Goal: Task Accomplishment & Management: Manage account settings

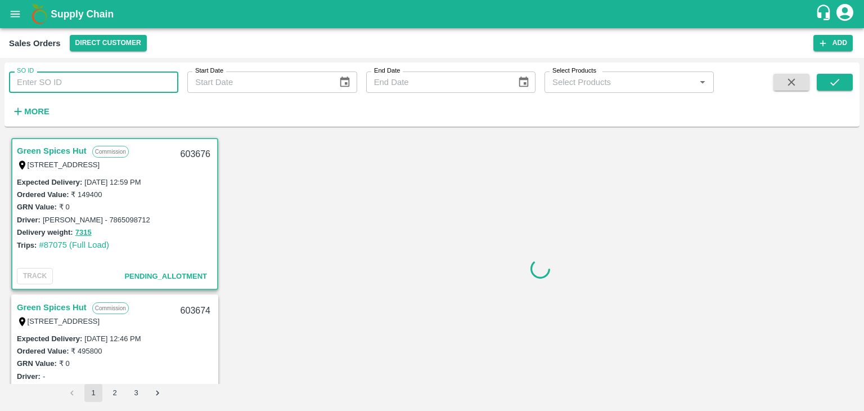
click at [103, 86] on input "SO ID" at bounding box center [93, 81] width 169 height 21
paste input "603225"
type input "603225"
click at [831, 85] on icon "submit" at bounding box center [835, 82] width 12 height 12
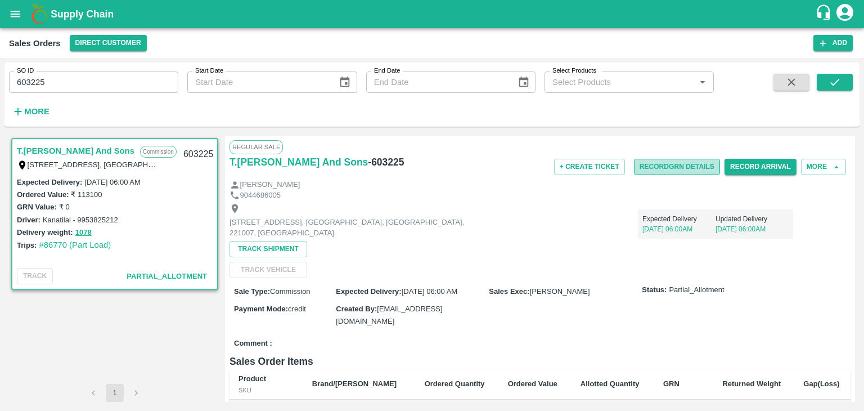
click at [664, 167] on button "Record GRN Details" at bounding box center [677, 167] width 86 height 16
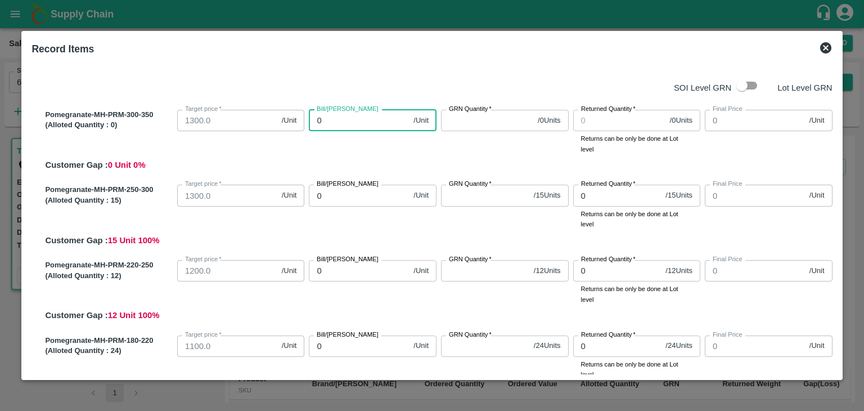
click at [355, 117] on input "0" at bounding box center [359, 120] width 100 height 21
click at [738, 84] on input "checkbox" at bounding box center [742, 85] width 64 height 21
checkbox input "true"
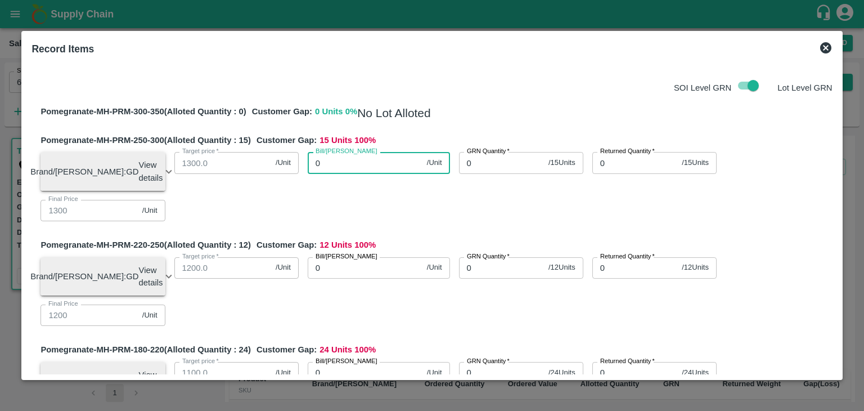
click at [344, 164] on input "0" at bounding box center [365, 162] width 115 height 21
type input "01"
type input "1"
type input "012"
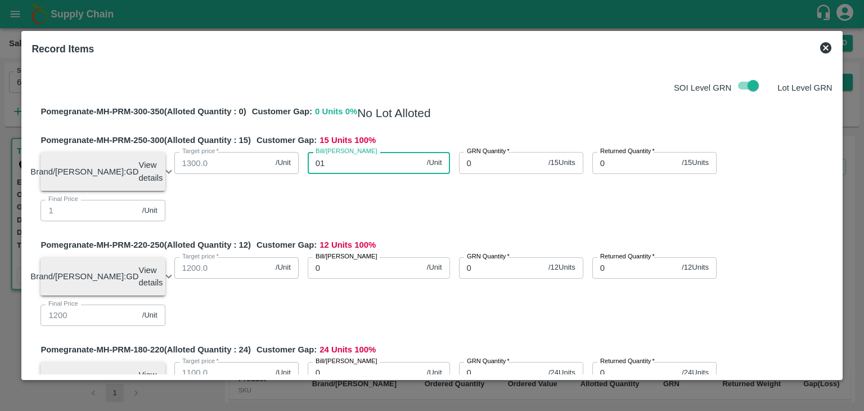
type input "12"
type input "0125"
type input "125"
type input "01250"
type input "1250"
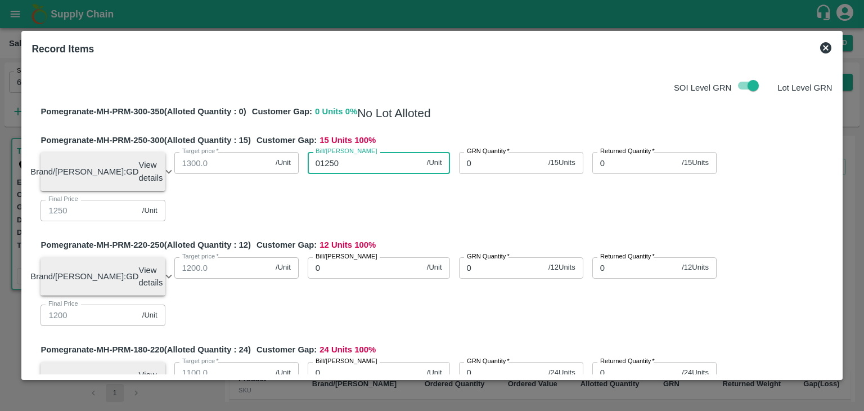
type input "0125"
type input "125"
type input "0"
type input "12"
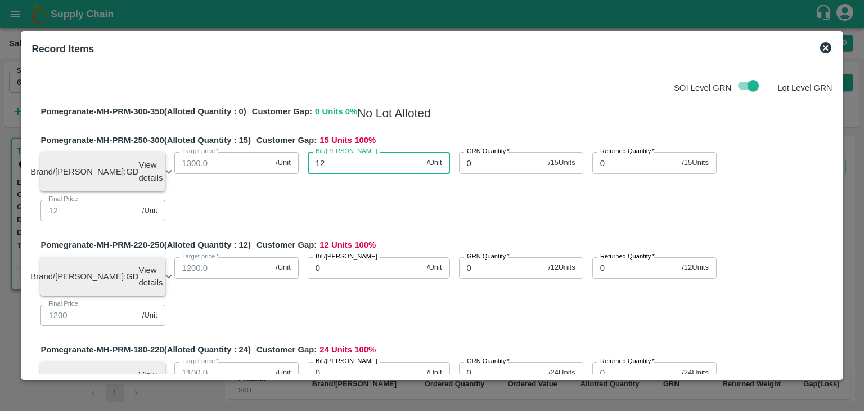
type input "125"
type input "1250"
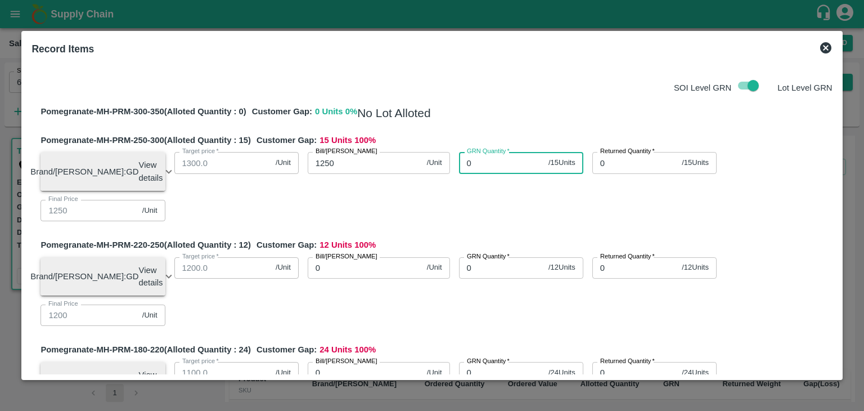
click at [498, 163] on input "0" at bounding box center [501, 162] width 85 height 21
type input "0"
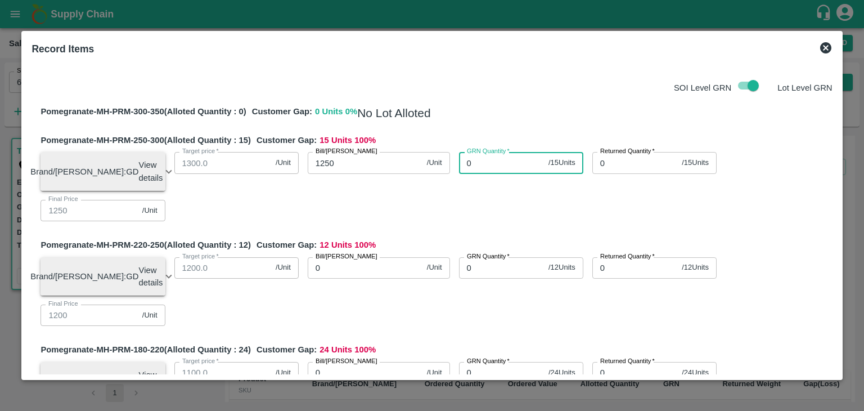
type input "0"
type input "15"
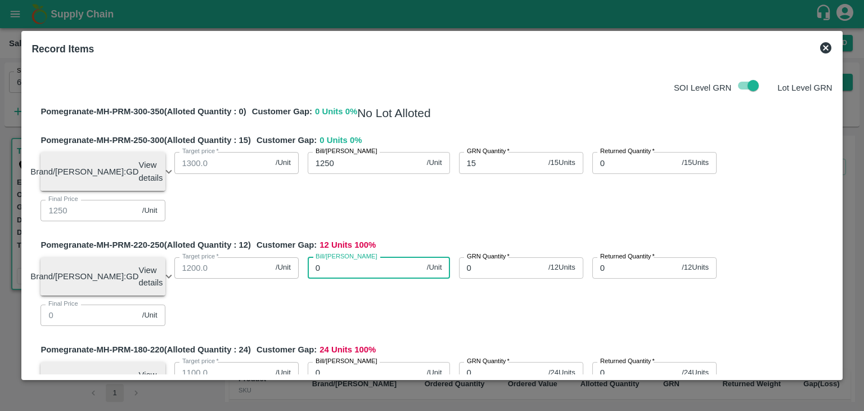
click at [354, 269] on input "0" at bounding box center [365, 267] width 115 height 21
type input "11"
type input "115"
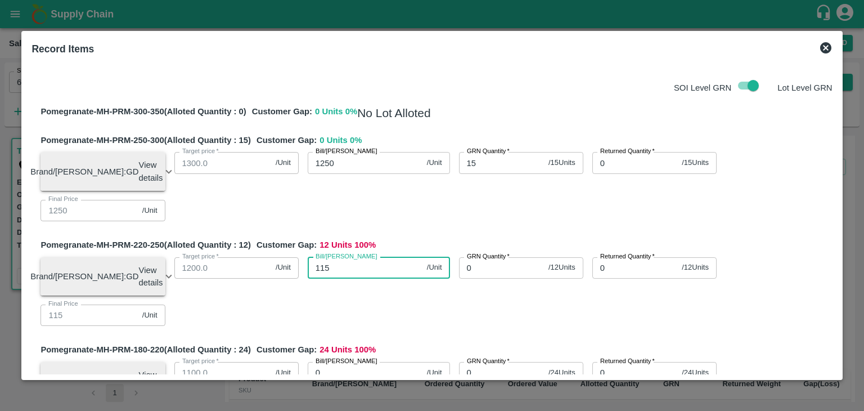
type input "1150"
click at [483, 269] on input "0" at bounding box center [501, 267] width 85 height 21
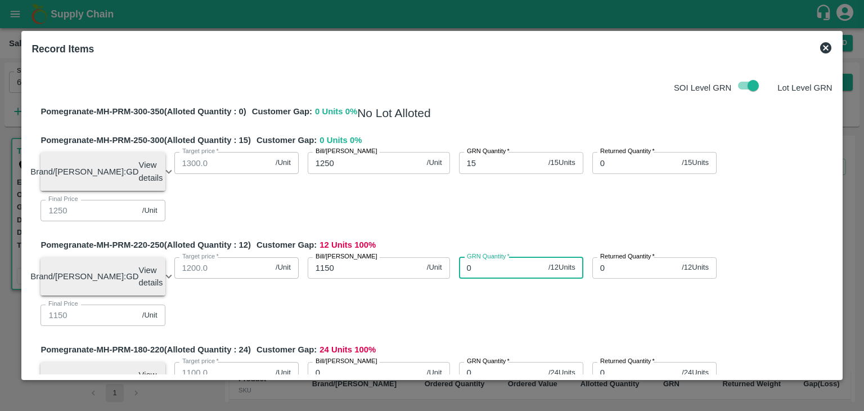
click at [483, 269] on input "0" at bounding box center [501, 267] width 85 height 21
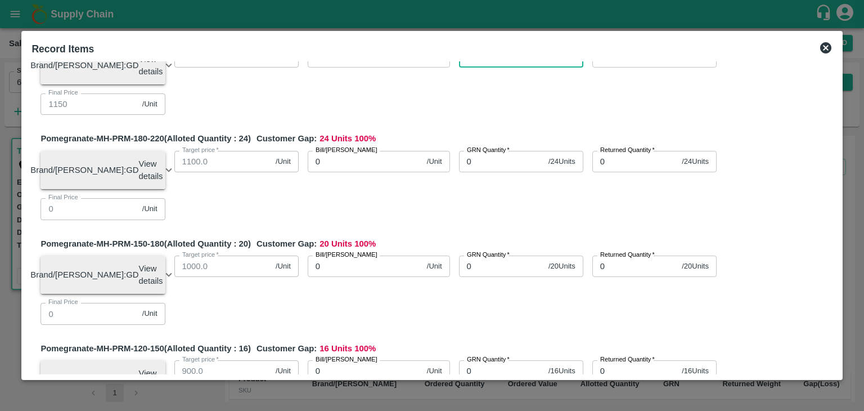
type input "12"
click at [351, 168] on input "0" at bounding box center [365, 161] width 115 height 21
type input "10"
type input "100"
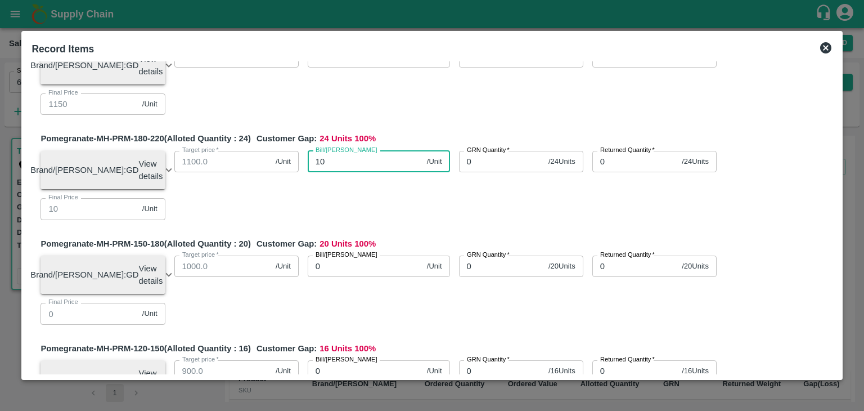
type input "100"
type input "1000"
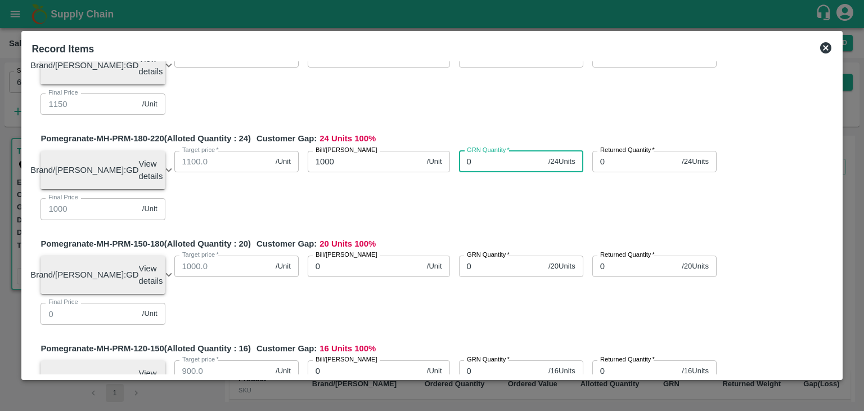
click at [480, 170] on input "0" at bounding box center [501, 161] width 85 height 21
type input "24"
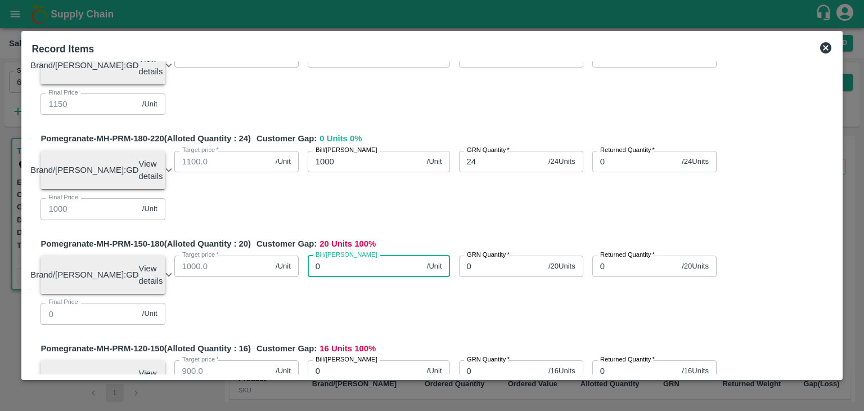
click at [362, 277] on input "0" at bounding box center [365, 265] width 115 height 21
type input "80"
type input "800"
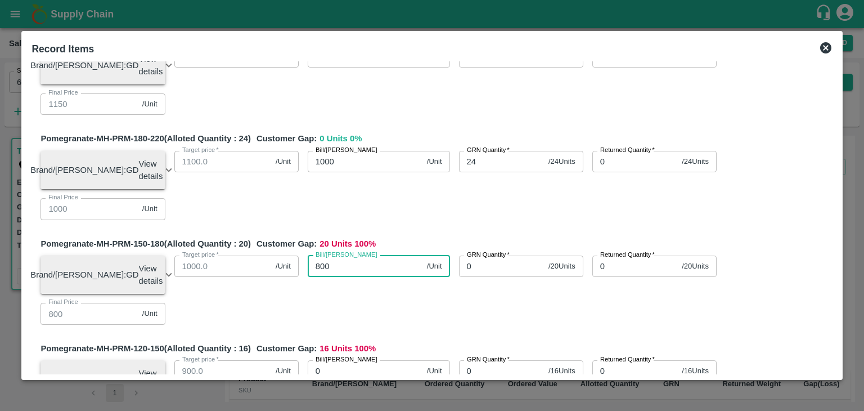
type input "800"
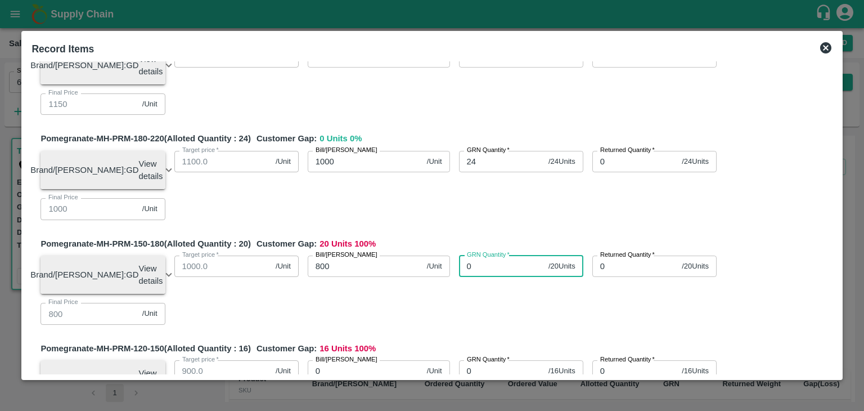
click at [485, 277] on input "0" at bounding box center [501, 265] width 85 height 21
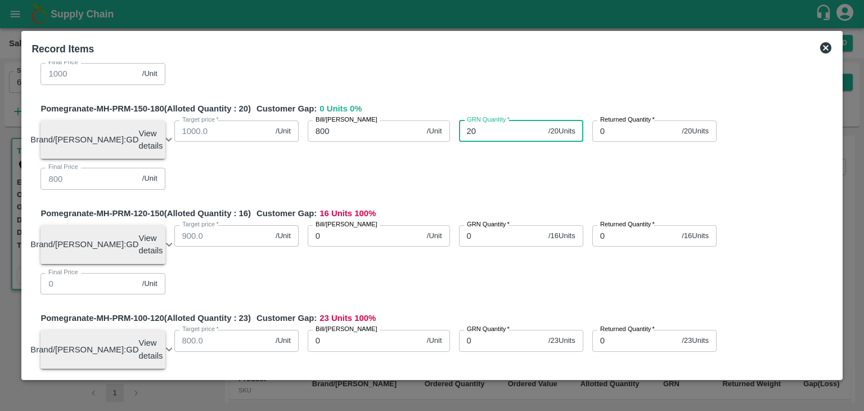
scroll to position [350, 0]
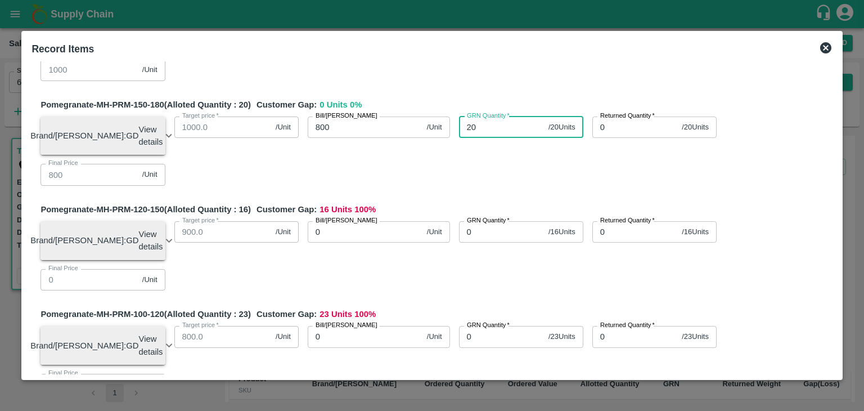
type input "20"
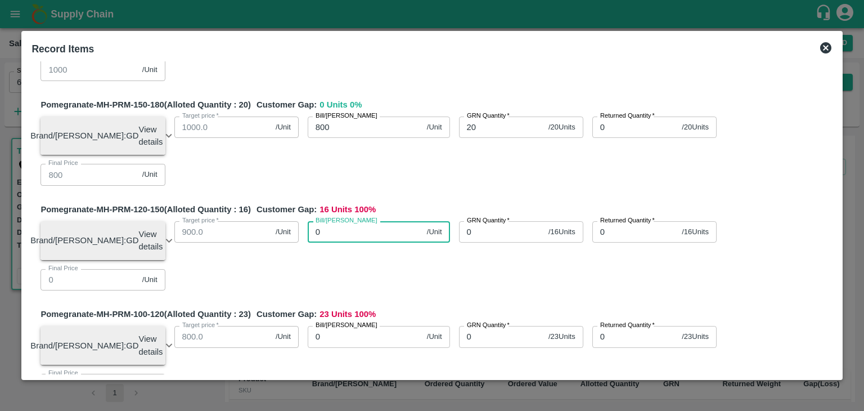
click at [372, 242] on input "0" at bounding box center [365, 231] width 115 height 21
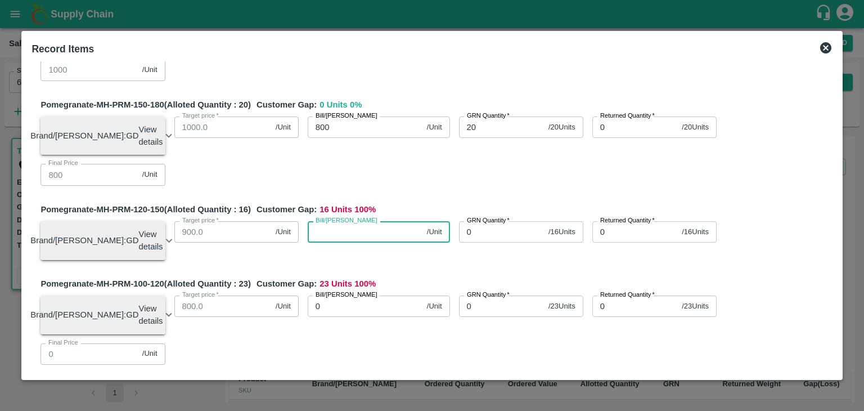
click at [372, 242] on input "Bill/[PERSON_NAME]" at bounding box center [365, 231] width 115 height 21
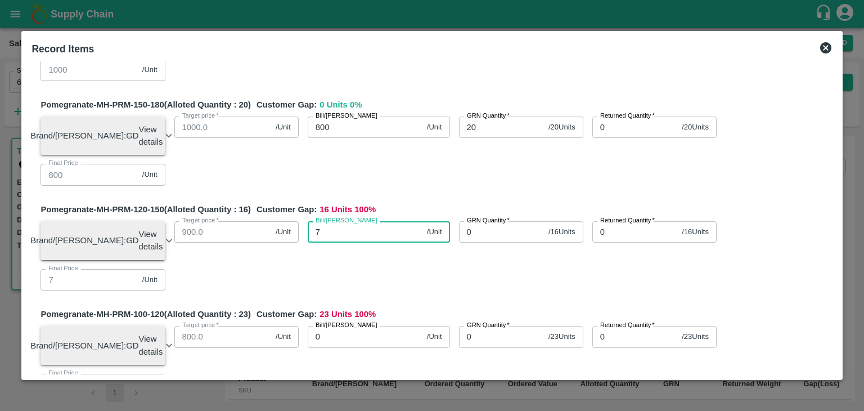
type input "76"
type input "760"
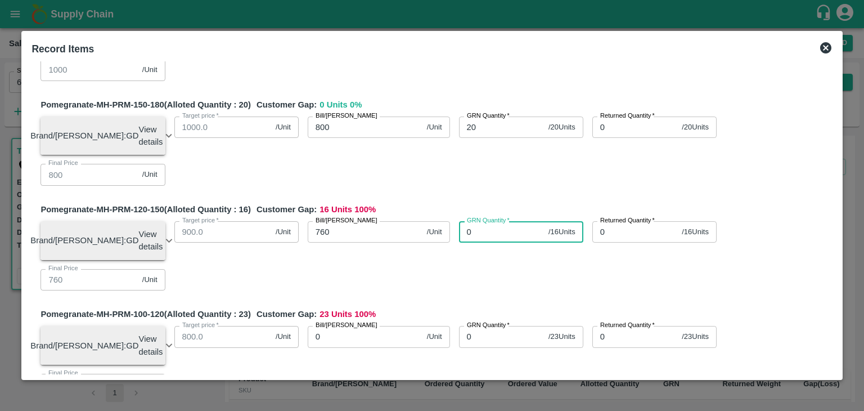
click at [504, 242] on input "0" at bounding box center [501, 231] width 85 height 21
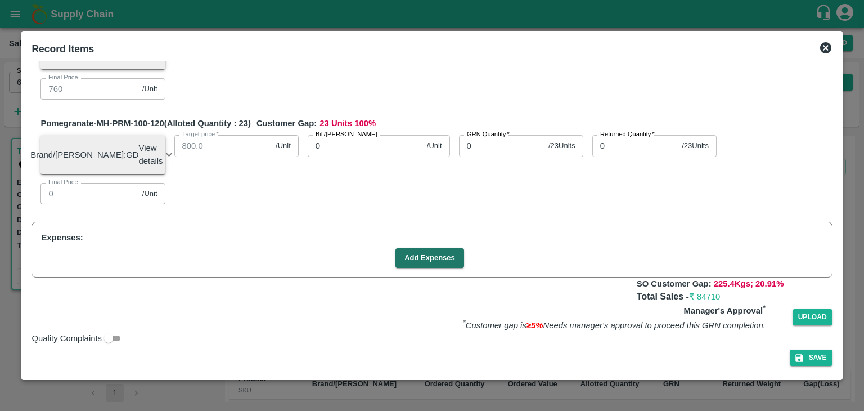
scroll to position [552, 0]
type input "16"
click at [348, 152] on input "0" at bounding box center [365, 145] width 115 height 21
type input "72"
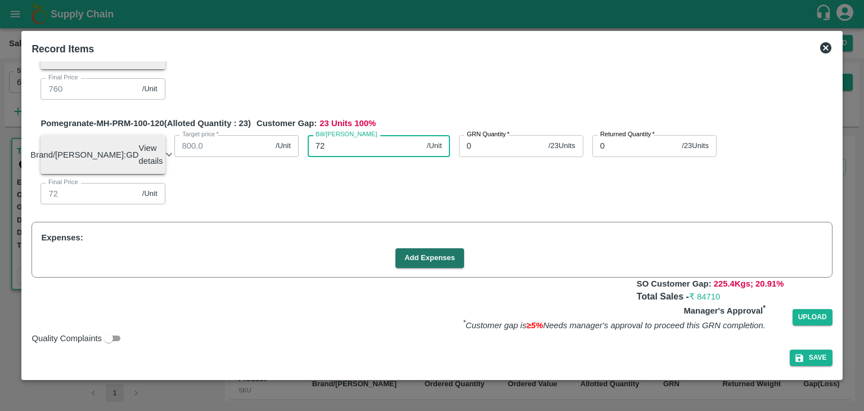
type input "720"
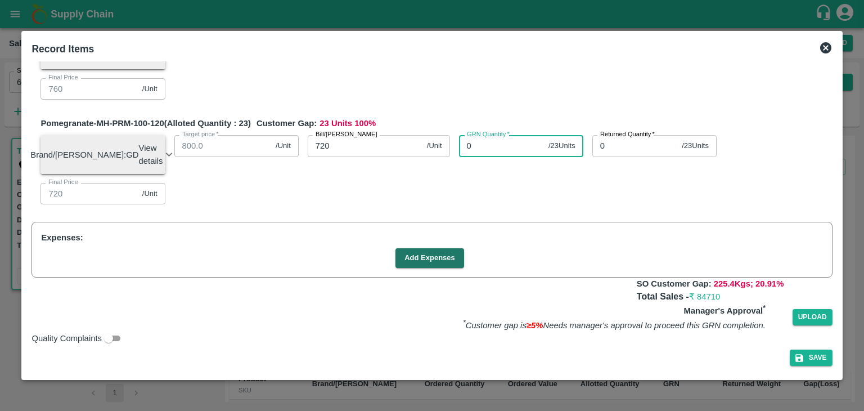
click at [493, 155] on input "0" at bounding box center [501, 145] width 85 height 21
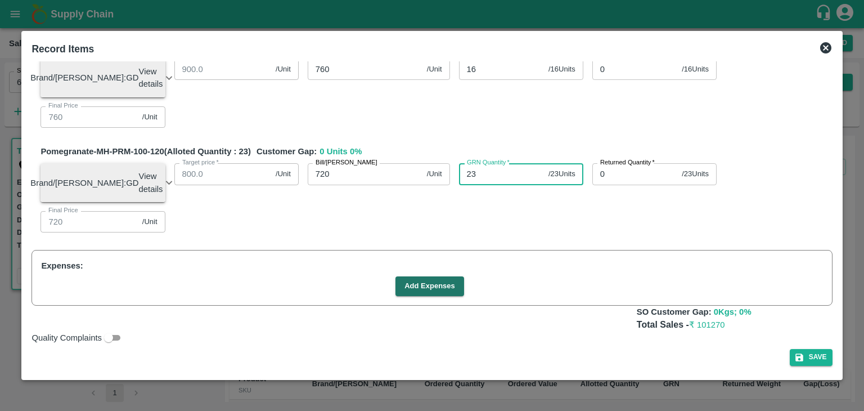
scroll to position [538, 0]
type input "23"
click at [434, 285] on button "Add Expenses" at bounding box center [429, 286] width 69 height 20
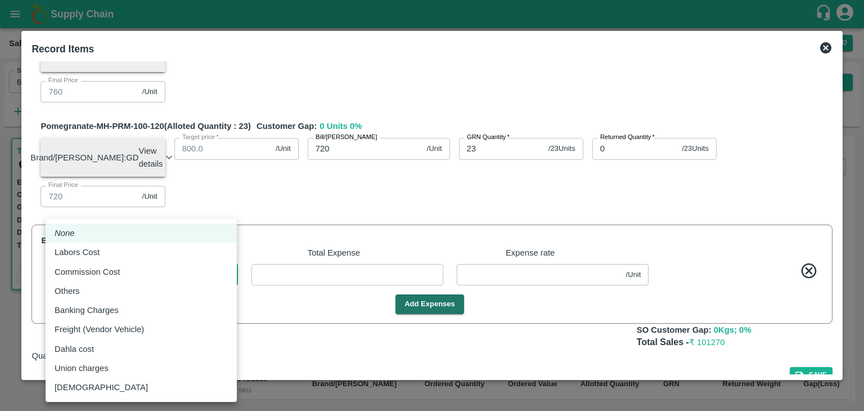
click at [127, 303] on body "Supply Chain Sales Orders Direct Customer Add SO ID 603225 SO ID Start Date Sta…" at bounding box center [432, 205] width 864 height 411
click at [121, 253] on div "Labors Cost" at bounding box center [141, 252] width 173 height 12
type input "Labors Cost"
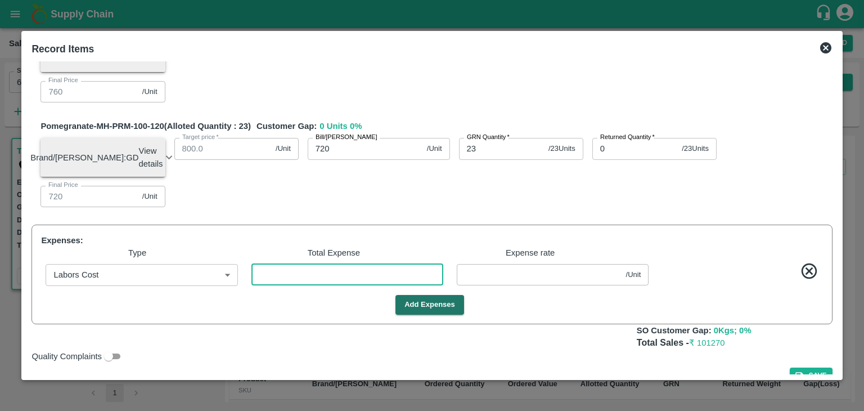
click at [308, 285] on input "number" at bounding box center [347, 274] width 192 height 21
type input "3"
type input "1249.97273"
type input "1149.97273"
type input "999.97273"
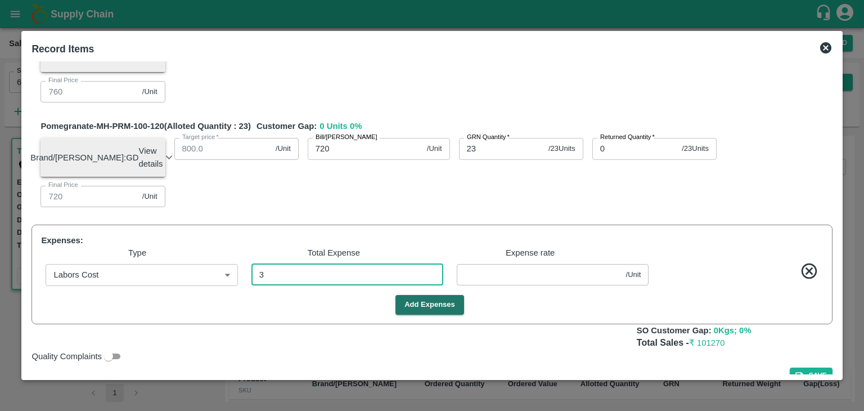
type input "799.97273"
type input "759.97273"
type input "719.97273"
type input "0.02727"
type input "33"
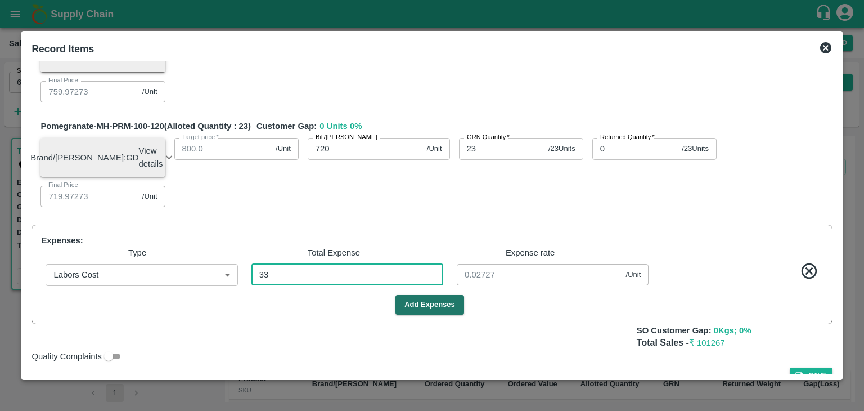
type input "1249.7"
type input "1149.7"
type input "999.7"
type input "799.7"
type input "759.7"
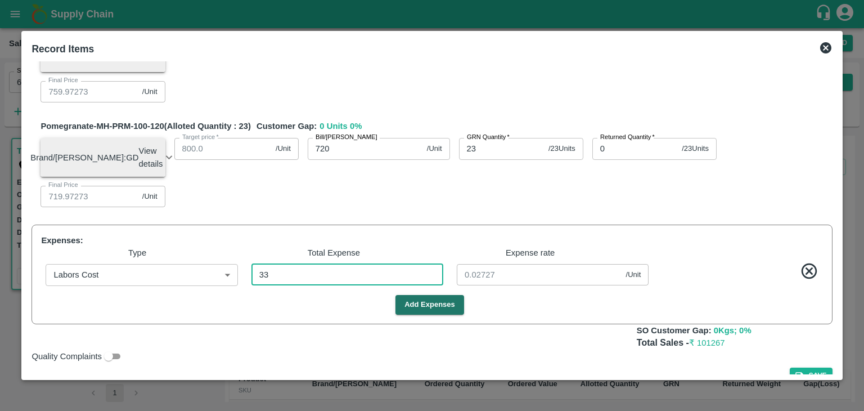
type input "719.7"
type input "0.3"
type input "330"
type input "1247"
type input "1147"
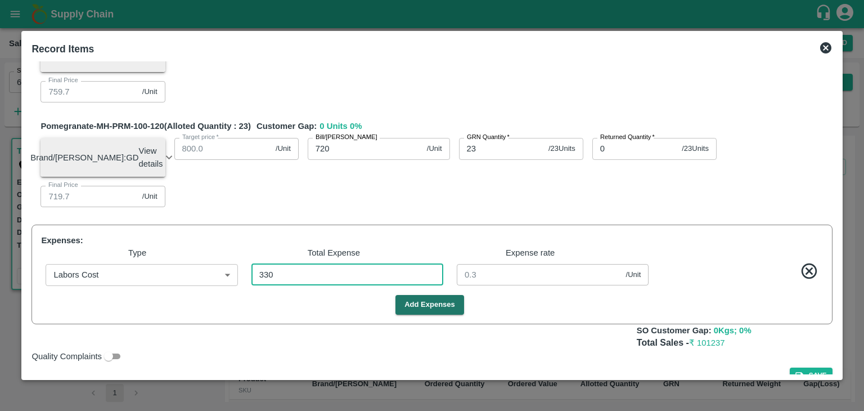
type input "997"
type input "797"
type input "757"
type input "717"
type input "3"
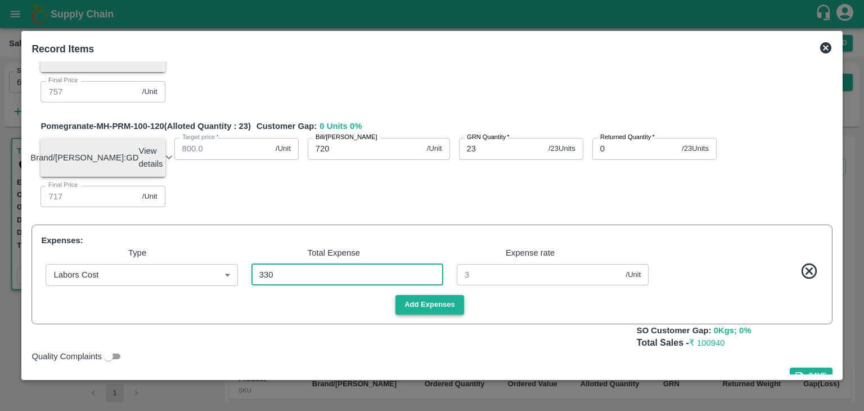
type input "330"
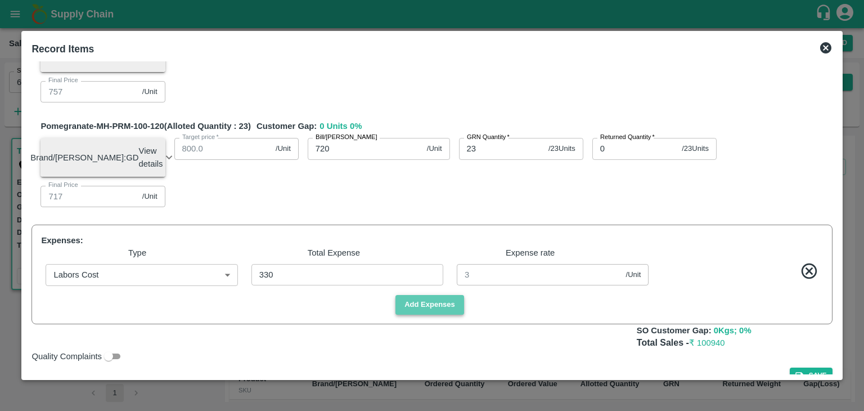
click at [415, 314] on button "Add Expenses" at bounding box center [429, 305] width 69 height 20
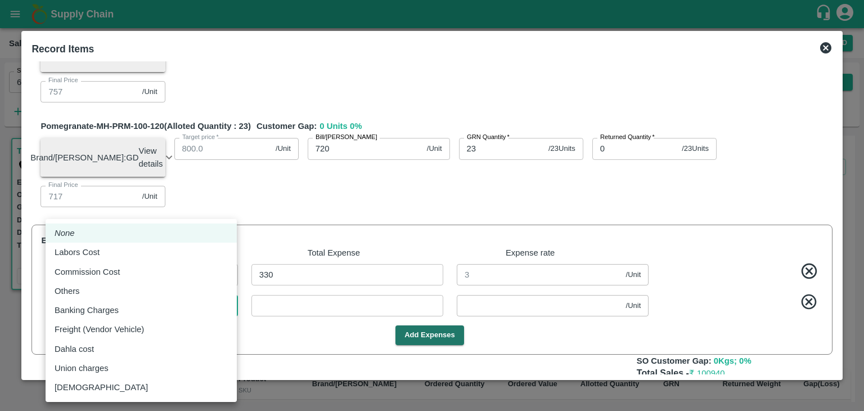
click at [138, 329] on body "Supply Chain Sales Orders Direct Customer Add SO ID 603225 SO ID Start Date Sta…" at bounding box center [432, 205] width 864 height 411
click at [123, 272] on div "Commission Cost" at bounding box center [90, 271] width 71 height 12
type input "Commission Cost"
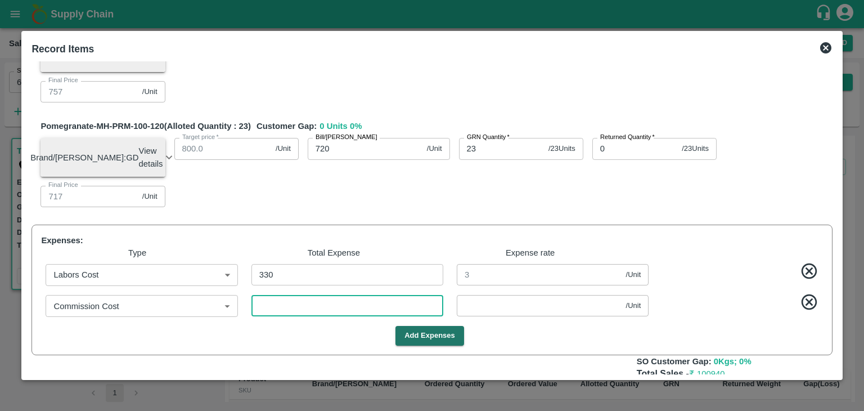
click at [274, 316] on input "number" at bounding box center [347, 305] width 192 height 21
type input "4"
type input "1246.96364"
type input "1146.96364"
type input "996.96364"
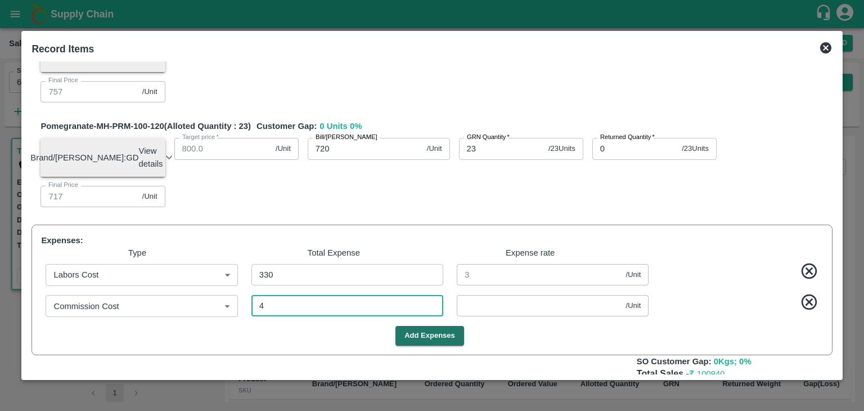
type input "796.96364"
type input "756.96364"
type input "716.96364"
type input "0.03636"
type input "40"
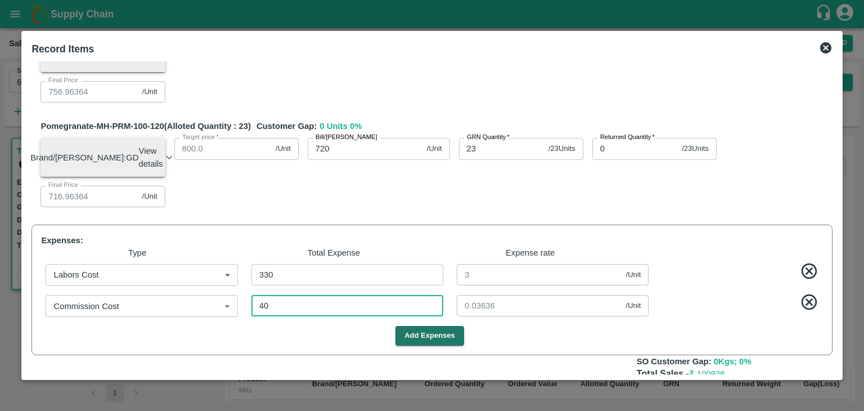
type input "1246.63636"
type input "1146.63636"
type input "996.63636"
type input "796.63636"
type input "756.63636"
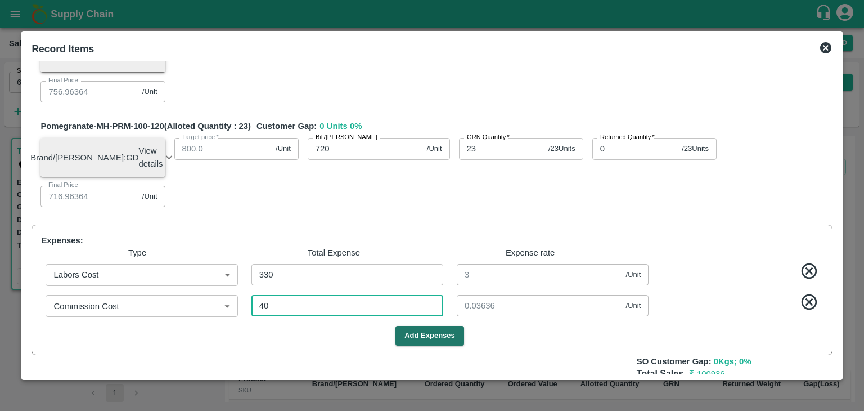
type input "716.63636"
type input "0.36364"
type input "405"
type input "1243.31818"
type input "1143.31818"
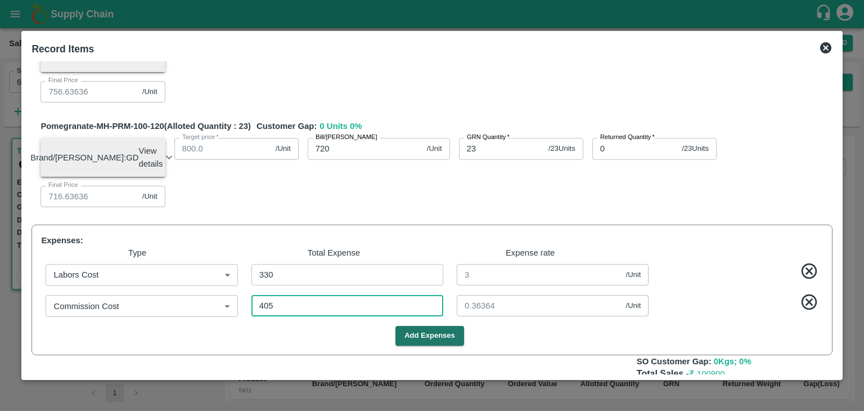
type input "993.31818"
type input "793.31818"
type input "753.31818"
type input "713.31818"
type input "3.68182"
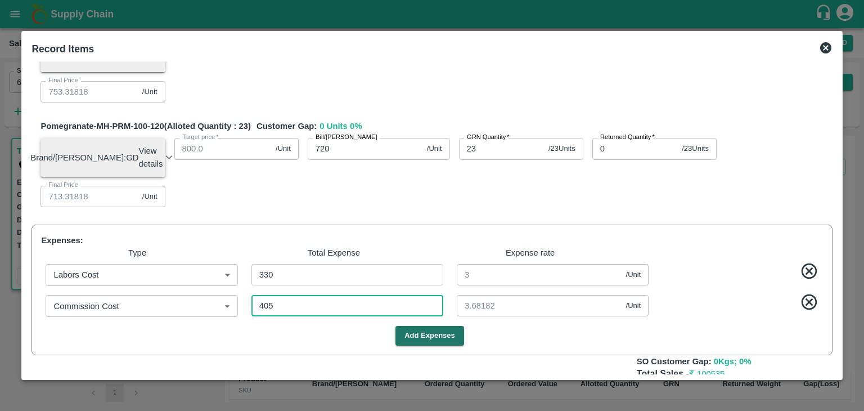
type input "1210.17273"
type input "1110.17273"
type input "960.17273"
type input "760.17273"
type input "720.17273"
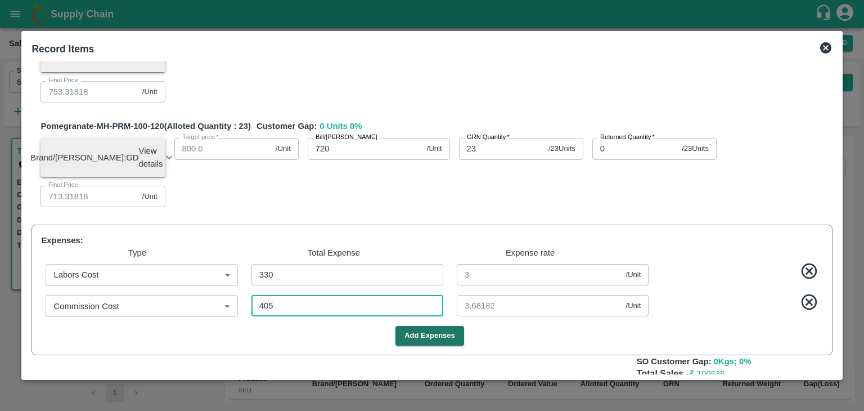
type input "680.17273"
type input "4051"
type input "36.82727"
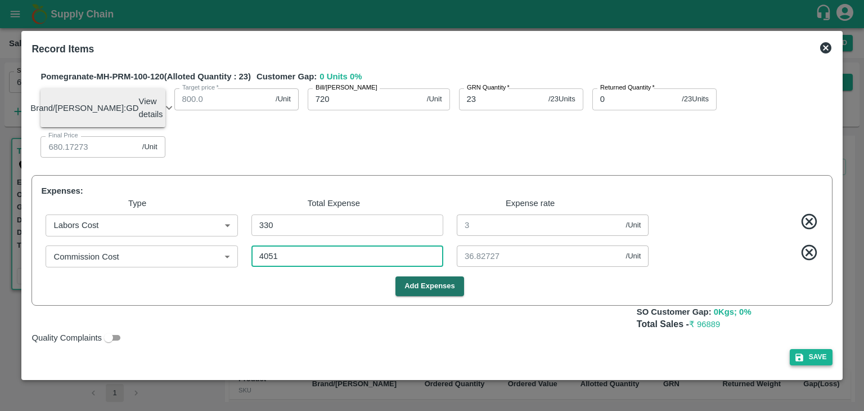
type input "4051"
click at [818, 352] on button "Save" at bounding box center [811, 357] width 43 height 16
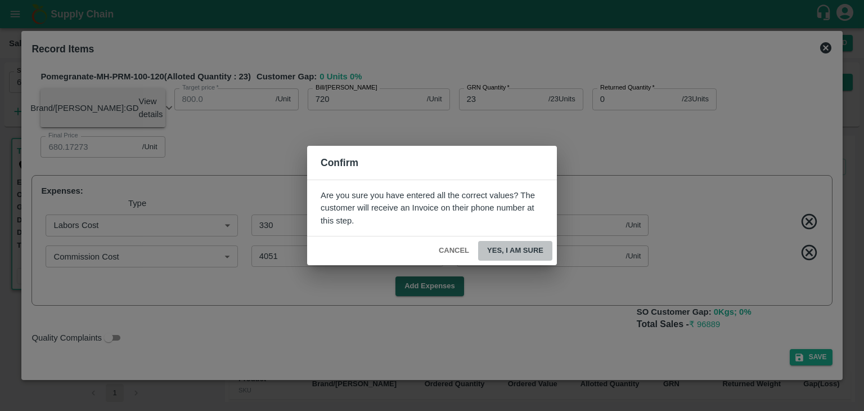
click at [533, 255] on button "Yes, I am sure" at bounding box center [515, 251] width 74 height 20
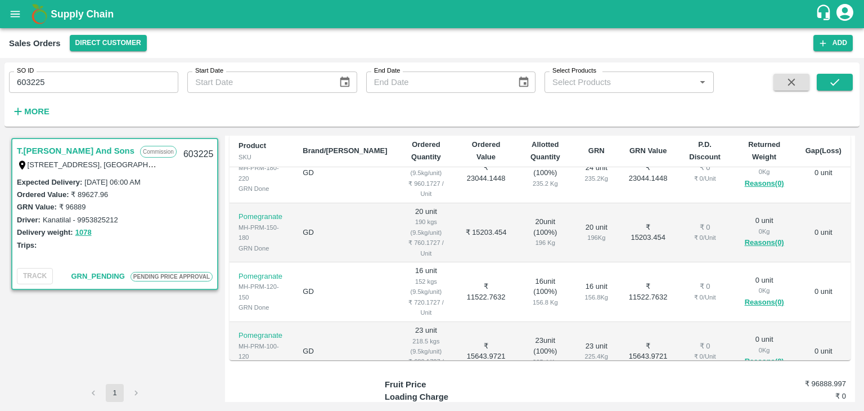
scroll to position [323, 0]
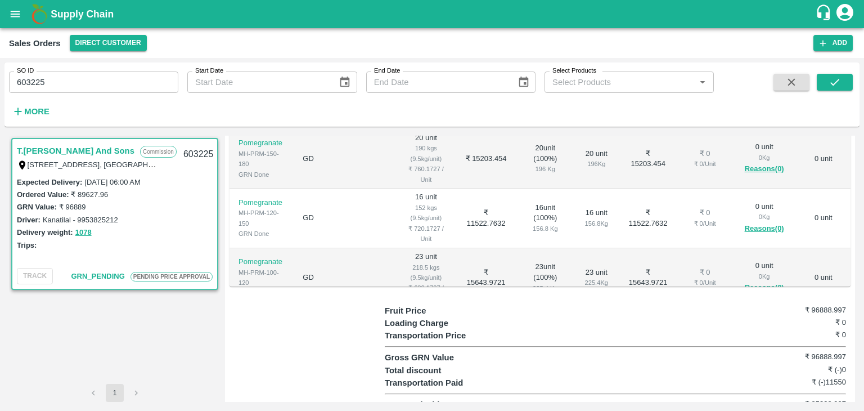
click at [839, 351] on h6 "₹ 96888.997" at bounding box center [807, 356] width 77 height 11
drag, startPoint x: 849, startPoint y: 345, endPoint x: 811, endPoint y: 346, distance: 38.8
click at [811, 346] on div "Regular Sale PENDING PRICE APPROVAL T.Kishore Kapoor And Sons - 603225 + Create…" at bounding box center [540, 269] width 630 height 266
copy h6 "96888.997"
drag, startPoint x: 844, startPoint y: 390, endPoint x: 808, endPoint y: 392, distance: 36.6
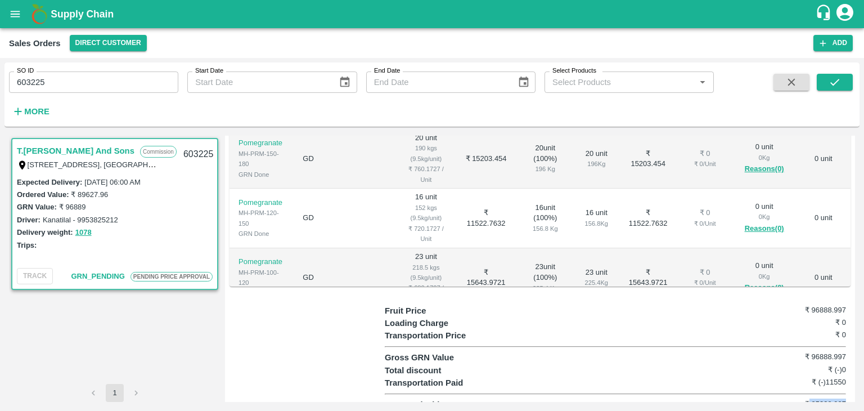
click at [808, 392] on div "Fruit Price ₹ 96888.997 Loading Charge ₹ 0 Transportation Price ₹ 0 Gross GRN V…" at bounding box center [618, 357] width 466 height 107
copy h6 "85338.997"
drag, startPoint x: 844, startPoint y: 370, endPoint x: 824, endPoint y: 370, distance: 19.7
click at [824, 370] on div "Fruit Price ₹ 96888.997 Loading Charge ₹ 0 Transportation Price ₹ 0 Gross GRN V…" at bounding box center [618, 357] width 466 height 107
copy h6 "11550"
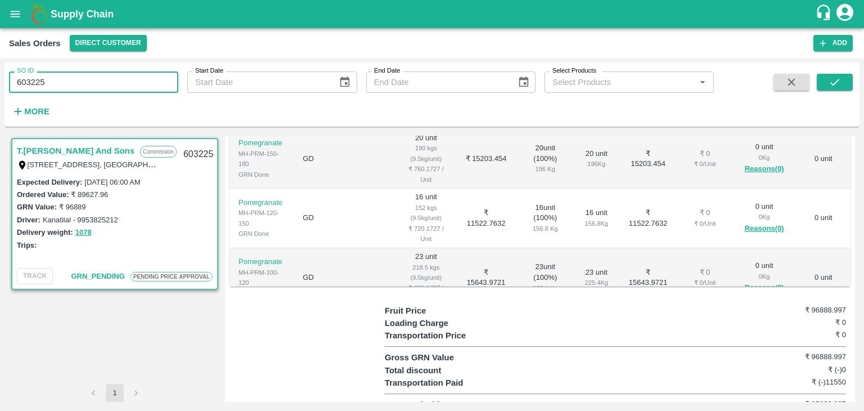
click at [111, 89] on input "603225" at bounding box center [93, 81] width 169 height 21
paste input "text"
type input "603227"
click at [826, 75] on button "submit" at bounding box center [835, 82] width 36 height 17
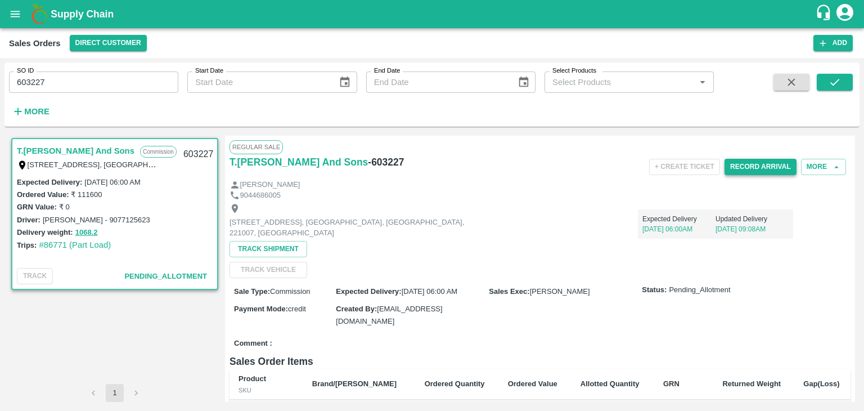
click at [759, 165] on button "Record Arrival" at bounding box center [760, 167] width 72 height 16
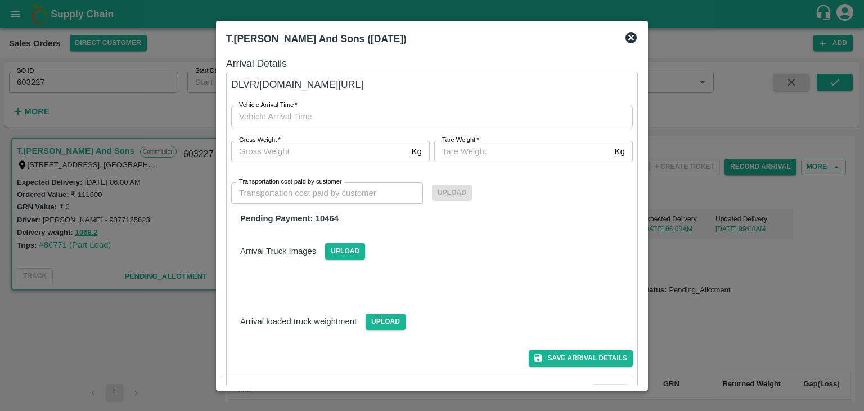
type input "DD/MM/YYYY hh:mm aa"
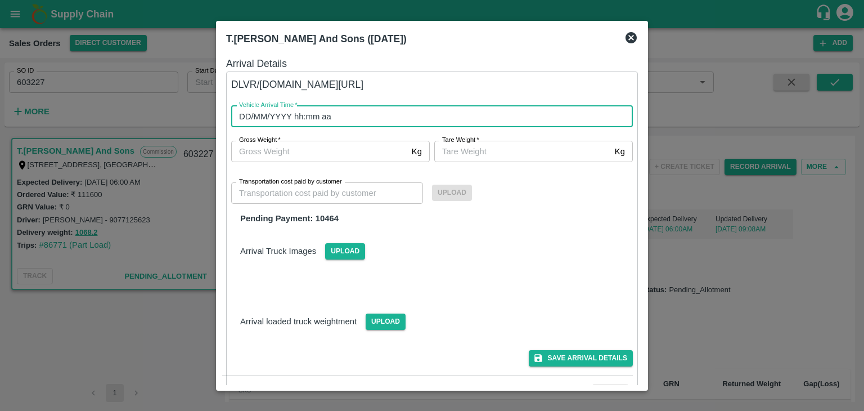
click at [343, 118] on input "DD/MM/YYYY hh:mm aa" at bounding box center [428, 116] width 394 height 21
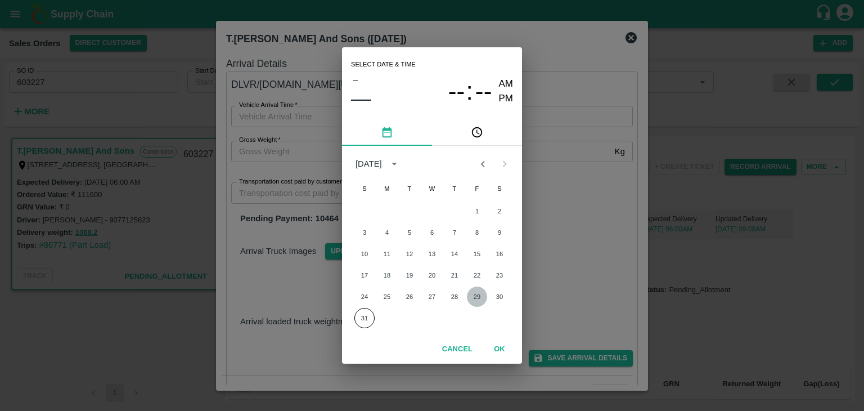
click at [475, 289] on button "29" at bounding box center [477, 296] width 20 height 20
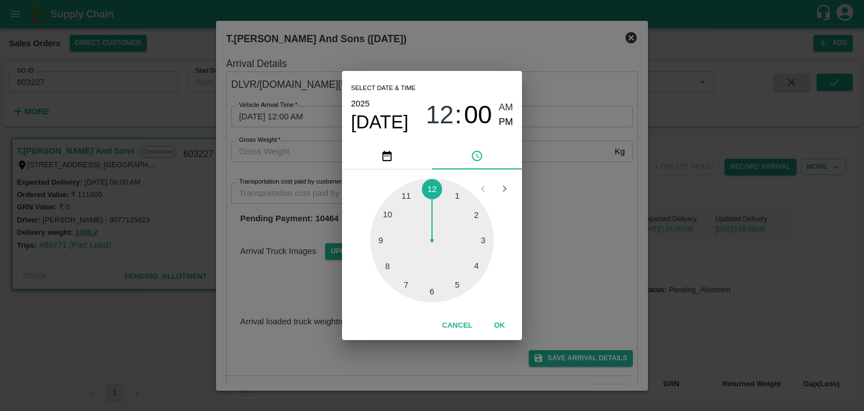
click at [436, 289] on div at bounding box center [432, 240] width 124 height 124
type input "29/08/2025 06:00 AM"
click at [499, 326] on button "OK" at bounding box center [499, 326] width 36 height 20
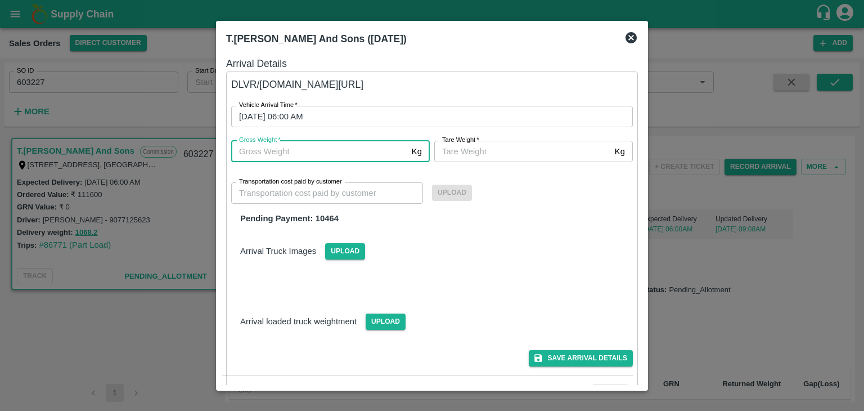
click at [321, 156] on input "Gross Weight   *" at bounding box center [319, 151] width 176 height 21
type input "1068.2"
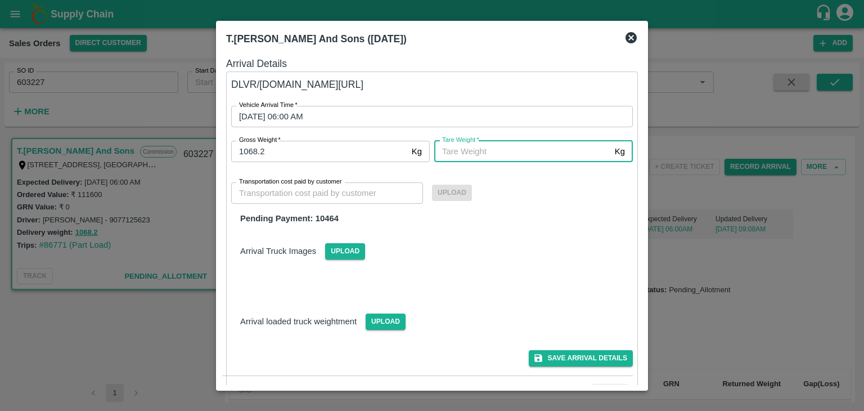
click at [458, 152] on input "Tare Weight   *" at bounding box center [522, 151] width 176 height 21
type input "1068.2"
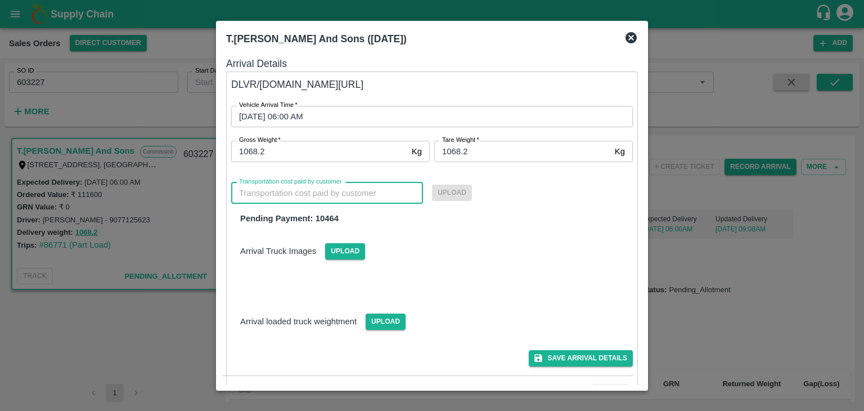
click at [380, 195] on input "Transportation cost paid by customer" at bounding box center [327, 192] width 192 height 21
type input "10464"
click at [454, 191] on span "Upload" at bounding box center [452, 192] width 40 height 16
click at [0, 0] on input "Upload" at bounding box center [0, 0] width 0 height 0
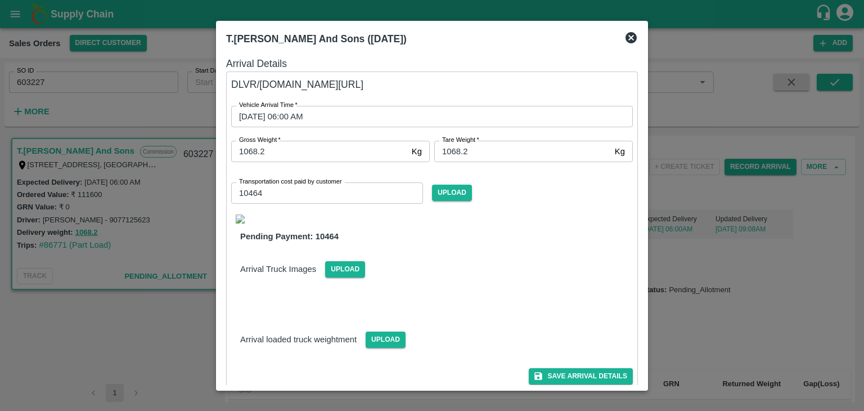
click at [239, 221] on img at bounding box center [240, 218] width 9 height 9
click at [576, 378] on button "Save Arrival Details" at bounding box center [581, 376] width 104 height 16
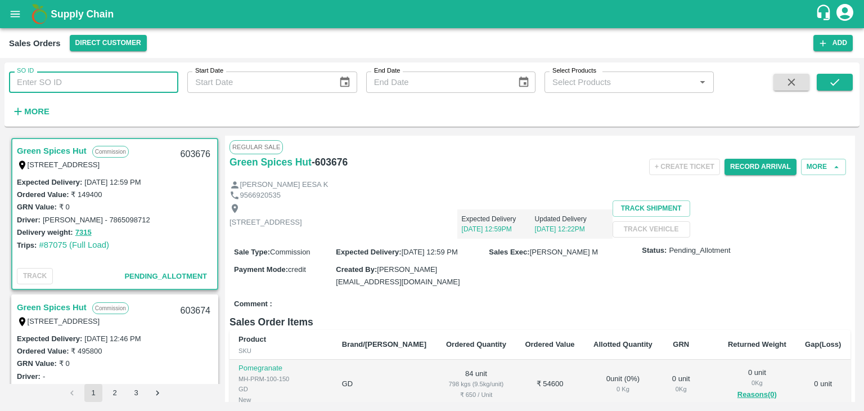
click at [148, 88] on input "SO ID" at bounding box center [93, 81] width 169 height 21
paste input "603227"
type input "603227"
click at [830, 83] on icon "submit" at bounding box center [835, 82] width 12 height 12
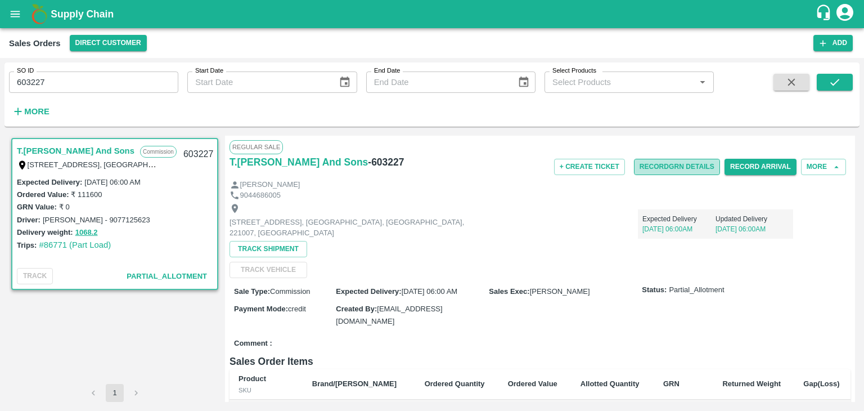
click at [667, 164] on button "Record GRN Details" at bounding box center [677, 167] width 86 height 16
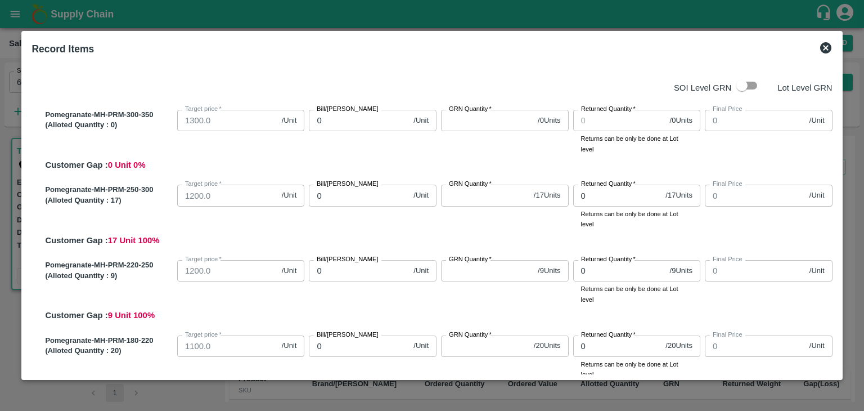
click at [745, 87] on input "checkbox" at bounding box center [742, 85] width 64 height 21
checkbox input "true"
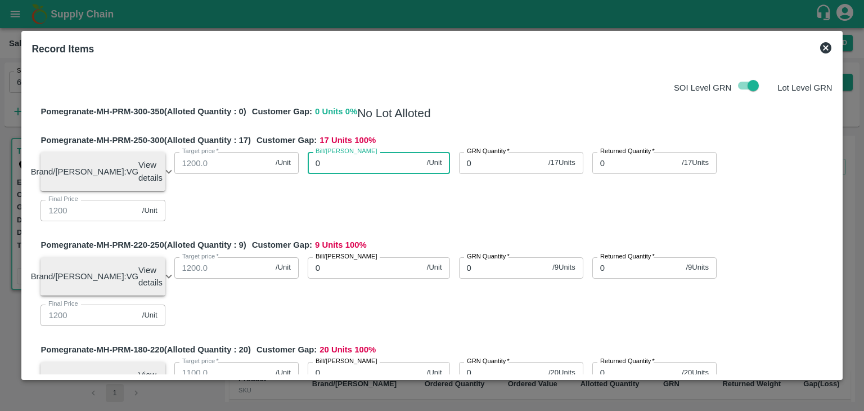
click at [343, 160] on input "0" at bounding box center [365, 162] width 115 height 21
type input "01"
type input "1"
type input "012"
type input "12"
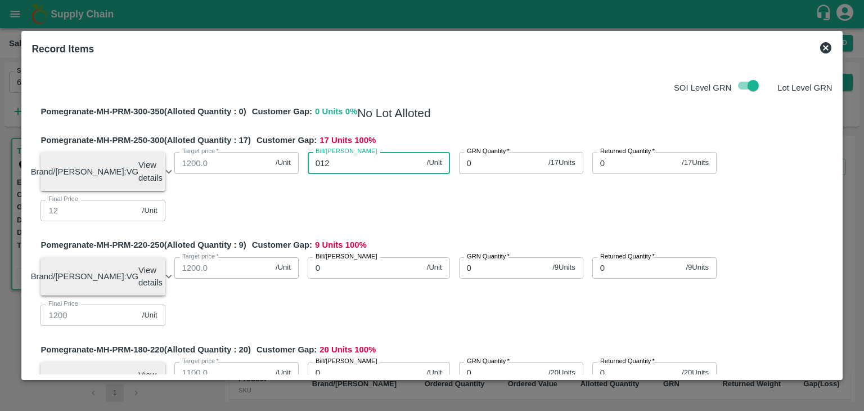
type input "0120"
type input "120"
type input "01200"
type input "1200"
type input "0120"
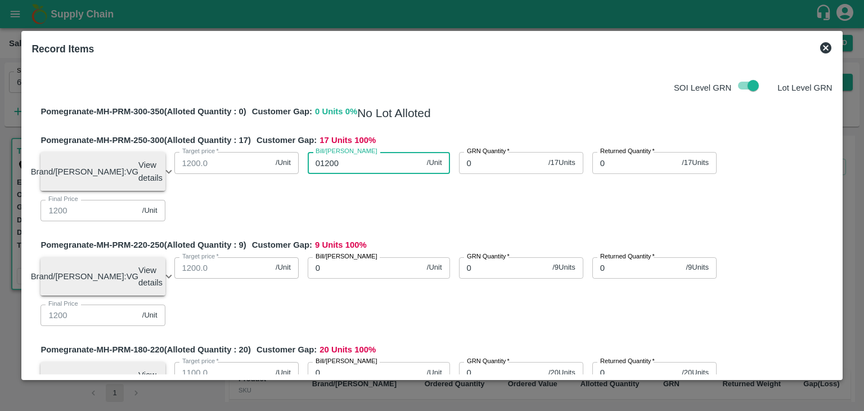
type input "120"
type input "012"
type input "12"
type input "01"
type input "1"
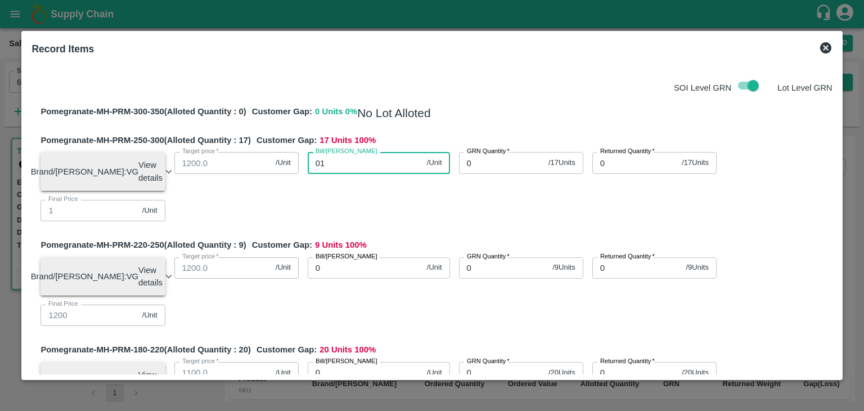
type input "0"
type input "12"
type input "120"
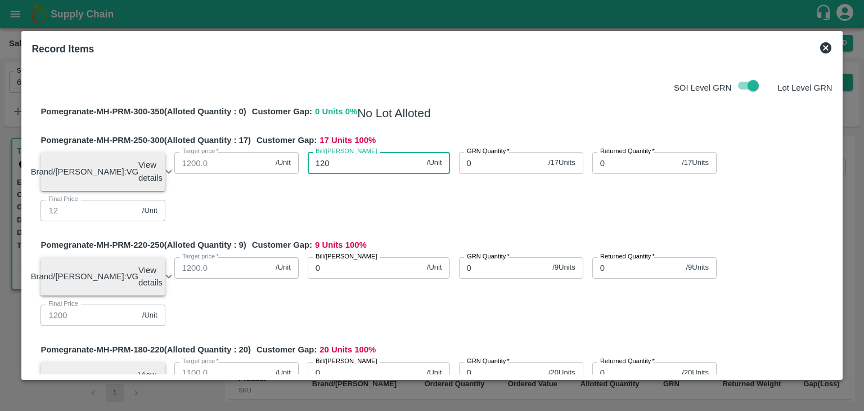
type input "120"
type input "1200"
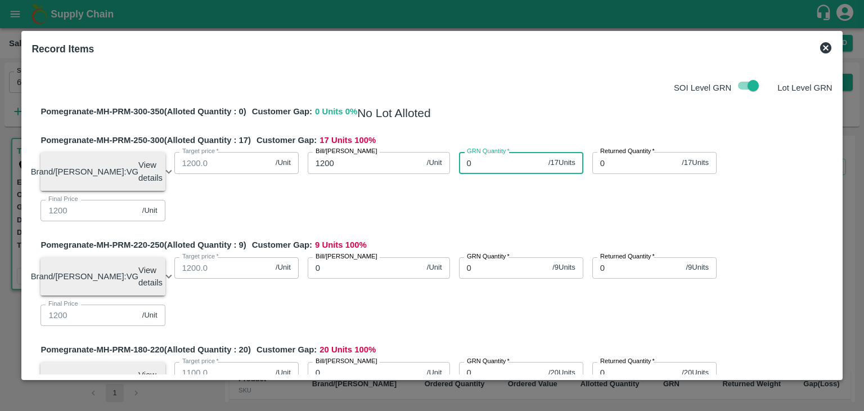
click at [486, 166] on input "0" at bounding box center [501, 162] width 85 height 21
type input "0"
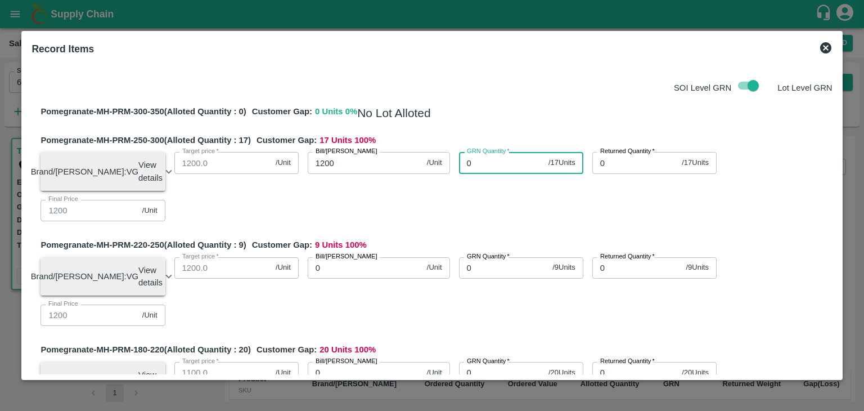
type input "0"
type input "17"
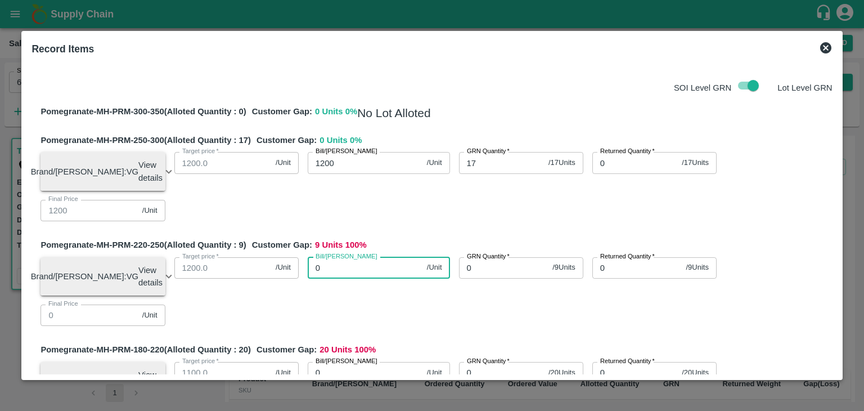
click at [340, 268] on input "0" at bounding box center [365, 267] width 115 height 21
type input "11"
type input "115"
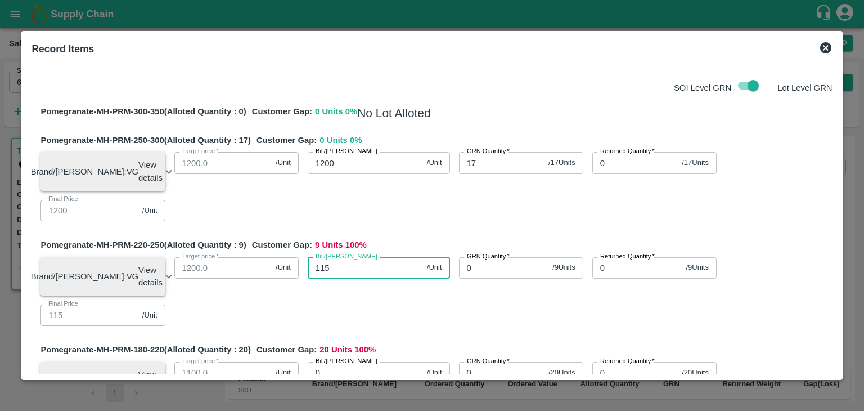
type input "1150"
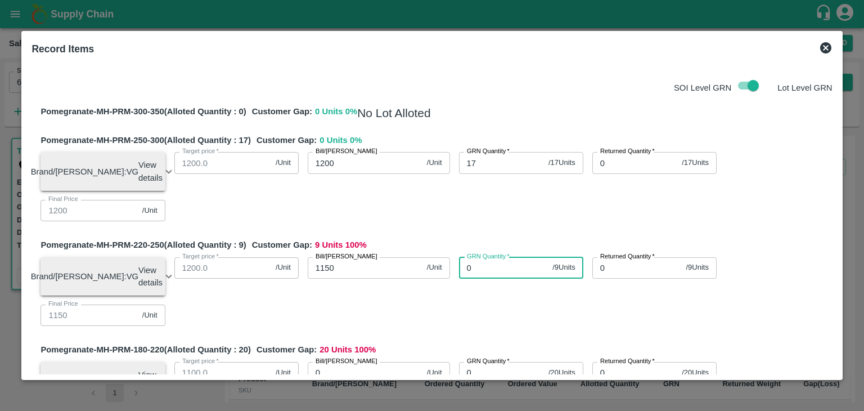
click at [490, 273] on input "0" at bounding box center [503, 267] width 89 height 21
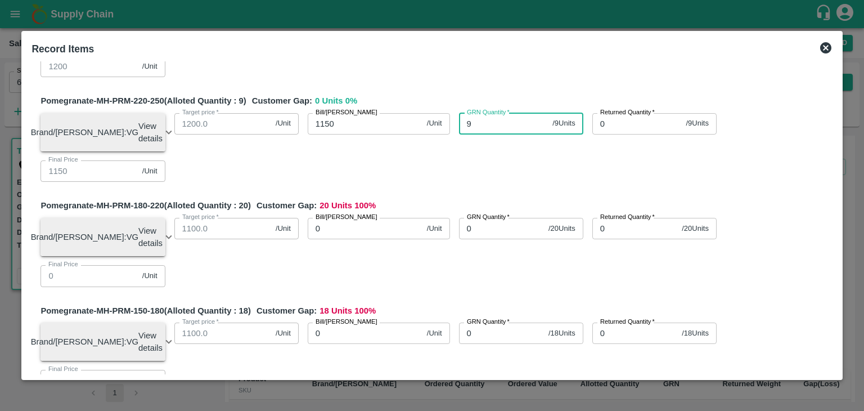
scroll to position [150, 0]
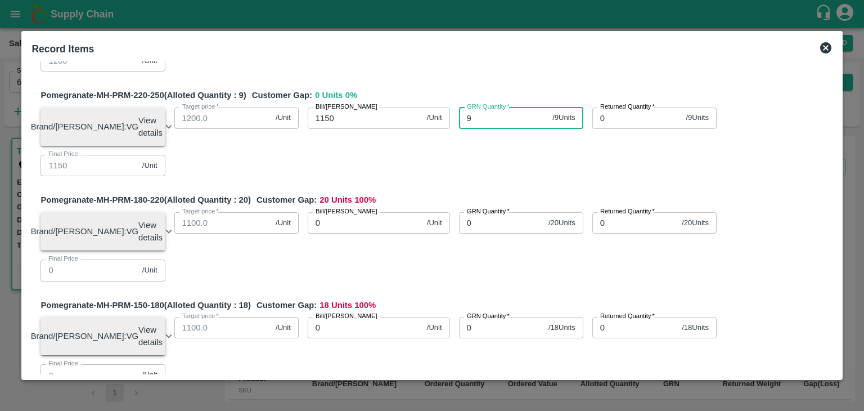
type input "9"
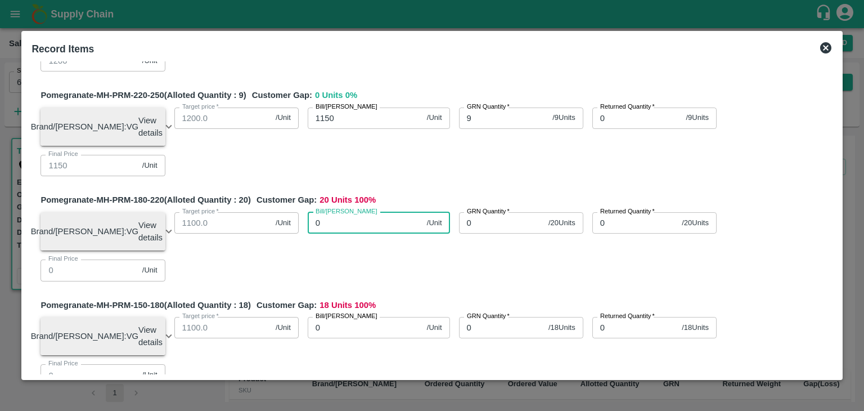
click at [346, 233] on input "0" at bounding box center [365, 222] width 115 height 21
type input "10"
type input "100"
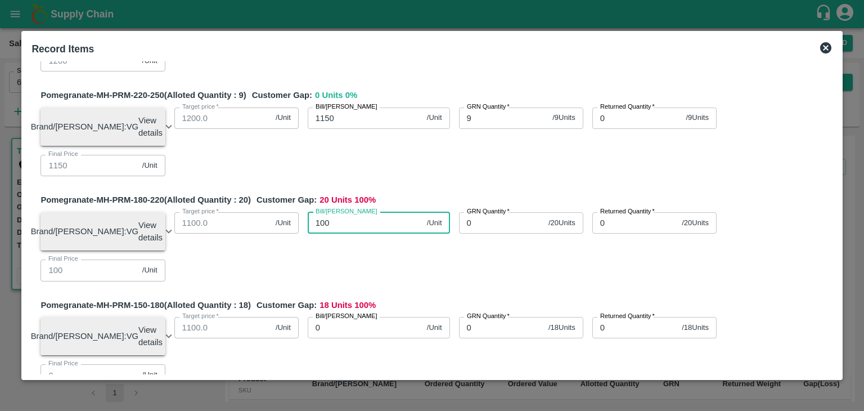
type input "1000"
click at [486, 233] on input "0" at bounding box center [501, 222] width 85 height 21
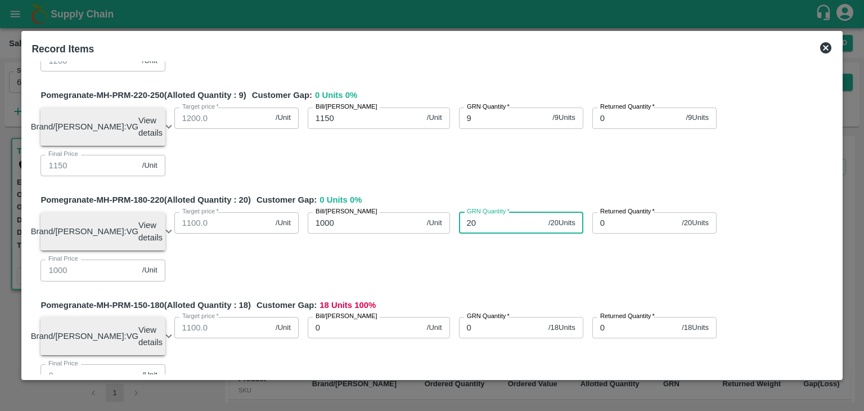
scroll to position [274, 0]
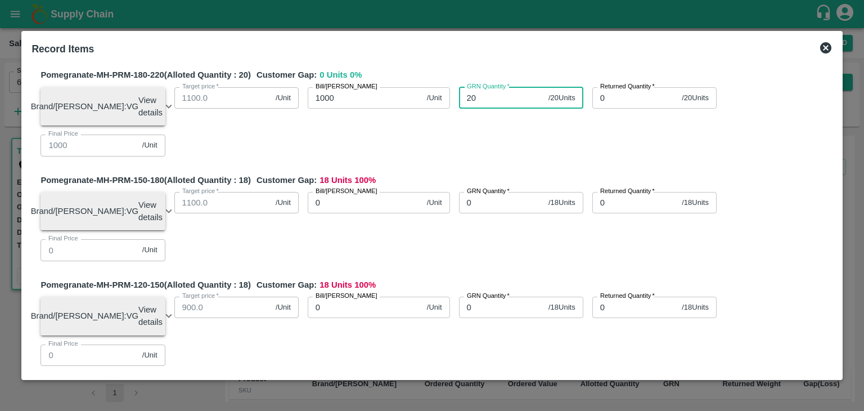
type input "20"
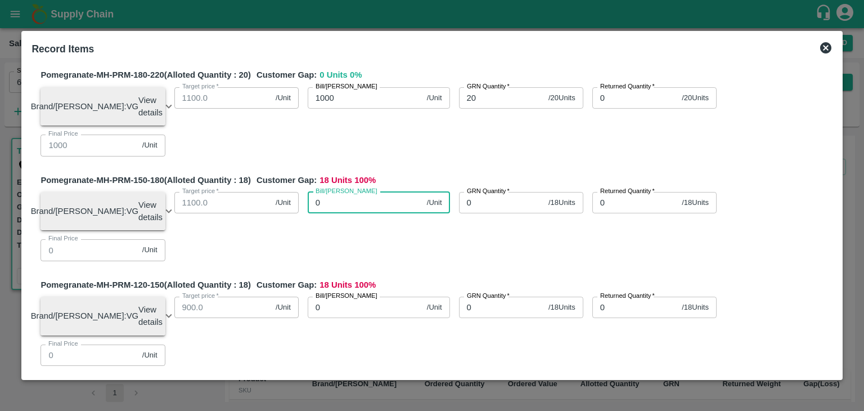
click at [356, 213] on input "0" at bounding box center [365, 202] width 115 height 21
type input "75"
type input "750"
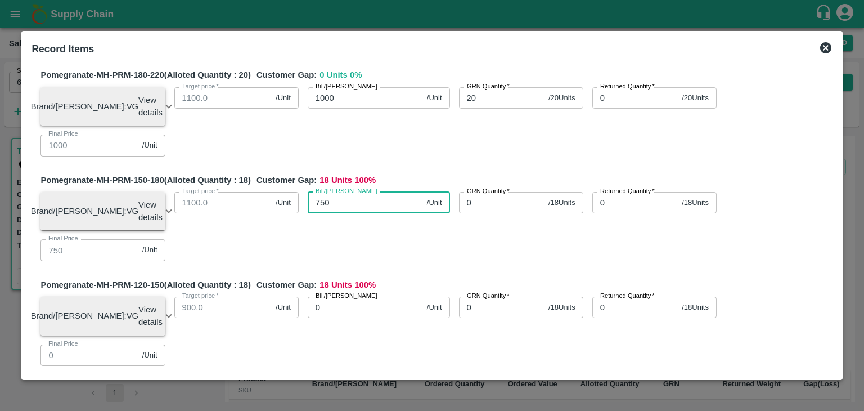
type input "750"
click at [471, 213] on input "0" at bounding box center [501, 202] width 85 height 21
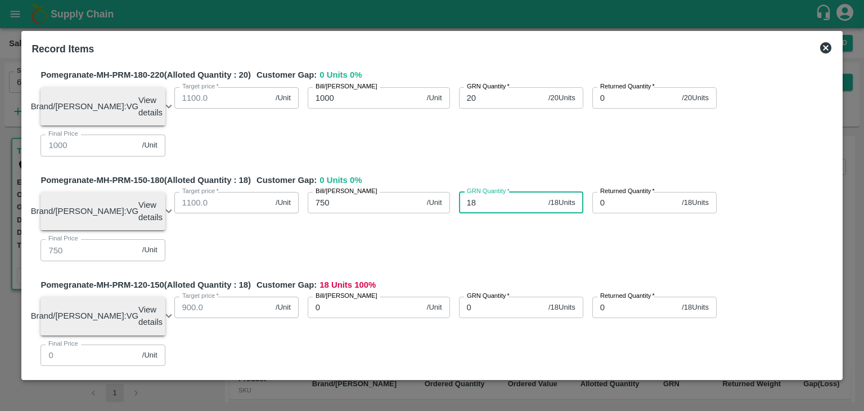
scroll to position [373, 0]
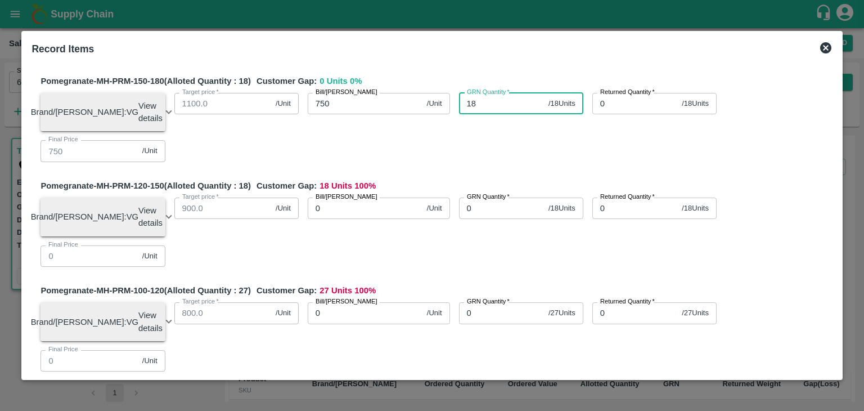
type input "18"
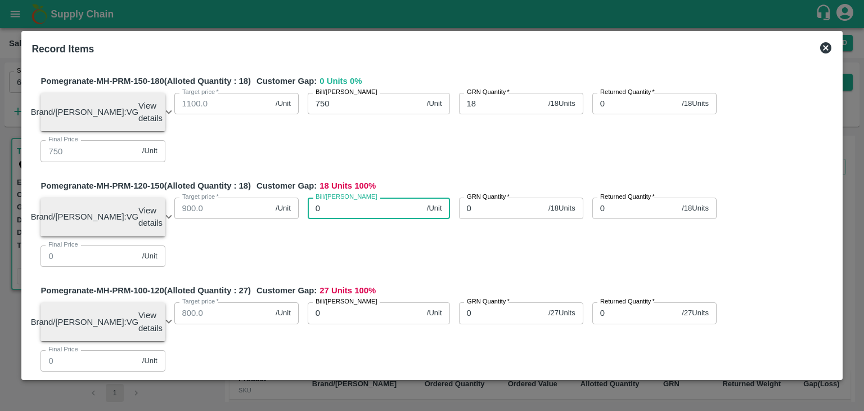
click at [380, 219] on input "0" at bounding box center [365, 207] width 115 height 21
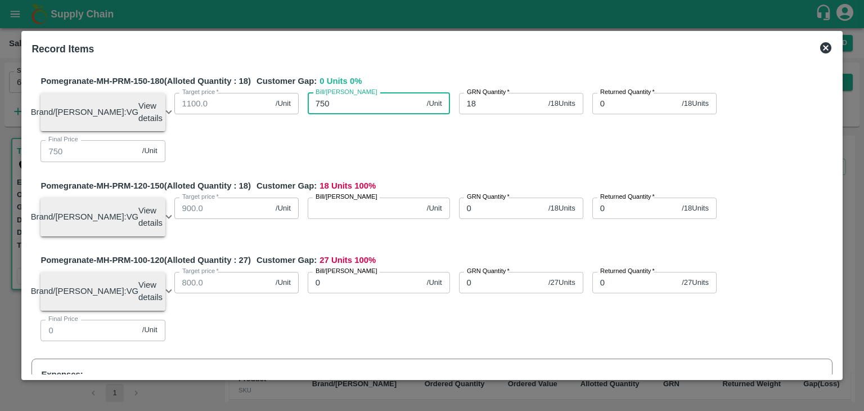
click at [380, 114] on input "750" at bounding box center [365, 103] width 115 height 21
type input "75"
type input "7"
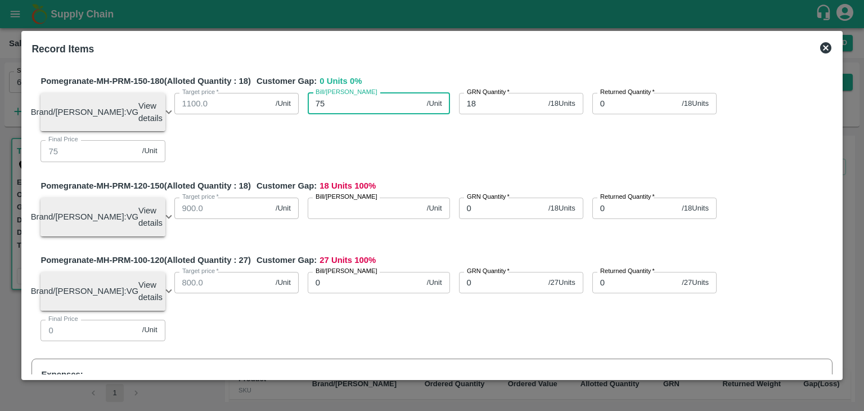
type input "7"
type input "90"
type input "900"
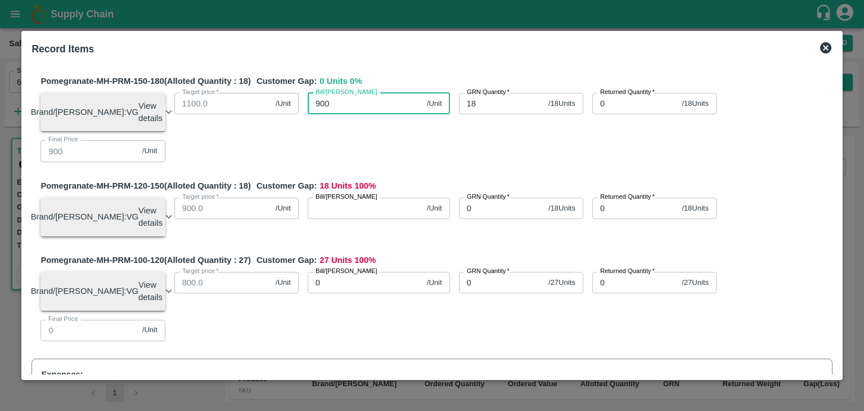
type input "900"
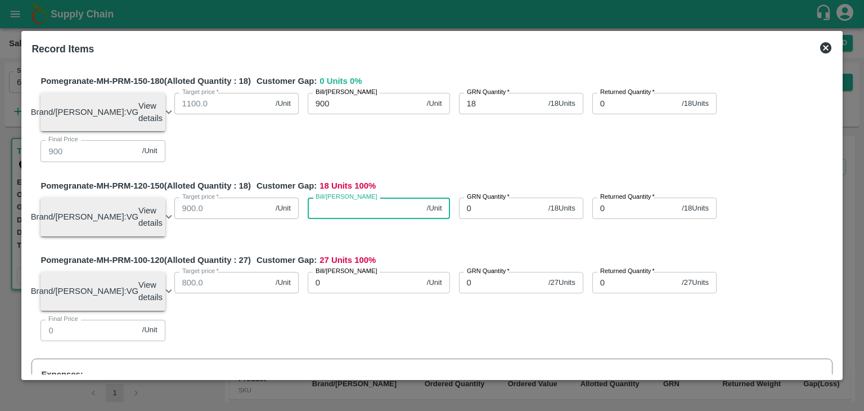
click at [355, 219] on input "Bill/Patti price" at bounding box center [365, 207] width 115 height 21
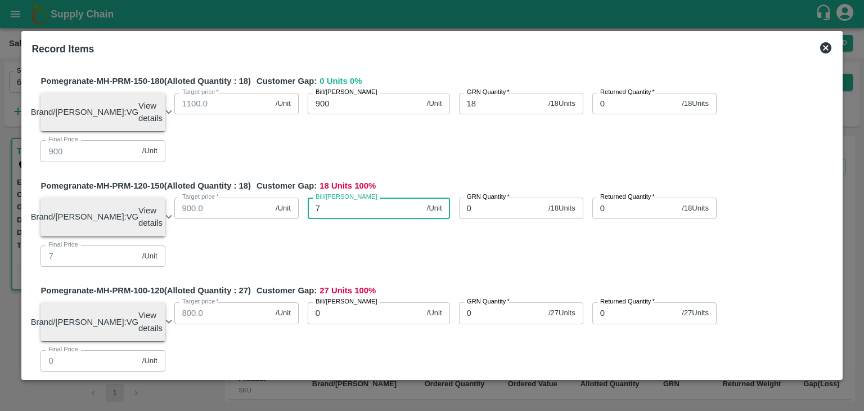
type input "75"
type input "750"
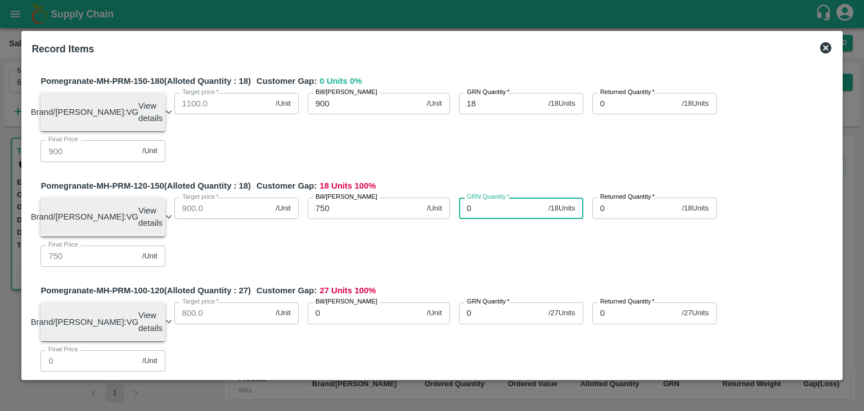
click at [478, 219] on input "0" at bounding box center [501, 207] width 85 height 21
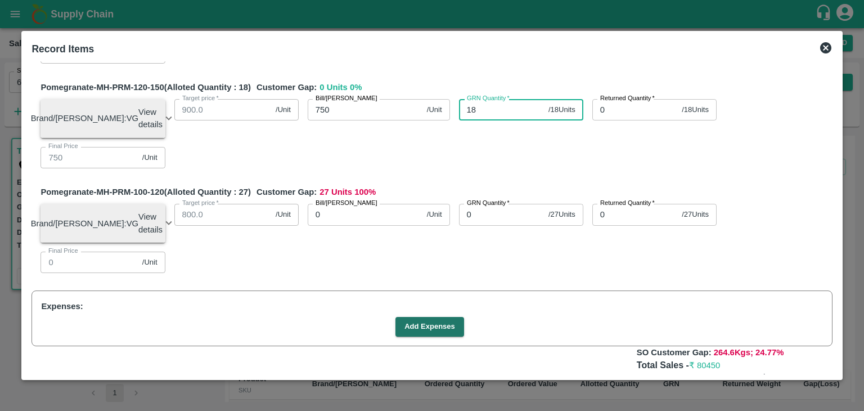
type input "18"
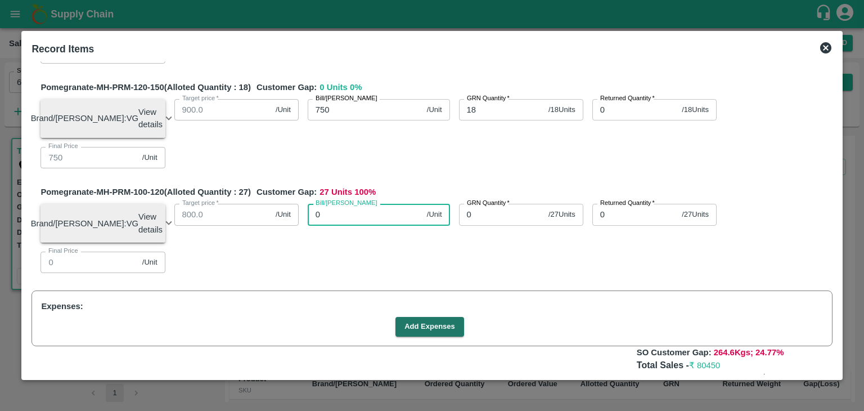
click at [367, 225] on input "0" at bounding box center [365, 214] width 115 height 21
type input "70"
type input "700"
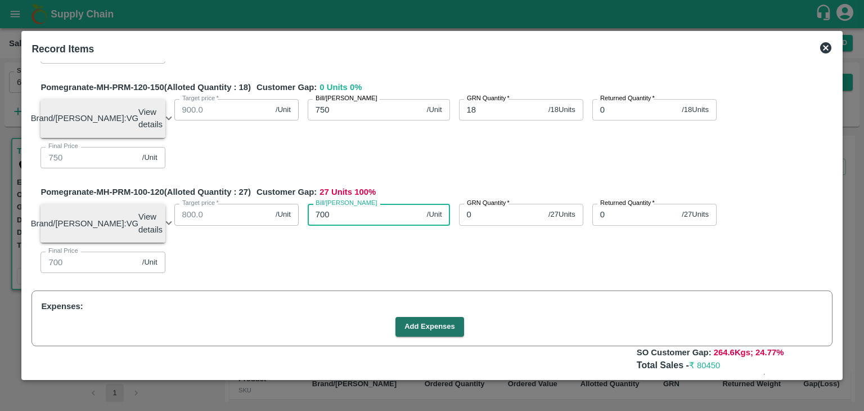
type input "700"
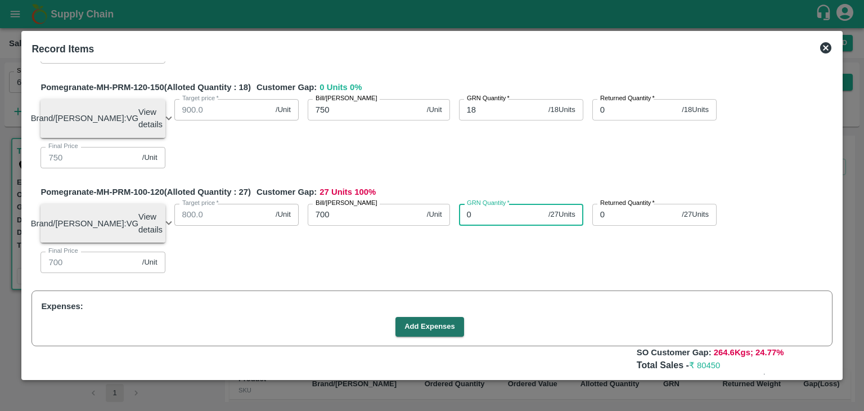
click at [474, 225] on input "0" at bounding box center [501, 214] width 85 height 21
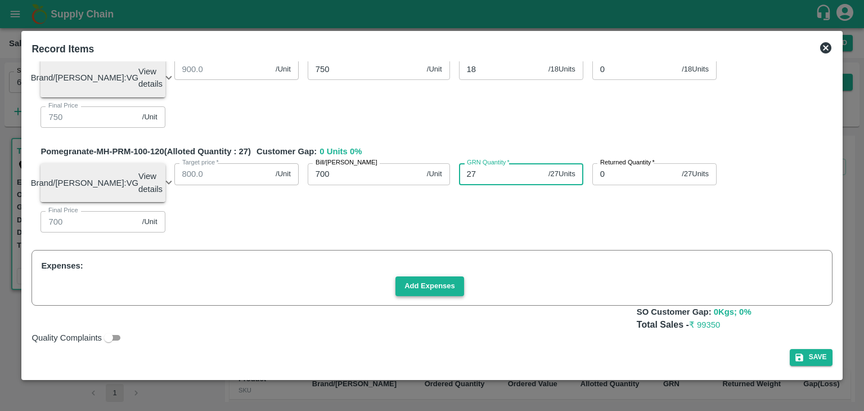
type input "27"
click at [425, 294] on button "Add Expenses" at bounding box center [429, 286] width 69 height 20
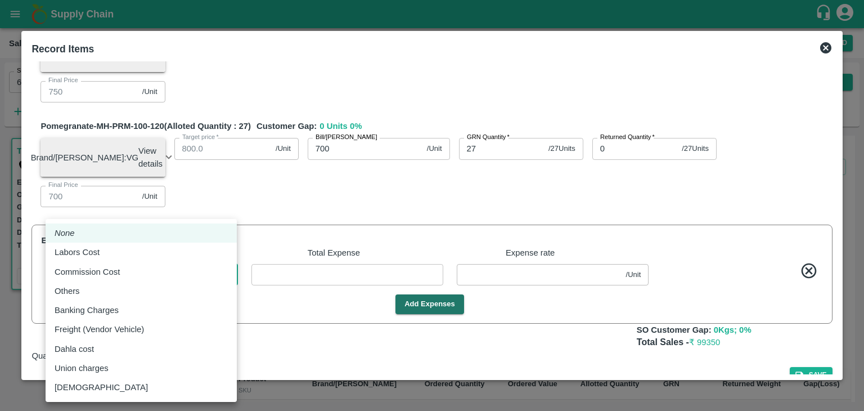
click at [196, 302] on body "Supply Chain Sales Orders Direct Customer Add SO ID 603227 SO ID Start Date Sta…" at bounding box center [432, 205] width 864 height 411
click at [155, 269] on div "Commission Cost" at bounding box center [141, 271] width 173 height 12
type input "Commission Cost"
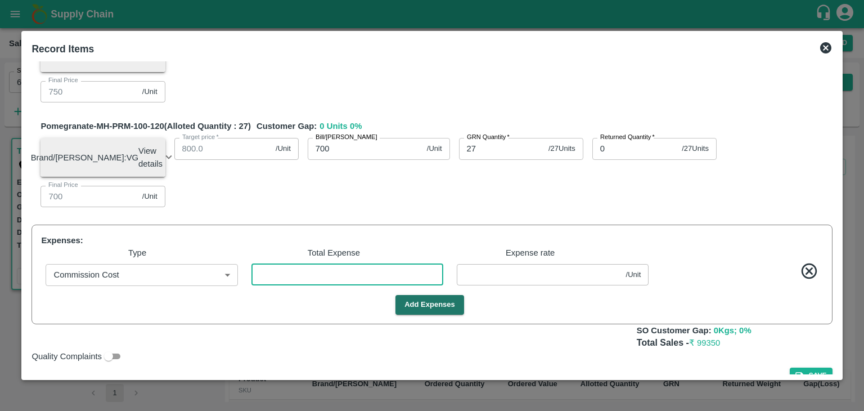
click at [290, 285] on input "number" at bounding box center [347, 274] width 192 height 21
type input "3"
type input "1199.97248"
type input "1149.97248"
type input "999.97248"
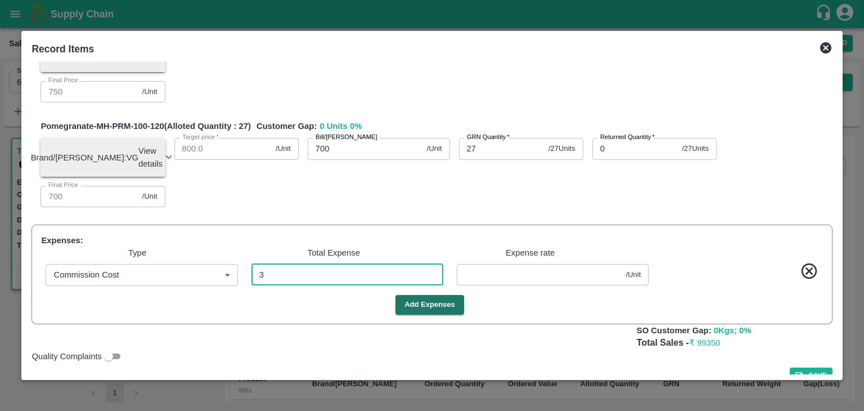
type input "899.97248"
type input "749.97248"
type input "699.97248"
type input "0.02752"
type input "39"
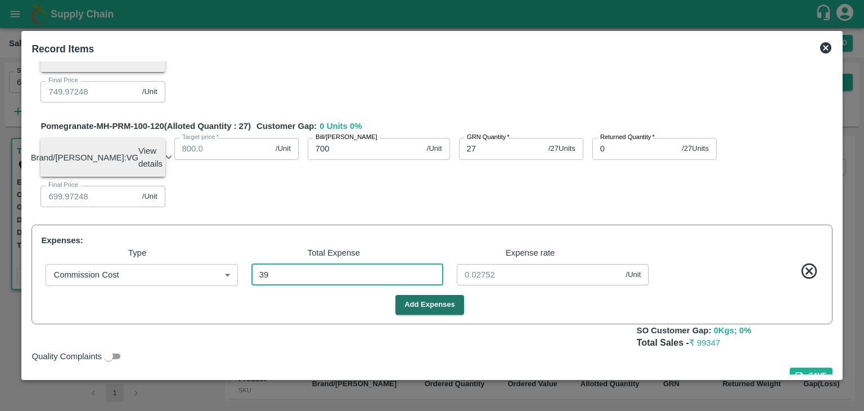
type input "1199.6422"
type input "1149.6422"
type input "999.6422"
type input "899.6422"
type input "749.6422"
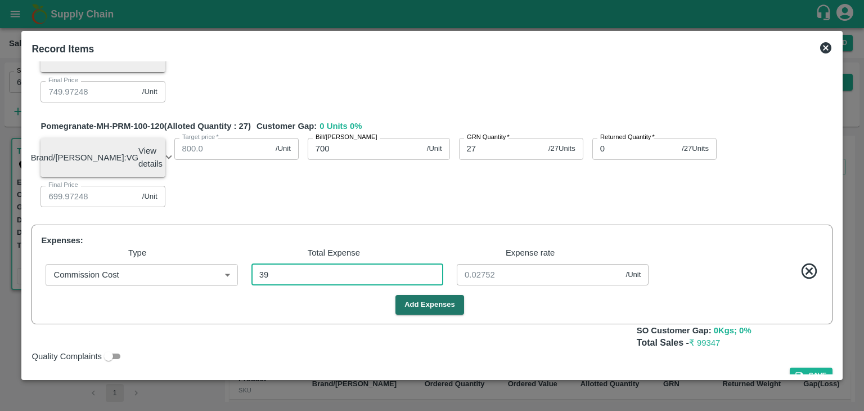
type input "699.6422"
type input "0.3578"
type input "397"
type input "1196.3578"
type input "1146.3578"
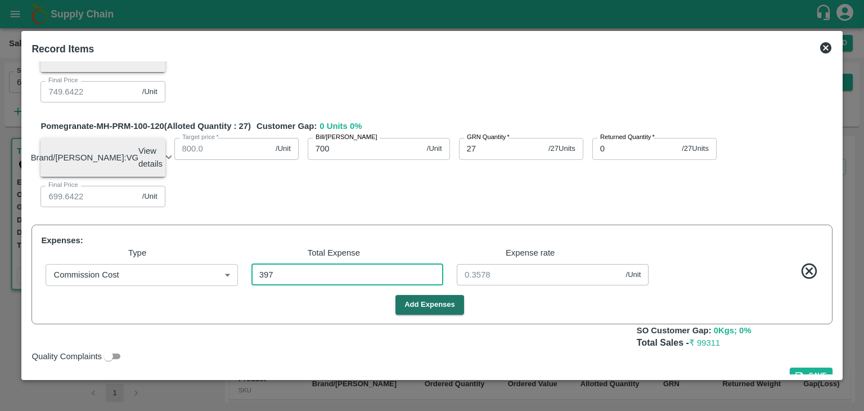
type input "996.3578"
type input "896.3578"
type input "746.3578"
type input "696.3578"
type input "3.6422"
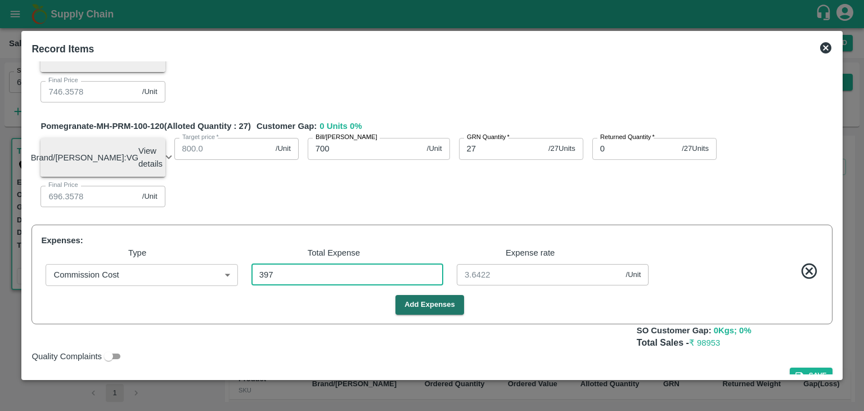
type input "3974"
type input "1163.54128"
type input "1113.54128"
type input "963.54128"
type input "863.54128"
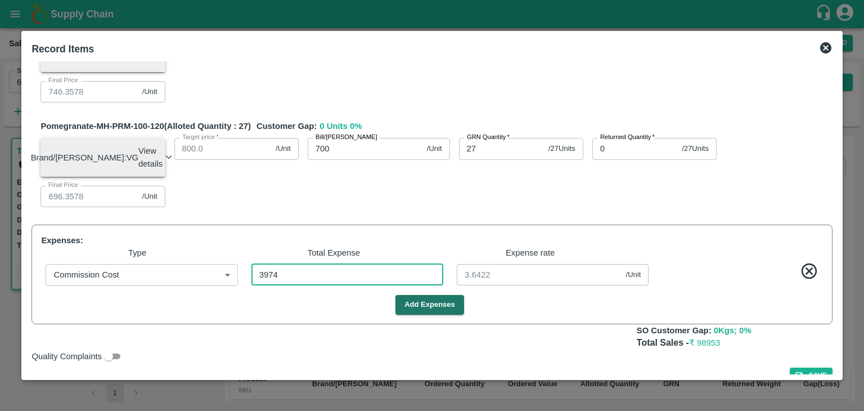
type input "713.54128"
type input "663.54128"
type input "36.45872"
type input "3974"
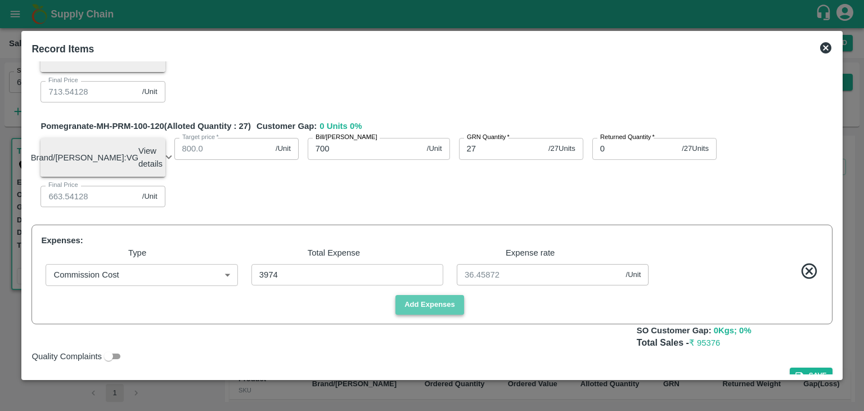
click at [446, 314] on button "Add Expenses" at bounding box center [429, 305] width 69 height 20
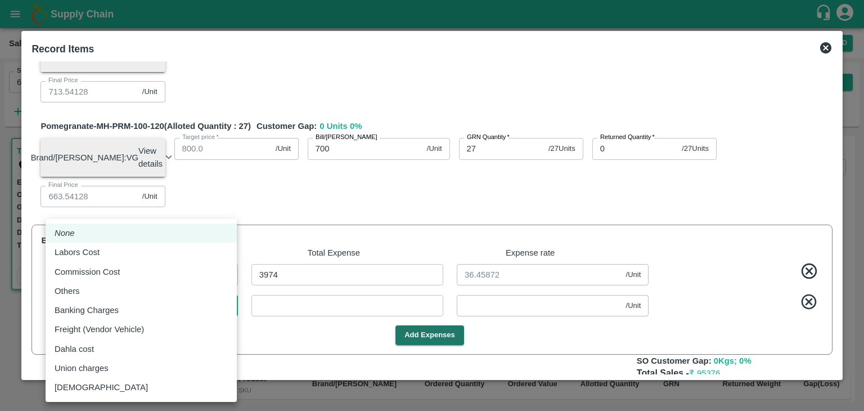
click at [181, 328] on body "Supply Chain Sales Orders Direct Customer Add SO ID 603227 SO ID Start Date Sta…" at bounding box center [432, 205] width 864 height 411
click at [157, 244] on li "Labors Cost" at bounding box center [141, 251] width 191 height 19
type input "Labors Cost"
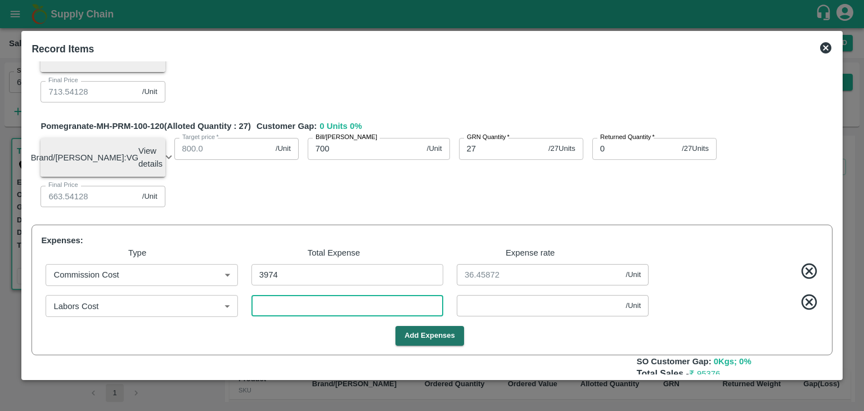
click at [273, 316] on input "number" at bounding box center [347, 305] width 192 height 21
type input "3"
type input "1163.51376"
type input "1113.51376"
type input "963.51376"
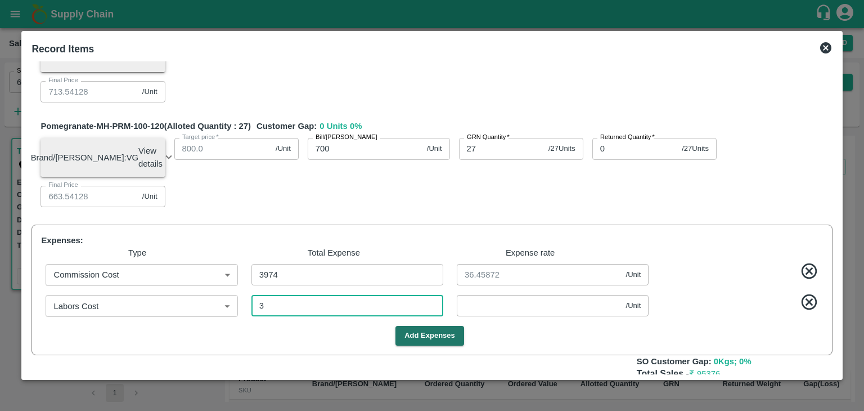
type input "863.51376"
type input "713.51376"
type input "663.51376"
type input "0.02752"
type input "1163.2477"
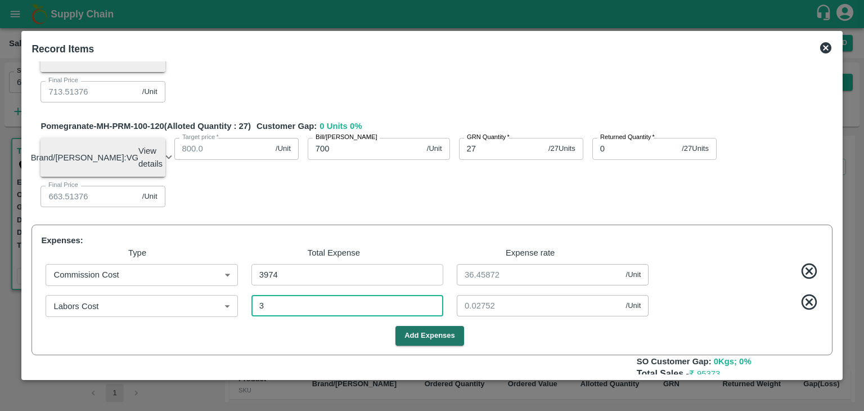
type input "1113.2477"
type input "963.2477"
type input "863.2477"
type input "713.2477"
type input "663.2477"
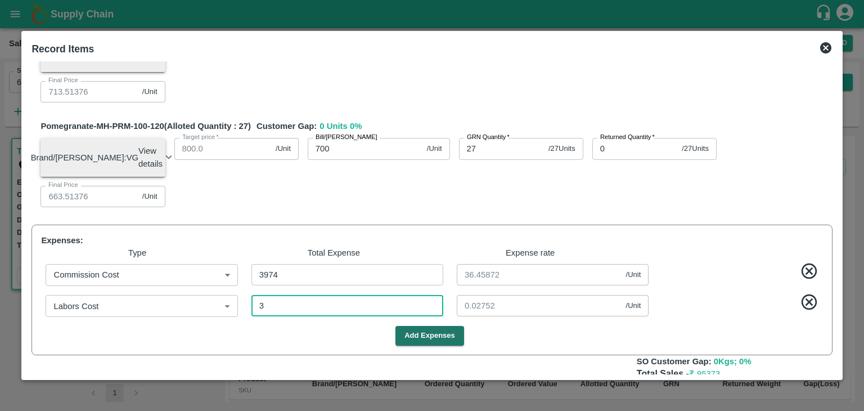
type input "32"
type input "0.29358"
type input "327"
type input "1160.54128"
type input "1110.54128"
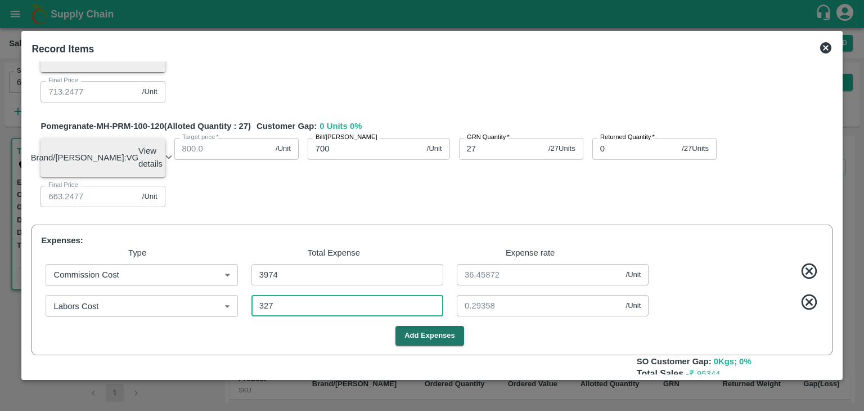
type input "960.54128"
type input "860.54128"
type input "710.54128"
type input "660.54128"
type input "3"
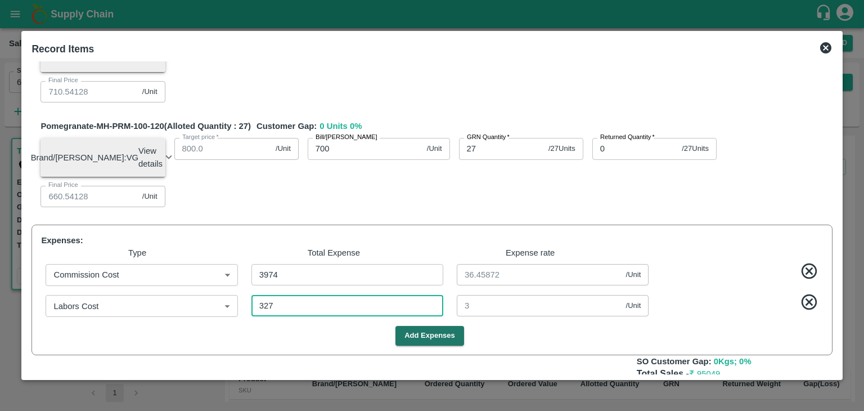
scroll to position [613, 0]
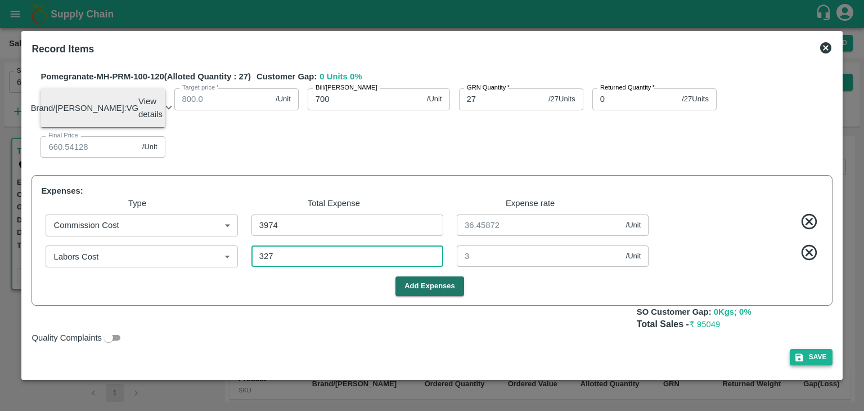
type input "327"
click at [814, 354] on button "Save" at bounding box center [811, 357] width 43 height 16
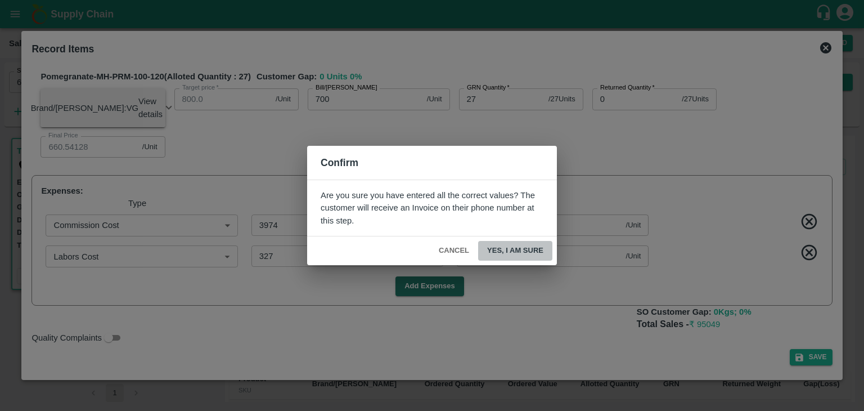
click at [528, 252] on button "Yes, I am sure" at bounding box center [515, 251] width 74 height 20
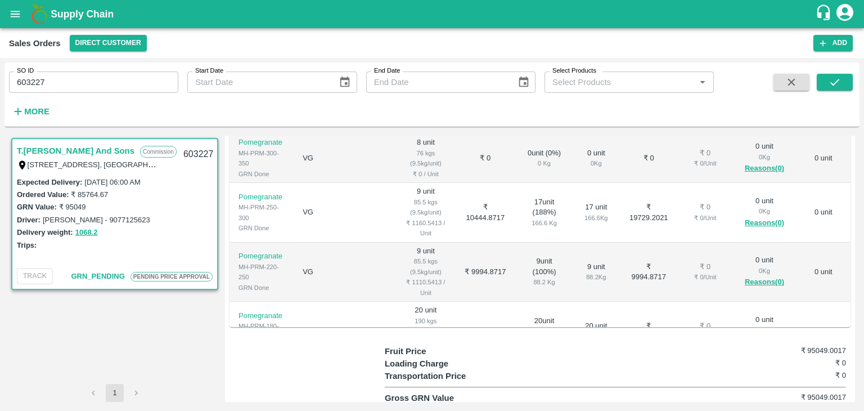
scroll to position [323, 0]
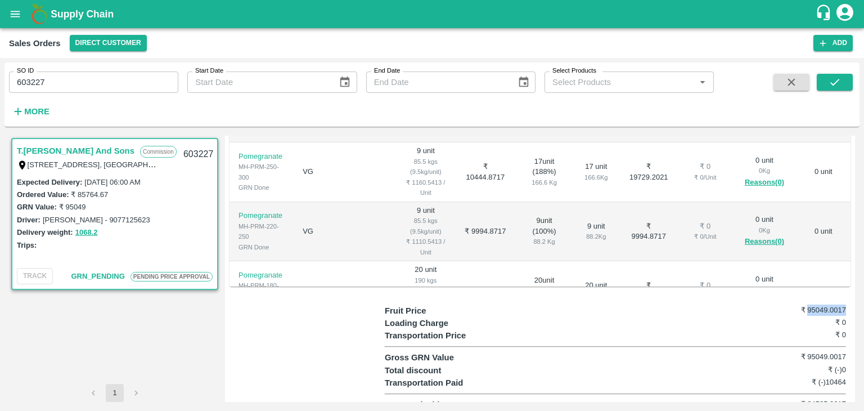
drag, startPoint x: 804, startPoint y: 295, endPoint x: 850, endPoint y: 297, distance: 45.6
click at [850, 297] on div "Regular Sale PENDING PRICE APPROVAL T.Kishore Kapoor And Sons - 603227 + Create…" at bounding box center [540, 269] width 630 height 266
copy h6 "95049.0017"
drag, startPoint x: 808, startPoint y: 392, endPoint x: 831, endPoint y: 388, distance: 23.4
click at [831, 398] on h6 "₹ 84585.0017" at bounding box center [807, 403] width 77 height 11
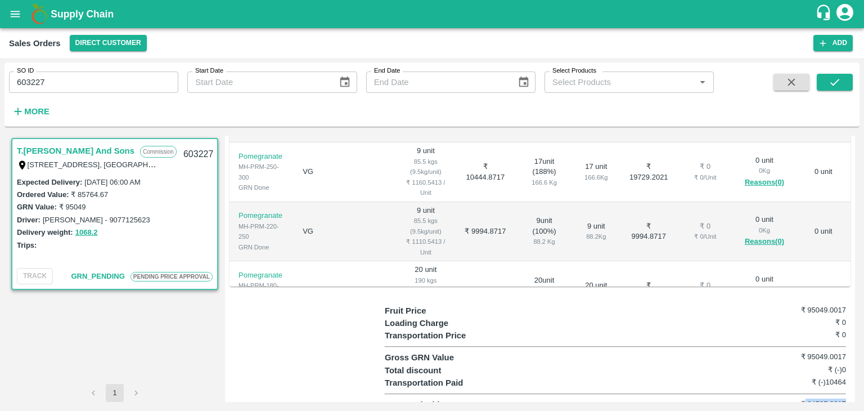
drag, startPoint x: 803, startPoint y: 388, endPoint x: 850, endPoint y: 396, distance: 47.4
click at [850, 396] on div "Regular Sale PENDING PRICE APPROVAL T.Kishore Kapoor And Sons - 603227 + Create…" at bounding box center [540, 269] width 630 height 266
copy h6 "84585.0017"
drag, startPoint x: 824, startPoint y: 367, endPoint x: 850, endPoint y: 372, distance: 26.8
click at [850, 372] on div "Regular Sale PENDING PRICE APPROVAL T.Kishore Kapoor And Sons - 603227 + Create…" at bounding box center [540, 269] width 630 height 266
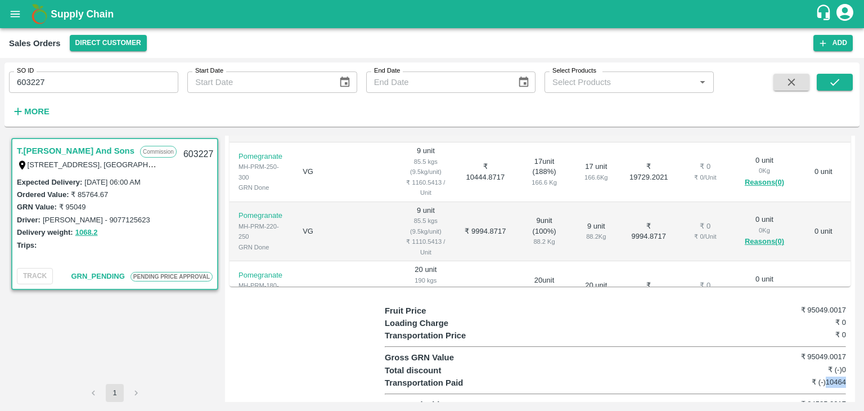
copy h6 "10464"
click at [709, 351] on div "Gross GRN Value ₹ 95049.0017" at bounding box center [615, 357] width 461 height 12
click at [820, 400] on div "Regular Sale PENDING PRICE APPROVAL T.Kishore Kapoor And Sons - 603227 + Create…" at bounding box center [540, 269] width 630 height 266
click at [111, 79] on input "603227" at bounding box center [93, 81] width 169 height 21
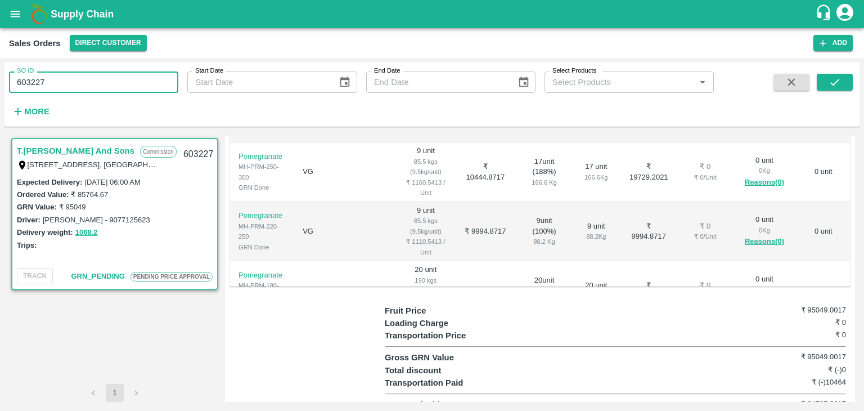
click at [111, 79] on input "603227" at bounding box center [93, 81] width 169 height 21
paste input "text"
type input "603233"
click at [832, 75] on button "submit" at bounding box center [835, 82] width 36 height 17
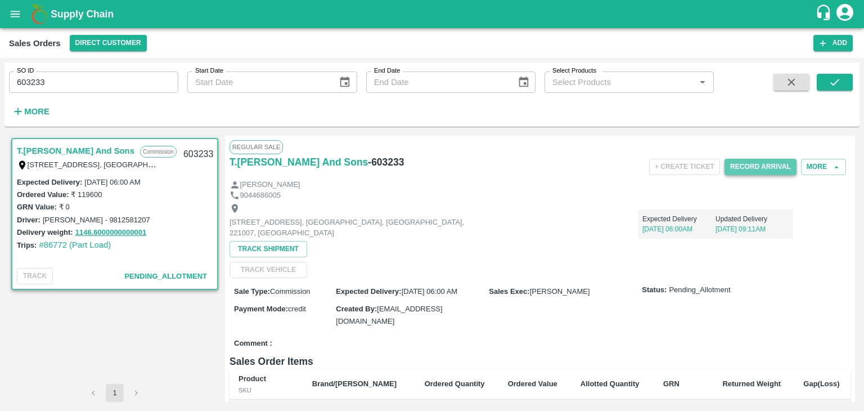
click at [750, 164] on button "Record Arrival" at bounding box center [760, 167] width 72 height 16
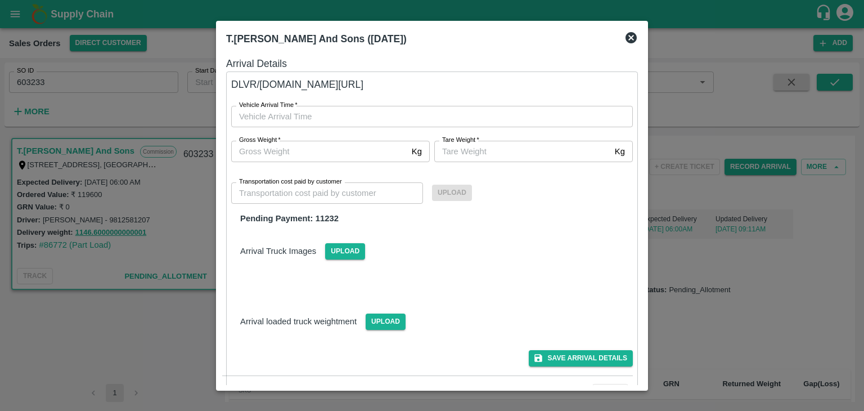
type input "DD/MM/YYYY hh:mm aa"
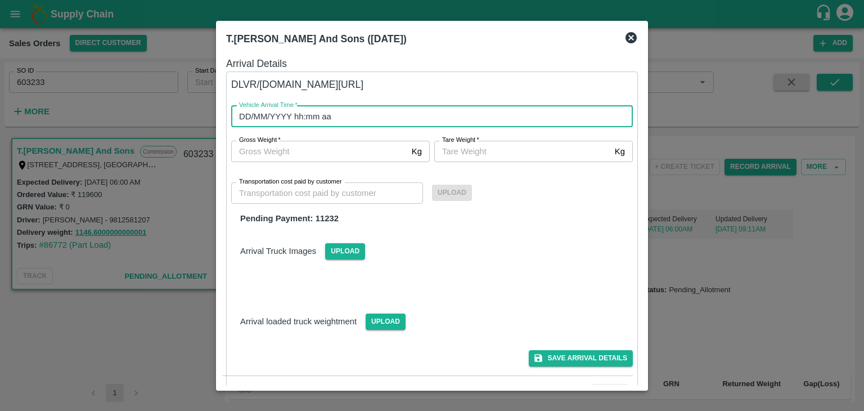
click at [333, 119] on input "DD/MM/YYYY hh:mm aa" at bounding box center [428, 116] width 394 height 21
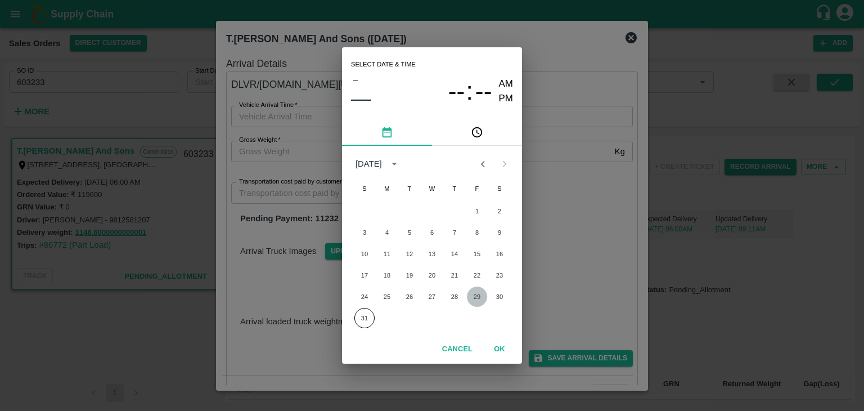
click at [478, 298] on button "29" at bounding box center [477, 296] width 20 height 20
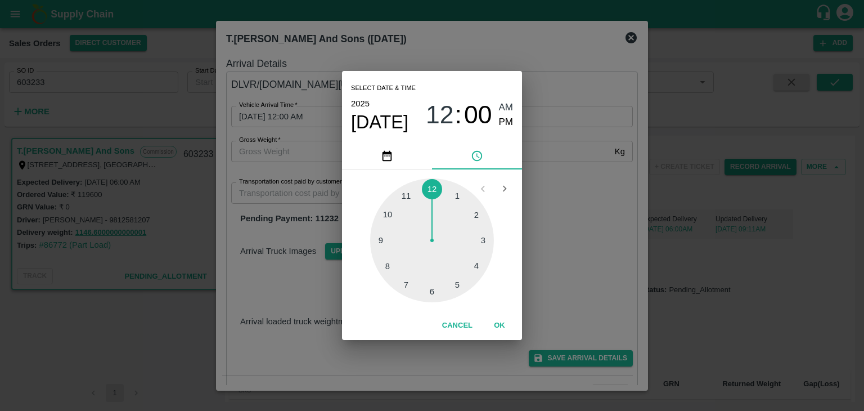
click at [431, 289] on div at bounding box center [432, 240] width 124 height 124
type input "29/08/2025 06:00 AM"
click at [504, 328] on button "OK" at bounding box center [499, 326] width 36 height 20
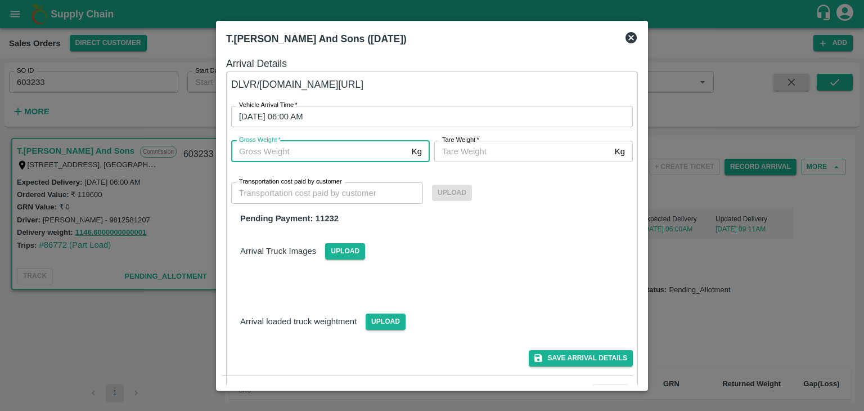
click at [270, 152] on input "Gross Weight   *" at bounding box center [319, 151] width 176 height 21
type input "1146.6"
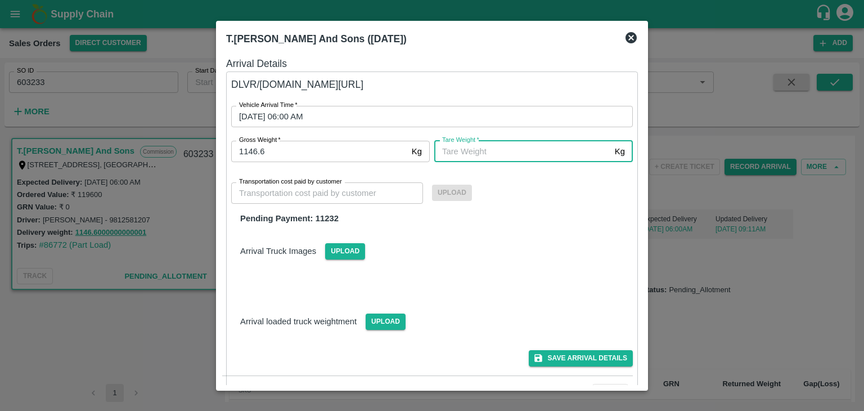
click at [466, 157] on input "Tare Weight   *" at bounding box center [522, 151] width 176 height 21
type input "1146.6"
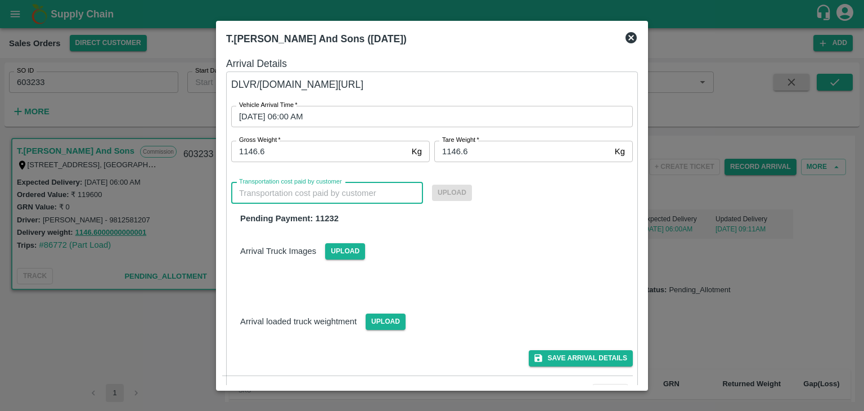
click at [382, 192] on input "Transportation cost paid by customer" at bounding box center [327, 192] width 192 height 21
type input "11232"
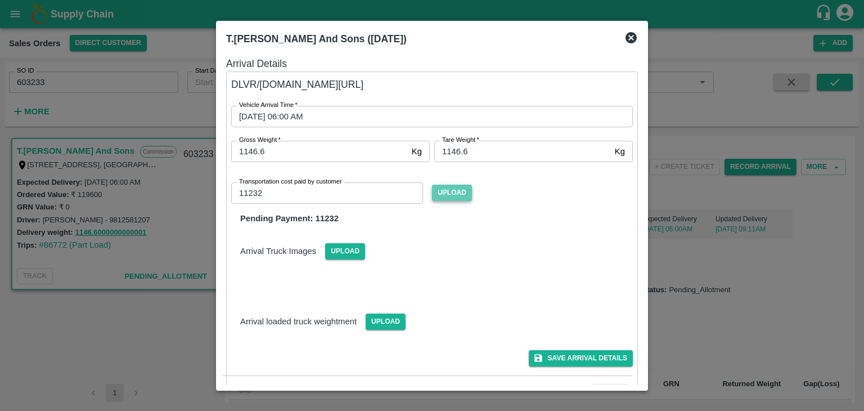
click at [462, 192] on span "Upload" at bounding box center [452, 192] width 40 height 16
click at [0, 0] on input "Upload" at bounding box center [0, 0] width 0 height 0
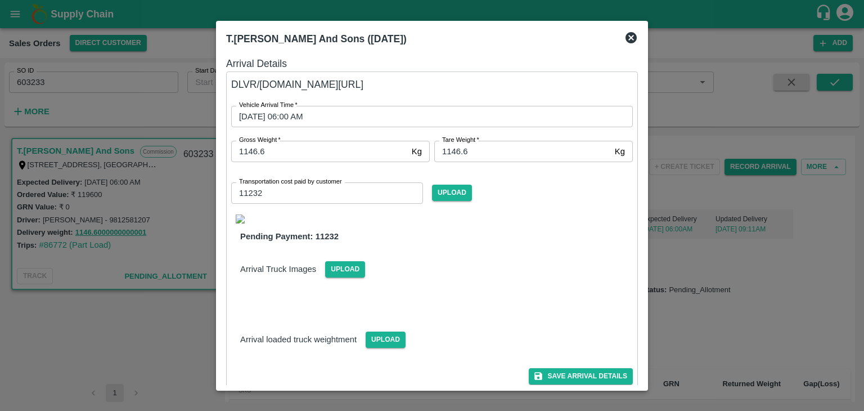
click at [238, 217] on img at bounding box center [240, 218] width 9 height 9
click at [569, 375] on button "Save Arrival Details" at bounding box center [581, 376] width 104 height 16
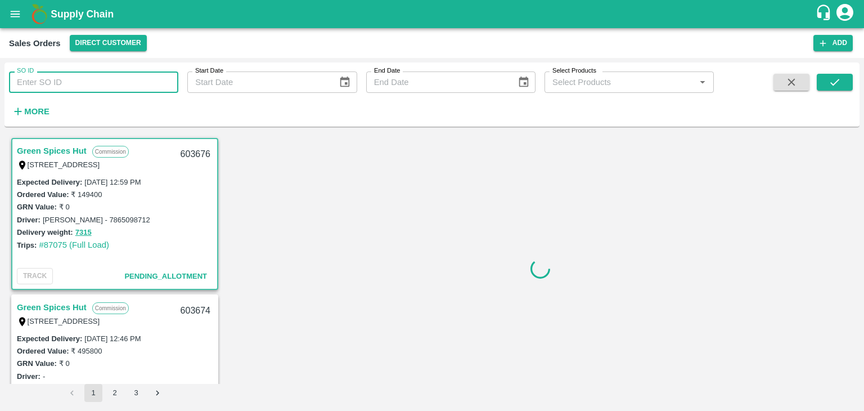
click at [103, 81] on input "SO ID" at bounding box center [93, 81] width 169 height 21
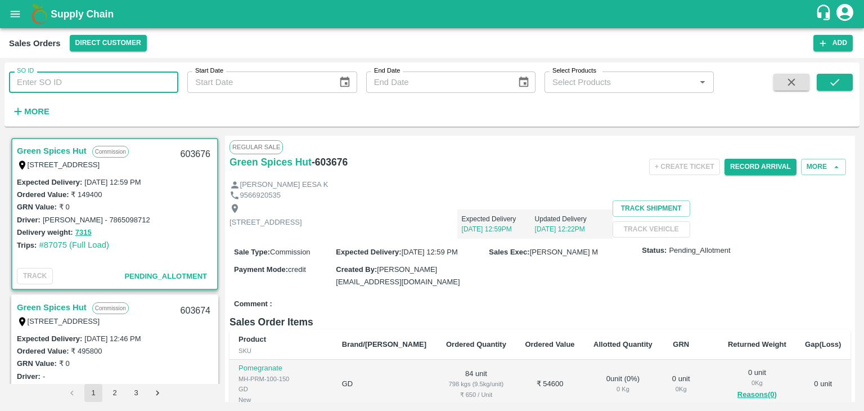
paste input "603233"
type input "603233"
click at [835, 84] on icon "submit" at bounding box center [834, 82] width 9 height 7
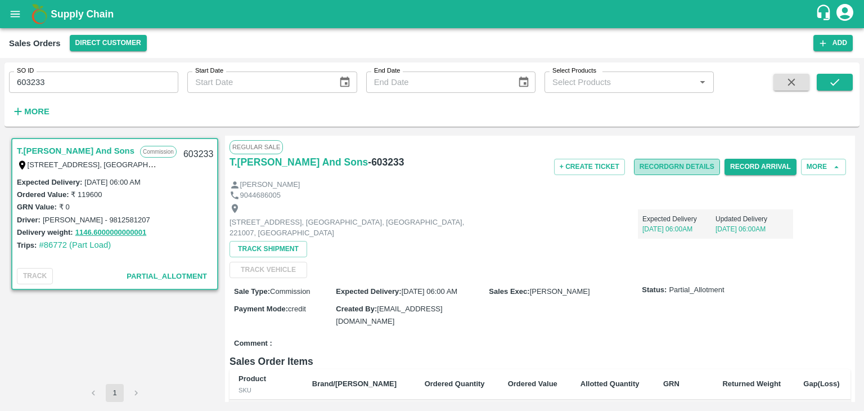
click at [697, 165] on button "Record GRN Details" at bounding box center [677, 167] width 86 height 16
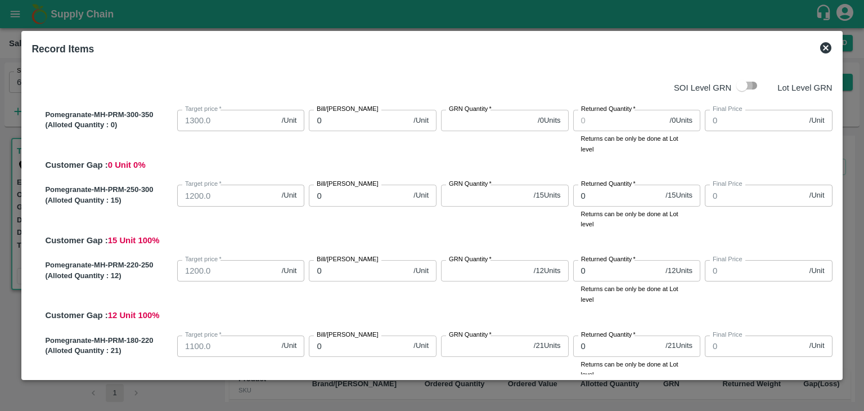
click at [740, 89] on input "checkbox" at bounding box center [742, 85] width 64 height 21
checkbox input "true"
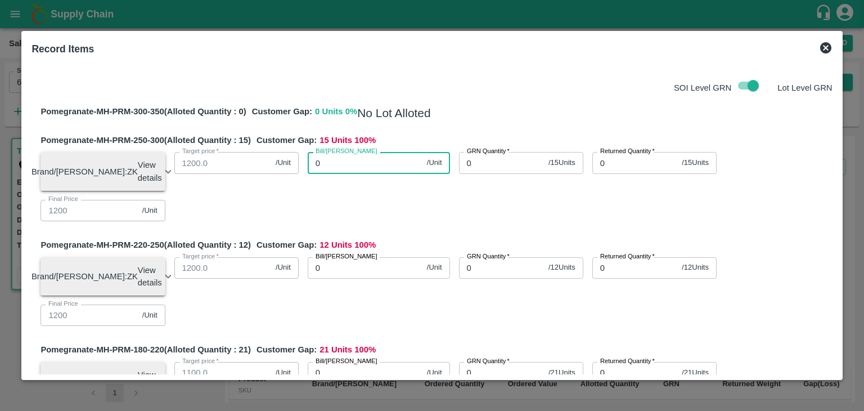
click at [345, 165] on input "0" at bounding box center [365, 162] width 115 height 21
type input "120"
type input "1200"
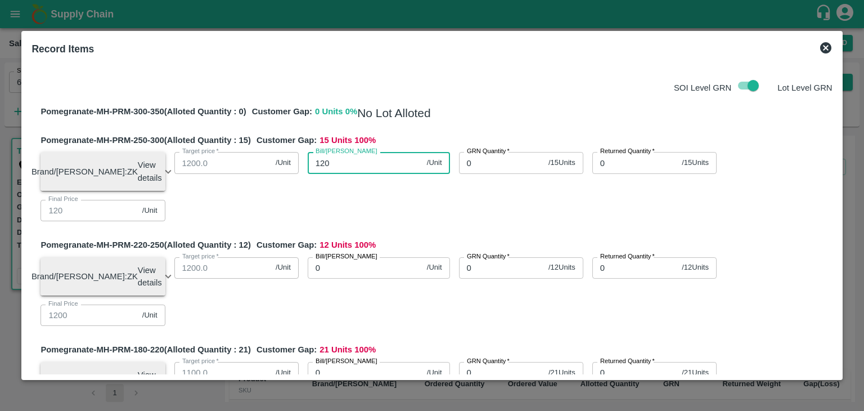
type input "1200"
click at [484, 164] on input "0" at bounding box center [501, 162] width 85 height 21
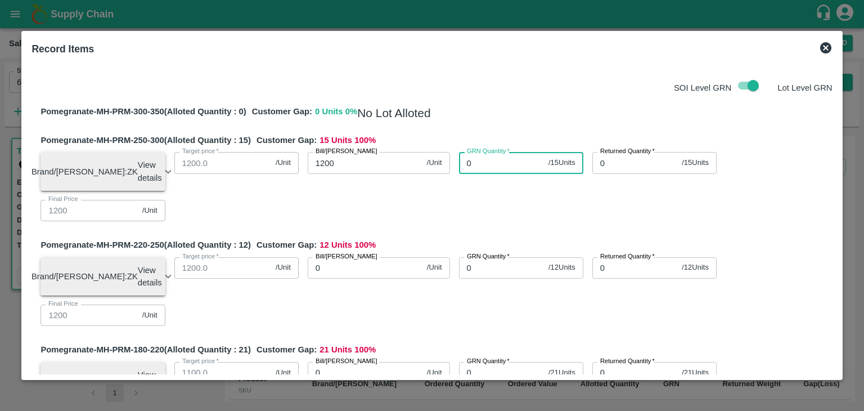
type input "0"
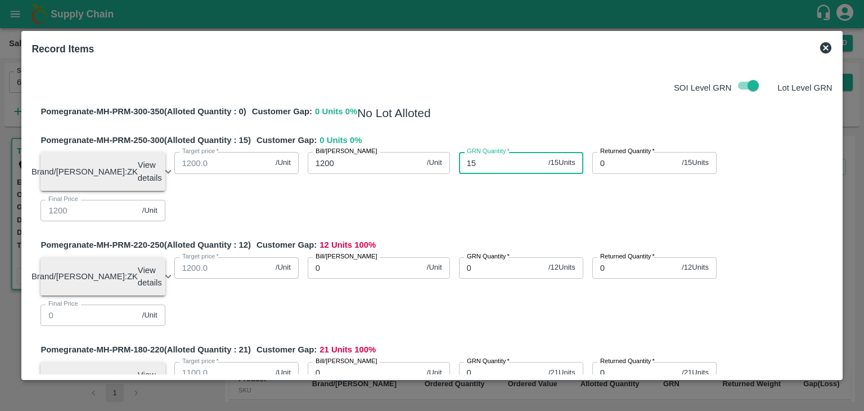
type input "15"
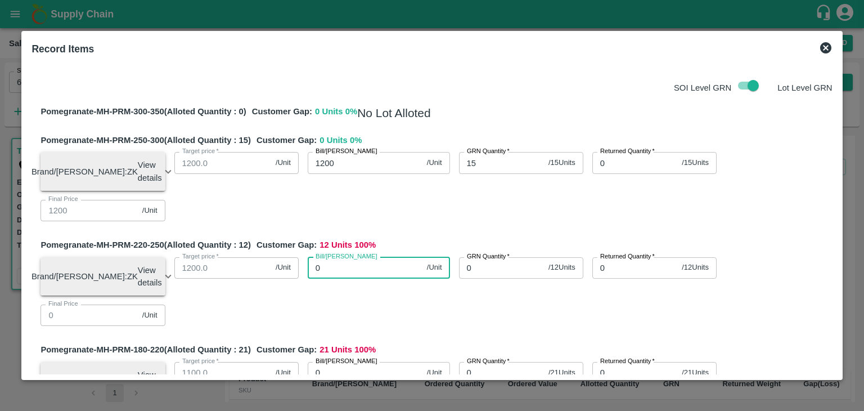
click at [341, 275] on input "0" at bounding box center [365, 267] width 115 height 21
type input "11"
type input "115"
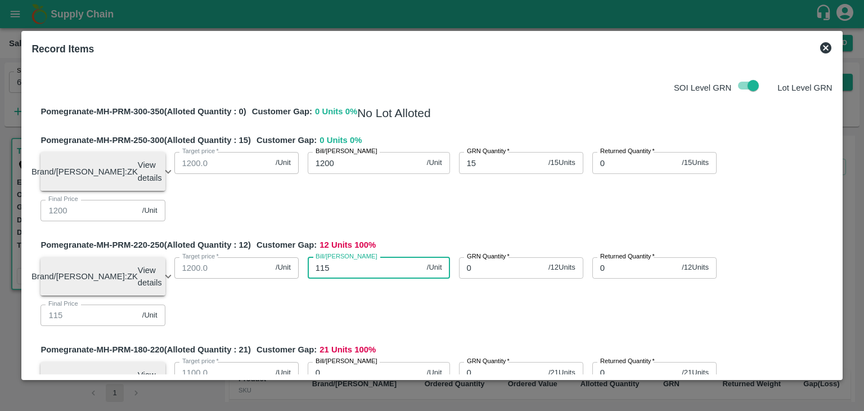
type input "1150"
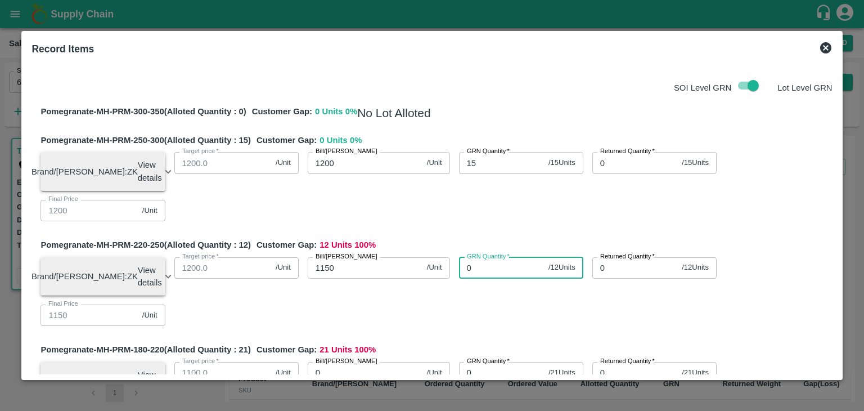
click at [487, 274] on input "0" at bounding box center [501, 267] width 85 height 21
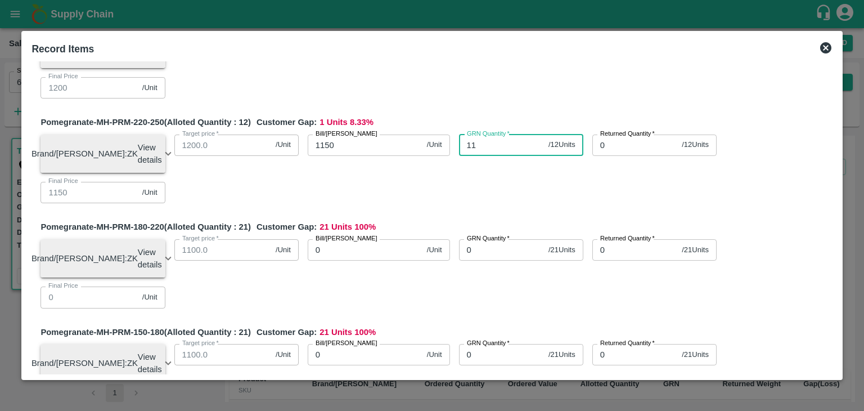
scroll to position [152, 0]
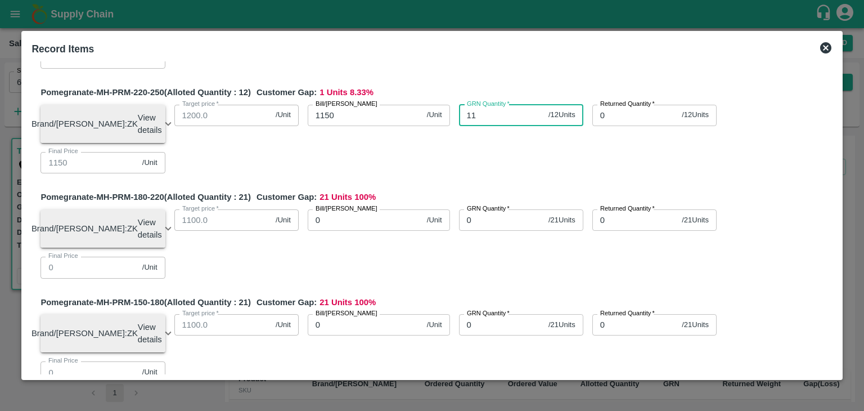
type input "11"
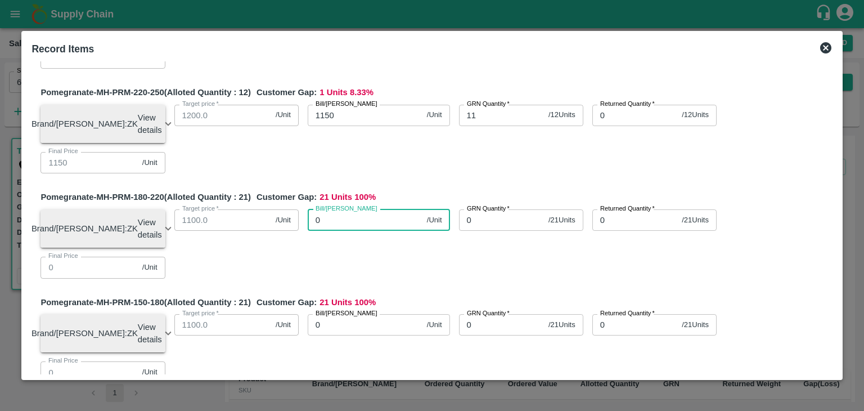
click at [363, 223] on input "0" at bounding box center [365, 219] width 115 height 21
type input "10"
type input "100"
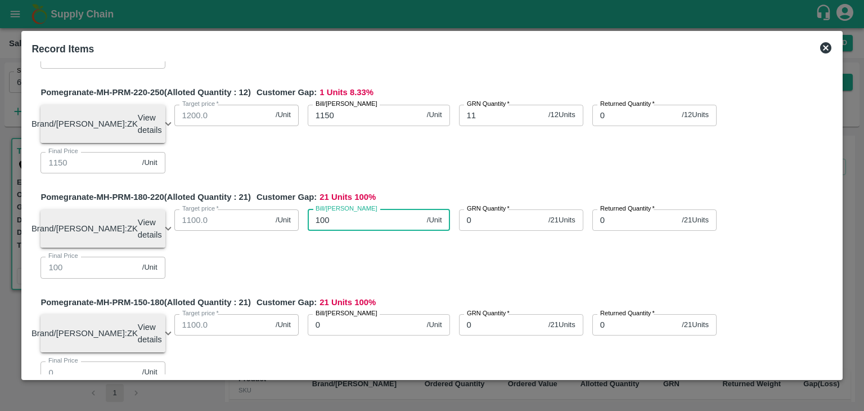
type input "1000"
click at [508, 230] on input "0" at bounding box center [501, 219] width 85 height 21
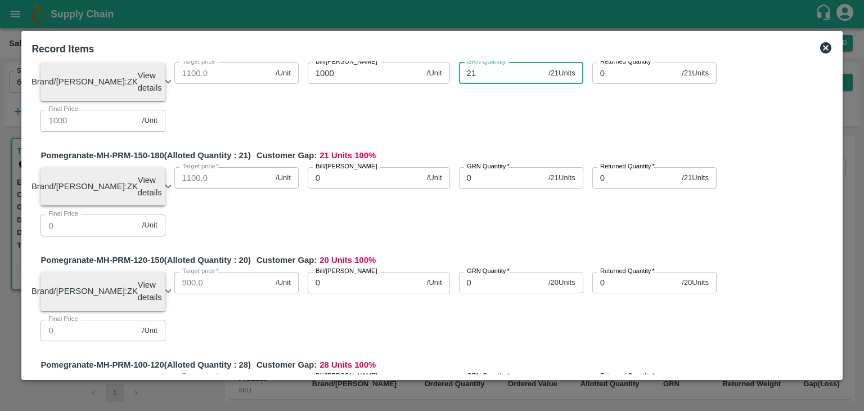
scroll to position [300, 0]
type input "21"
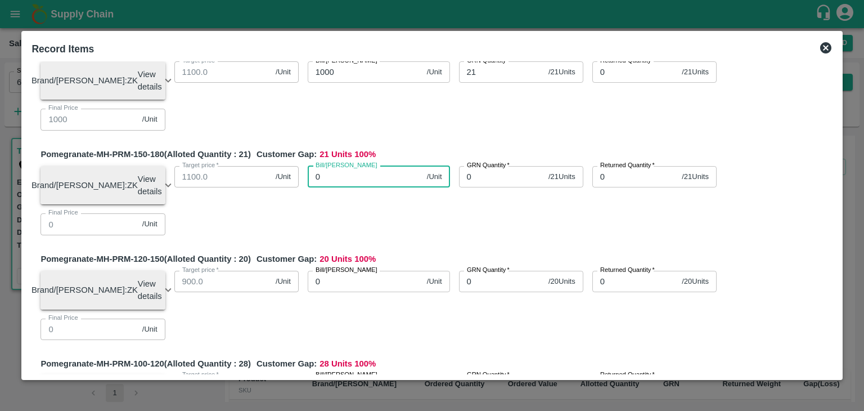
click at [344, 187] on input "0" at bounding box center [365, 176] width 115 height 21
type input "90"
type input "900"
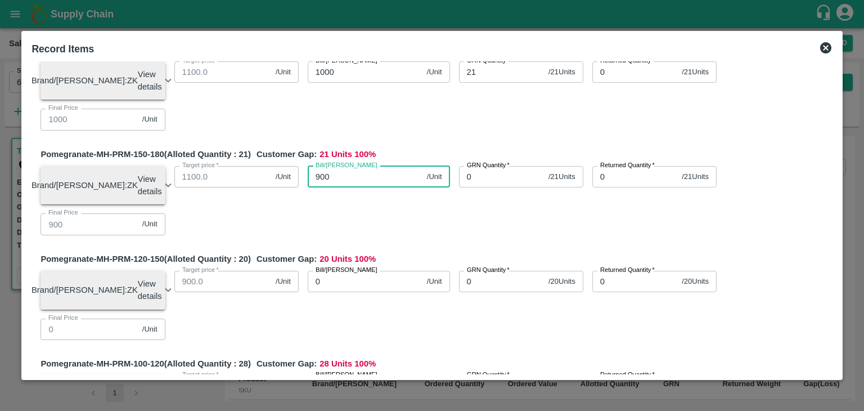
type input "900"
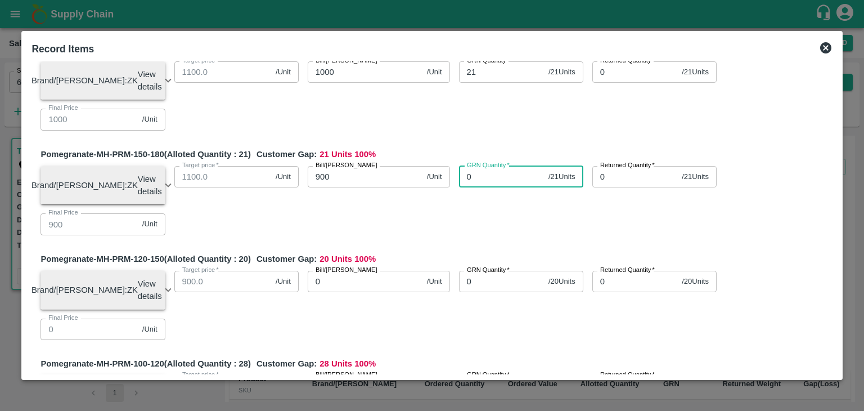
click at [487, 187] on input "0" at bounding box center [501, 176] width 85 height 21
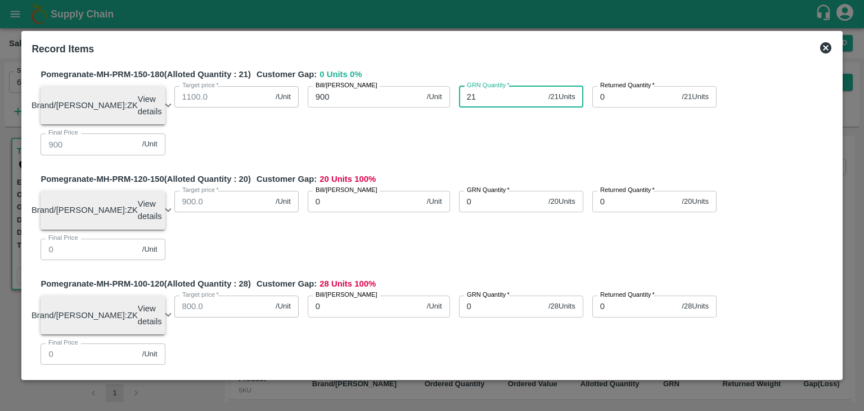
scroll to position [384, 0]
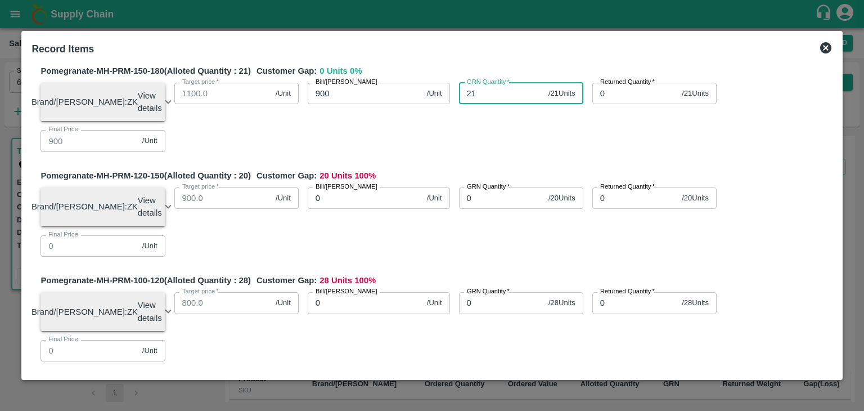
type input "21"
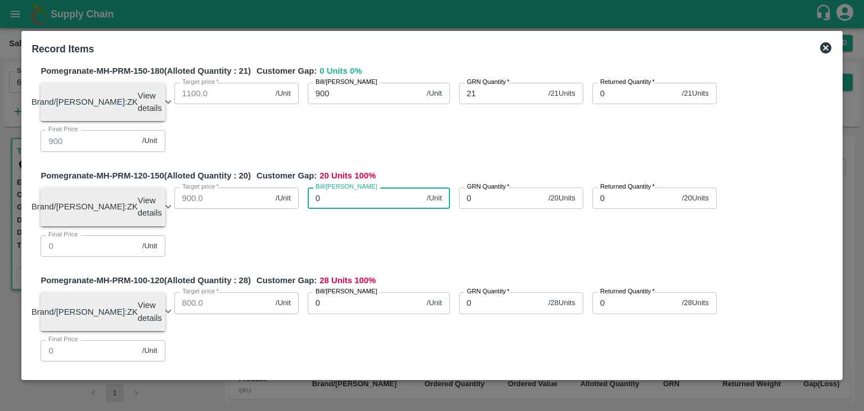
click at [362, 209] on input "0" at bounding box center [365, 197] width 115 height 21
type input "75"
type input "750"
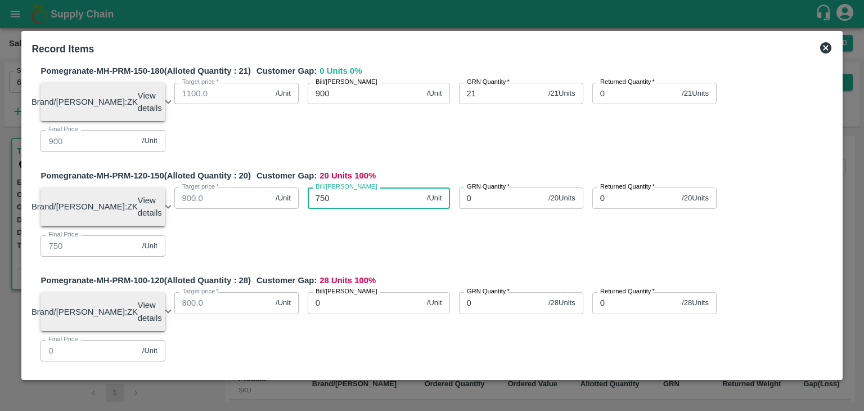
type input "750"
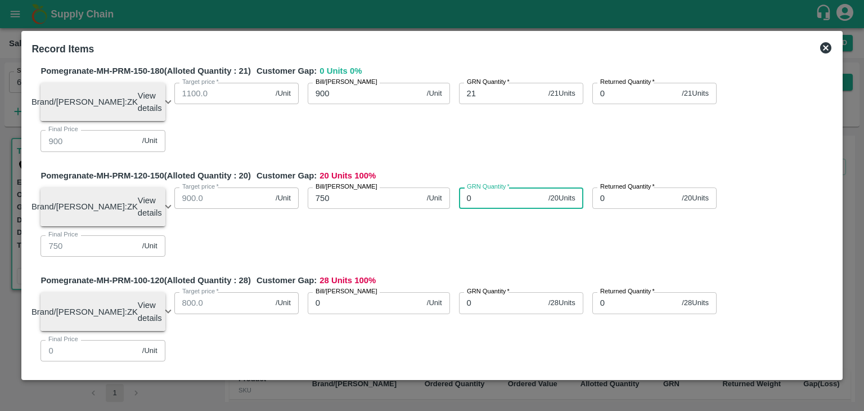
click at [497, 209] on input "0" at bounding box center [501, 197] width 85 height 21
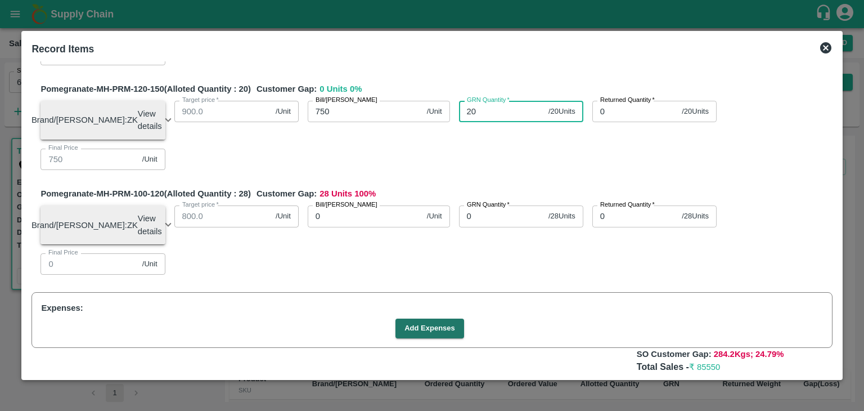
scroll to position [508, 0]
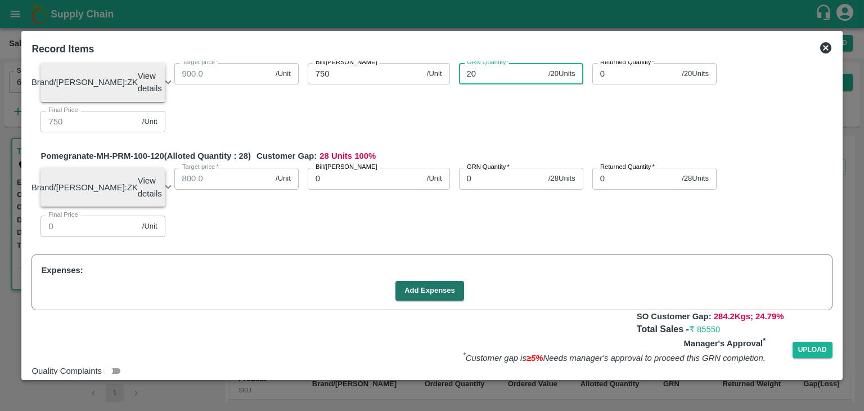
type input "20"
click at [339, 189] on input "0" at bounding box center [365, 178] width 115 height 21
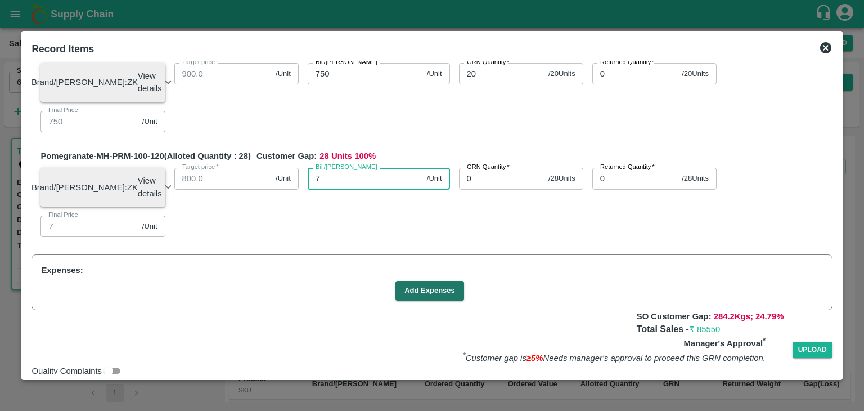
type input "70"
type input "700"
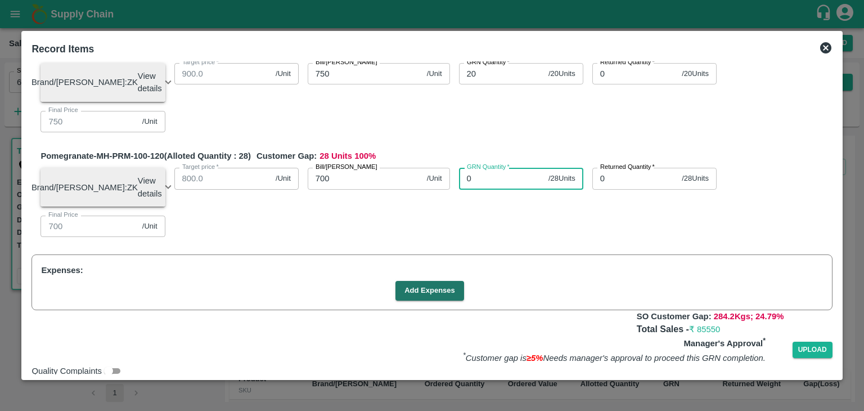
click at [503, 189] on input "0" at bounding box center [501, 178] width 85 height 21
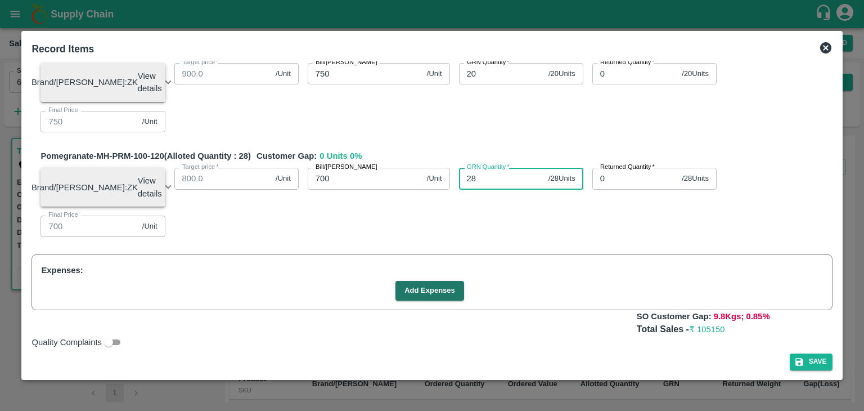
scroll to position [538, 0]
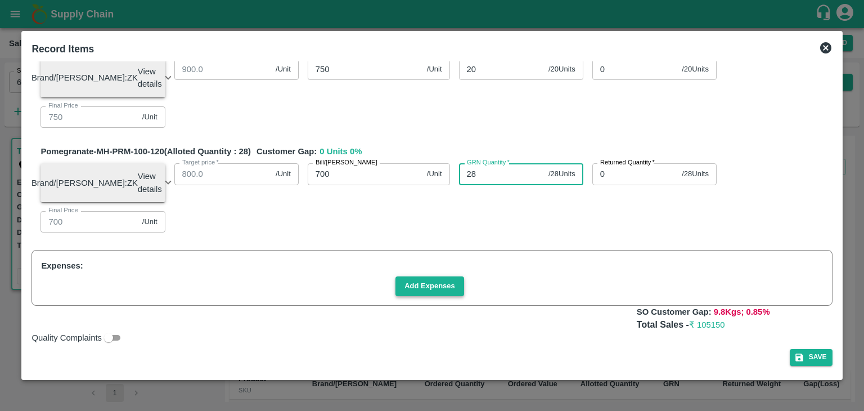
type input "28"
click at [426, 289] on button "Add Expenses" at bounding box center [429, 286] width 69 height 20
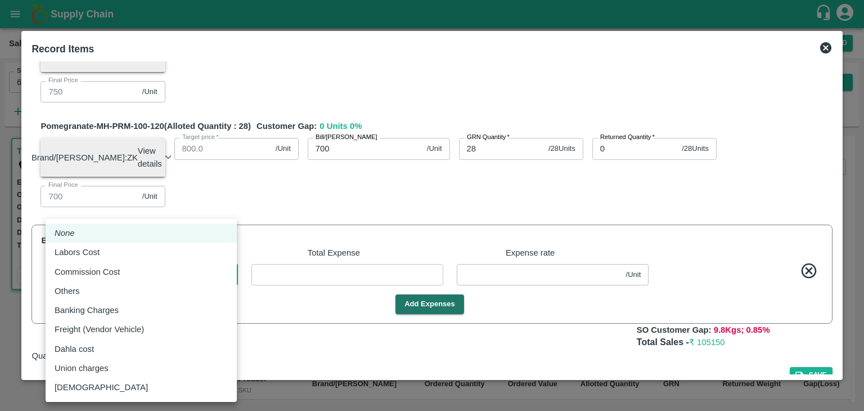
click at [219, 299] on body "Supply Chain Sales Orders Direct Customer Add SO ID 603233 SO ID Start Date Sta…" at bounding box center [432, 205] width 864 height 411
click at [137, 270] on div "Commission Cost" at bounding box center [141, 271] width 173 height 12
type input "Commission Cost"
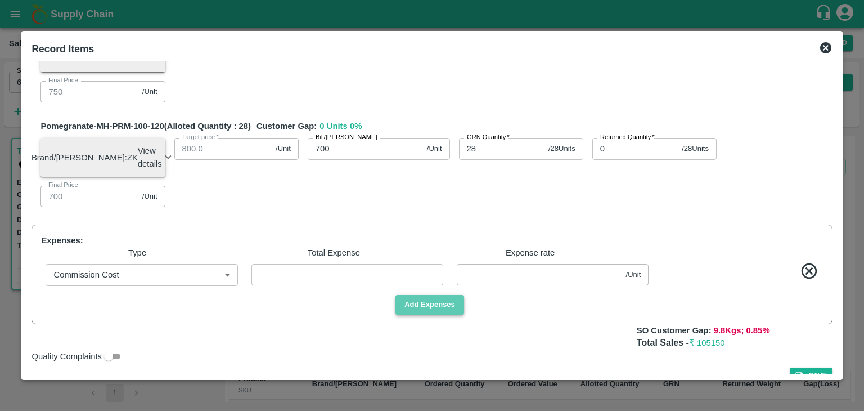
click at [414, 314] on button "Add Expenses" at bounding box center [429, 305] width 69 height 20
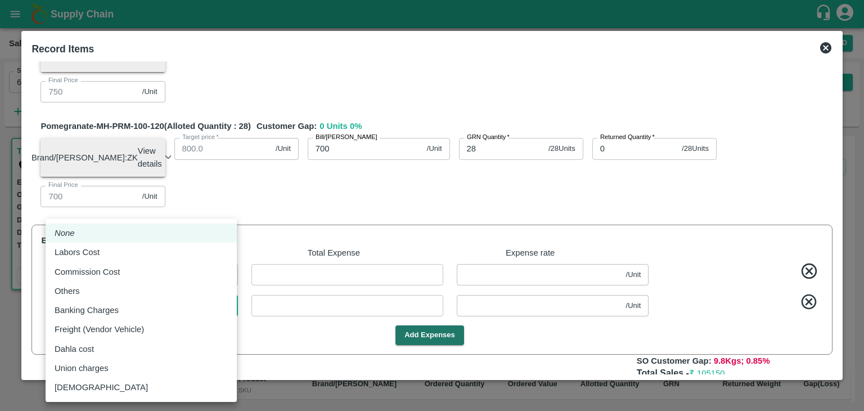
click at [130, 330] on body "Supply Chain Sales Orders Direct Customer Add SO ID 603233 SO ID Start Date Sta…" at bounding box center [432, 205] width 864 height 411
click at [123, 258] on div "Labors Cost" at bounding box center [141, 252] width 173 height 12
type input "Labors Cost"
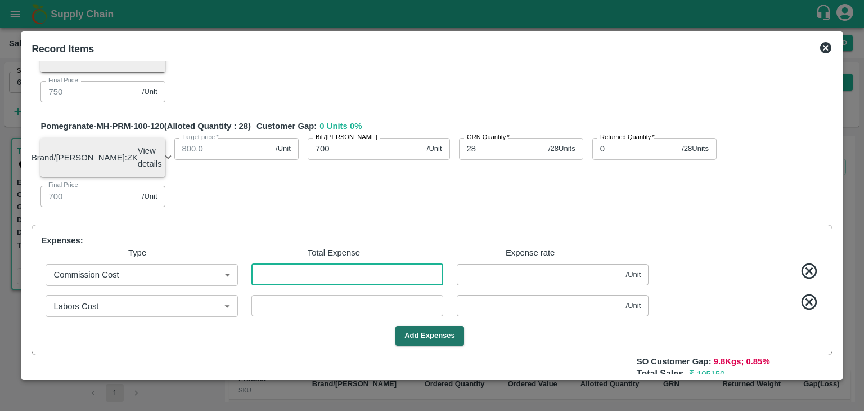
click at [294, 285] on input "number" at bounding box center [347, 274] width 192 height 21
type input "1200.00862"
type input "1150.00862"
type input "1000.00862"
type input "900.00862"
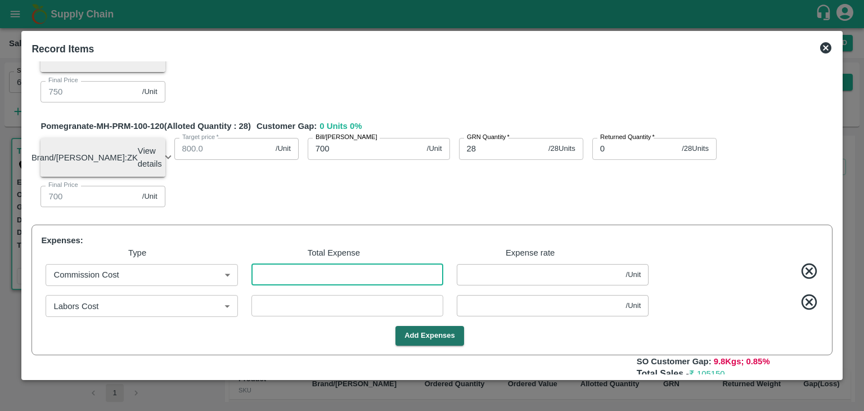
type input "750.00862"
type input "700.00862"
type input "-1"
type input "-0.00862"
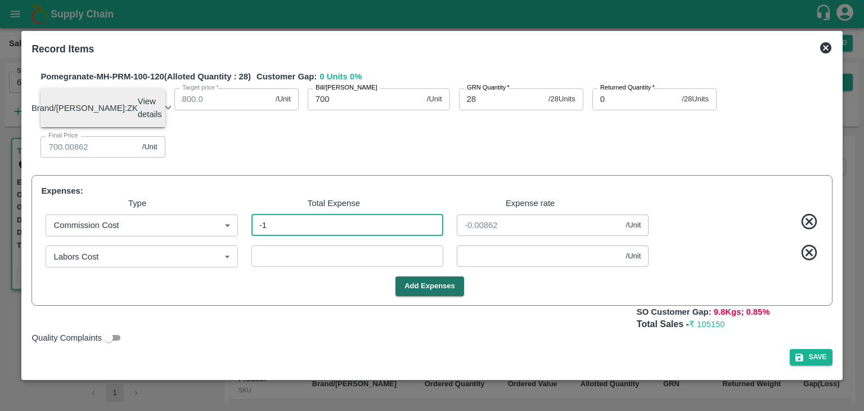
type input "1200"
type input "1150"
type input "1000"
type input "900"
type input "750"
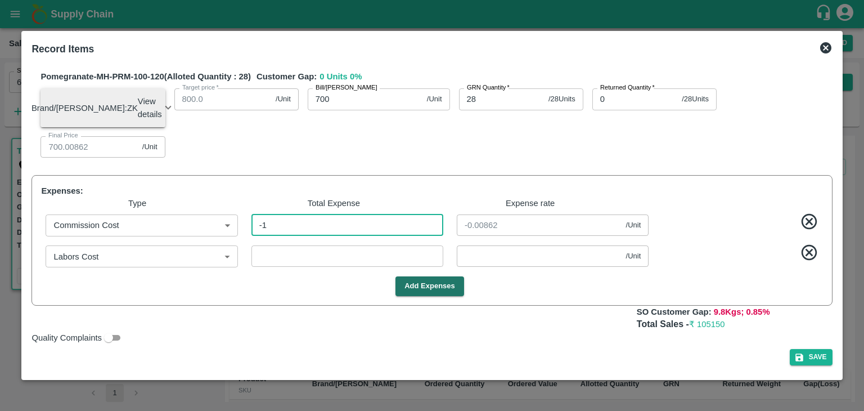
type input "700"
type input "0"
type input "1200.00862"
type input "1150.00862"
type input "1000.00862"
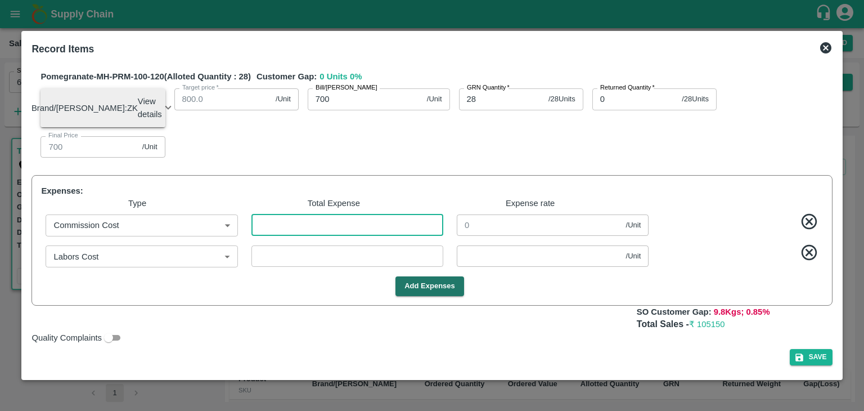
type input "900.00862"
type input "750.00862"
type input "700.00862"
type input "-1"
type input "-0.00862"
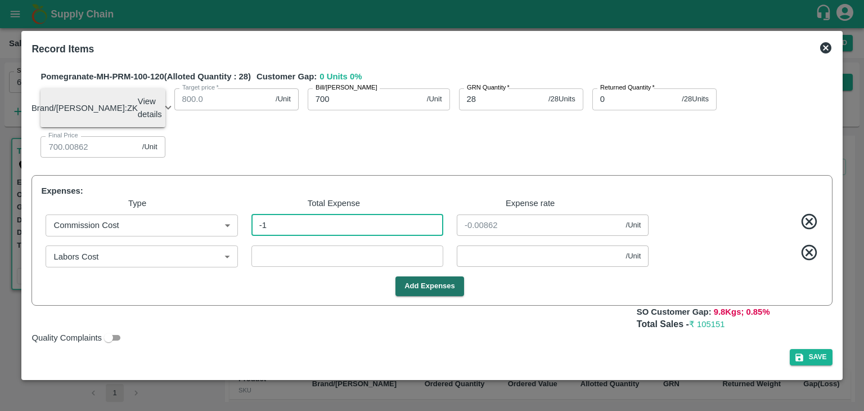
type input "1200.01724"
type input "1150.01724"
type input "1000.01724"
type input "900.01724"
type input "750.01724"
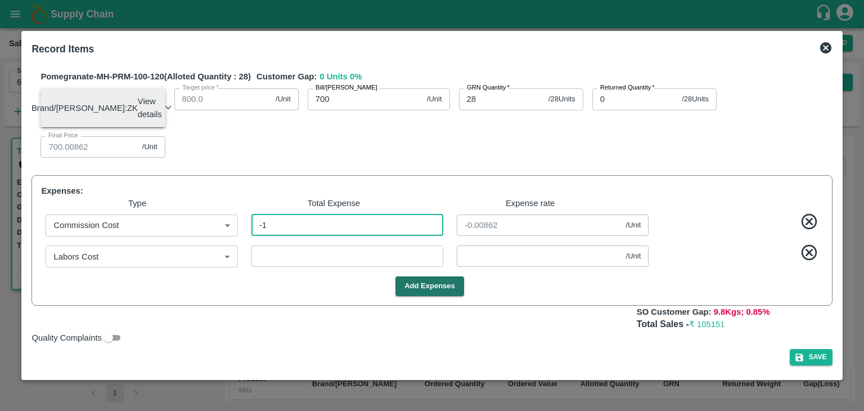
type input "700.01724"
type input "-2"
type input "-0.01724"
type input "1200.03448"
type input "1150.03448"
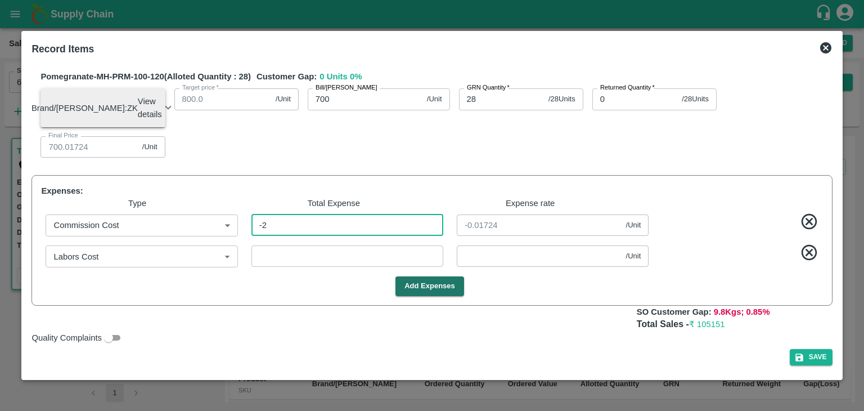
type input "1000.03448"
type input "900.03448"
type input "750.03448"
type input "700.03448"
type input "-4"
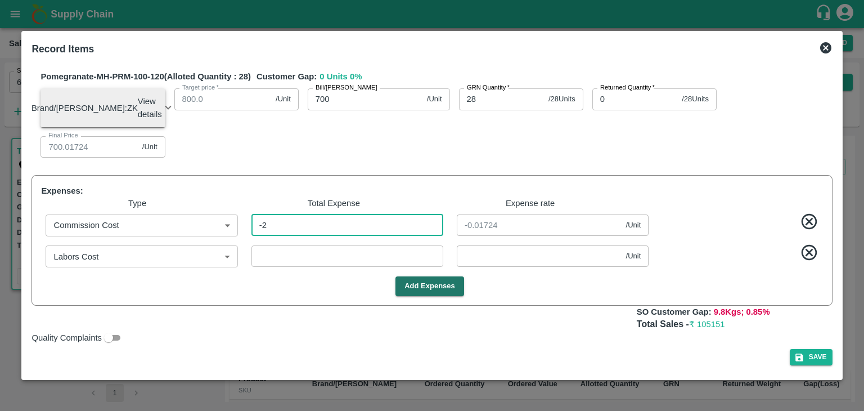
type input "-0.03448"
type input "1200.0431"
type input "1150.0431"
type input "1000.0431"
type input "900.0431"
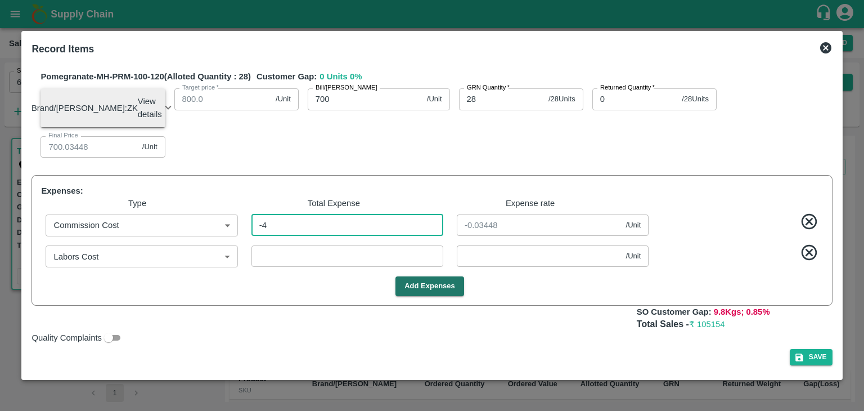
type input "750.0431"
type input "700.0431"
type input "-5"
type input "-0.0431"
type input "1200.03448"
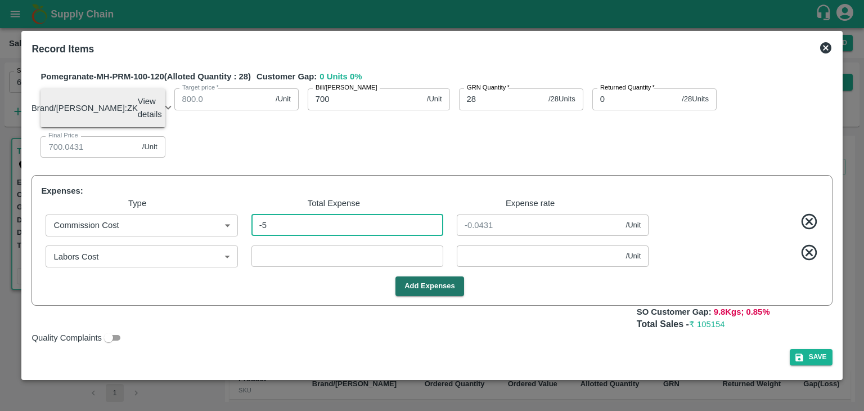
type input "1150.03448"
type input "1000.03448"
type input "900.03448"
type input "750.03448"
type input "700.03448"
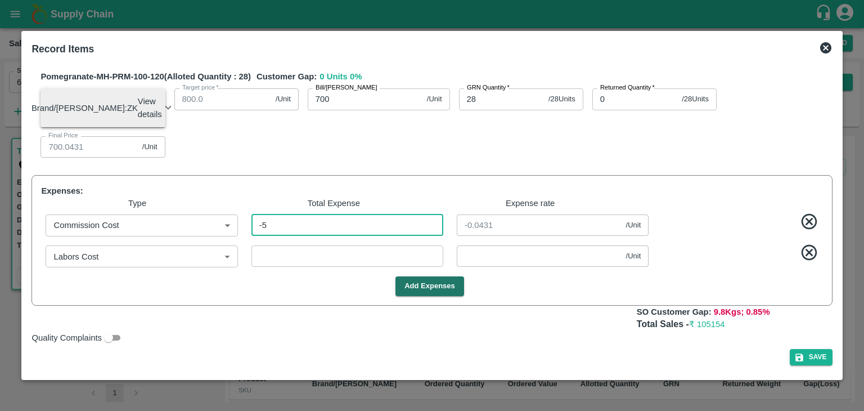
type input "-4"
type input "-0.03448"
type input "1200.0431"
type input "1150.0431"
type input "1000.0431"
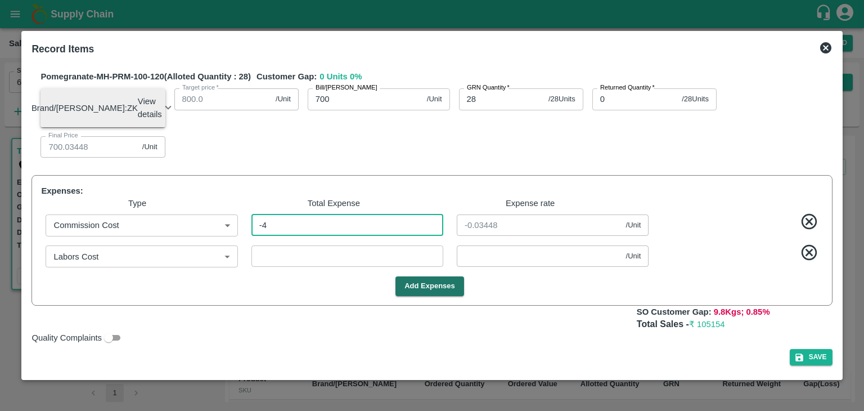
type input "900.0431"
type input "750.0431"
type input "700.0431"
type input "-5"
type input "-0.0431"
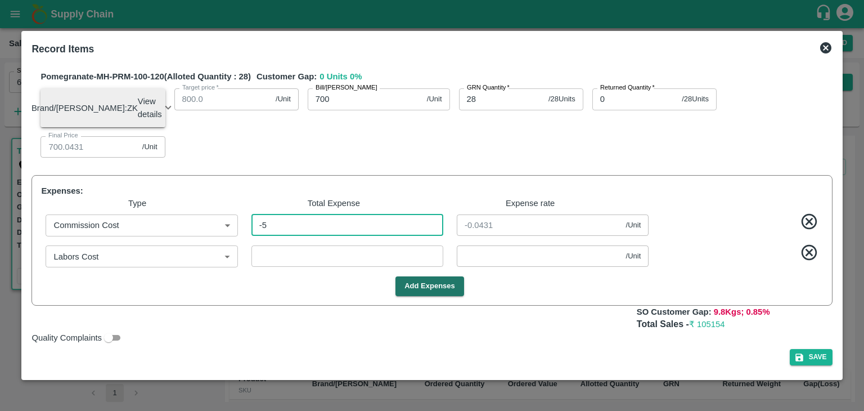
type input "1200.06897"
type input "1150.06897"
type input "1000.06897"
type input "900.06897"
type input "750.06897"
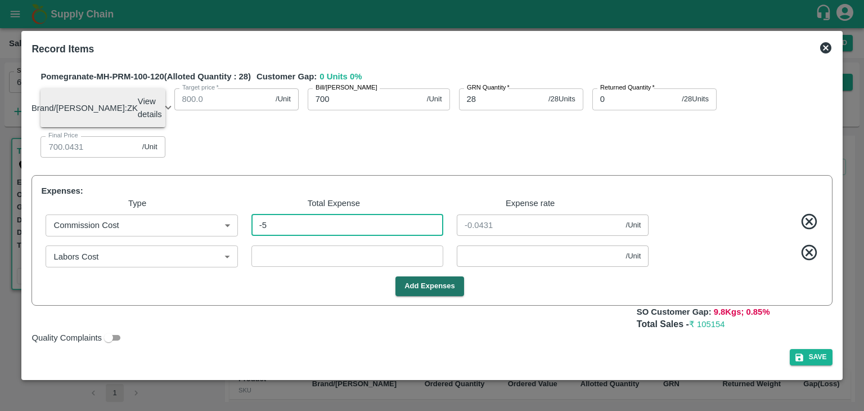
type input "700.06897"
type input "-8"
type input "-0.06897"
type input "1200"
type input "1150"
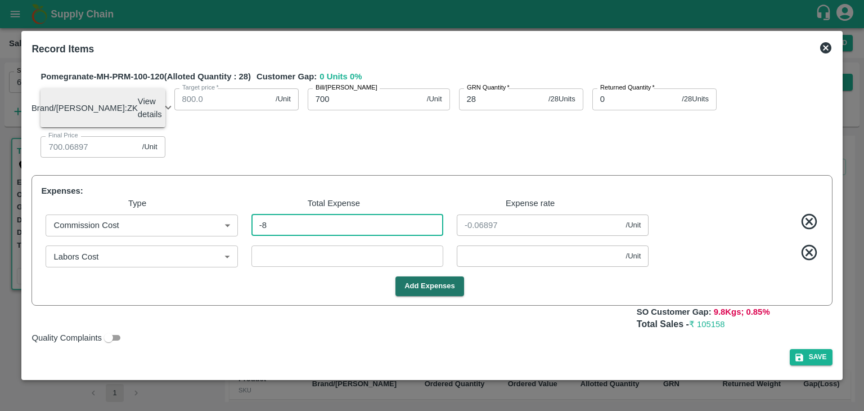
type input "1000"
type input "900"
type input "750"
type input "700"
type input "0"
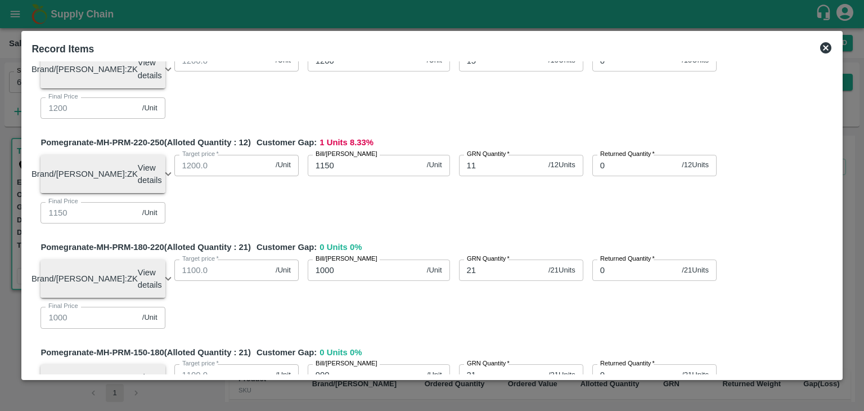
scroll to position [102, 0]
click at [472, 174] on input "11" at bounding box center [501, 165] width 85 height 21
type input "1"
type input "0"
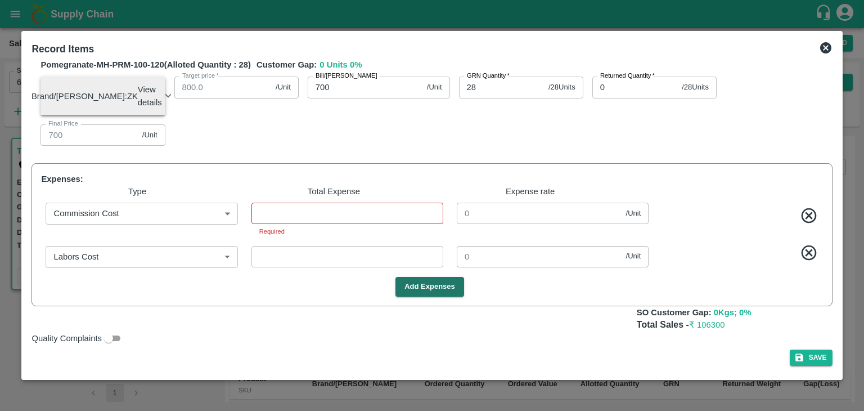
scroll to position [624, 0]
type input "12"
drag, startPoint x: 328, startPoint y: 216, endPoint x: 320, endPoint y: 222, distance: 10.0
click at [320, 222] on input "number" at bounding box center [347, 212] width 192 height 21
type input "4"
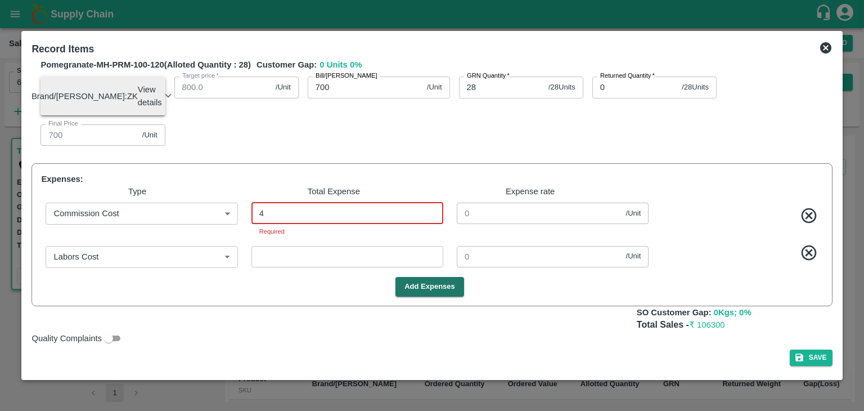
type input "1199.96581"
type input "1149.96581"
type input "999.96581"
type input "899.96581"
type input "749.96581"
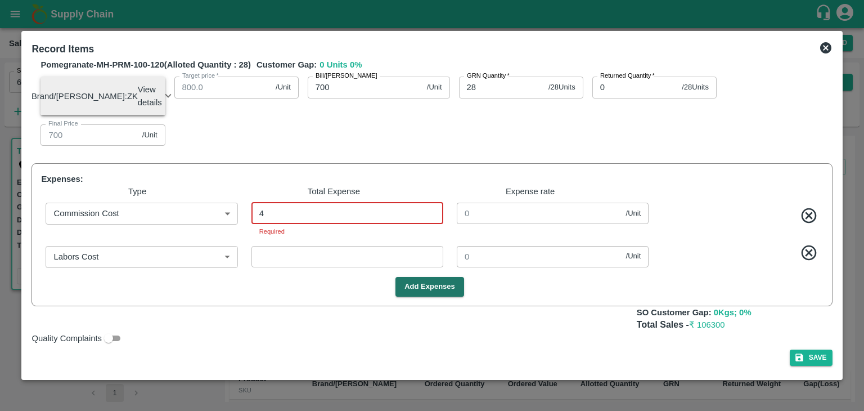
type input "699.96581"
type input "0.03419"
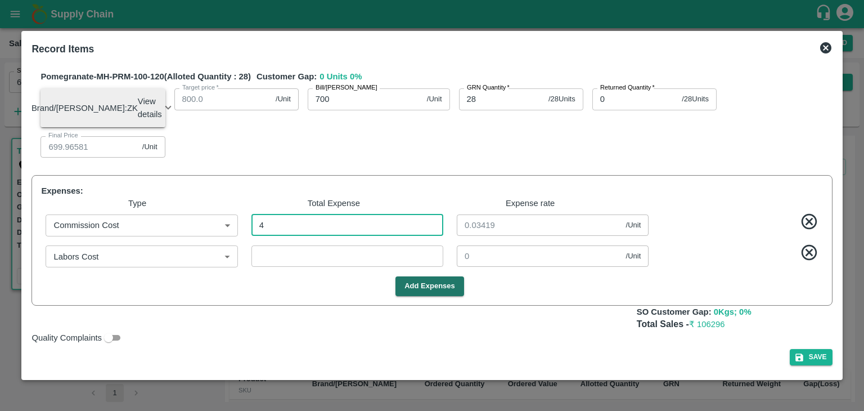
type input "1199.64103"
type input "1149.64103"
type input "999.64103"
type input "899.64103"
type input "749.64103"
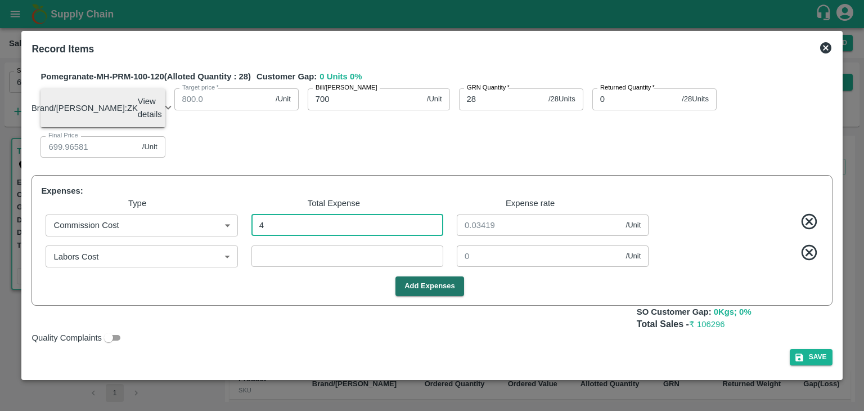
type input "699.64103"
type input "42"
type input "0.35897"
type input "425"
type input "1196.36752"
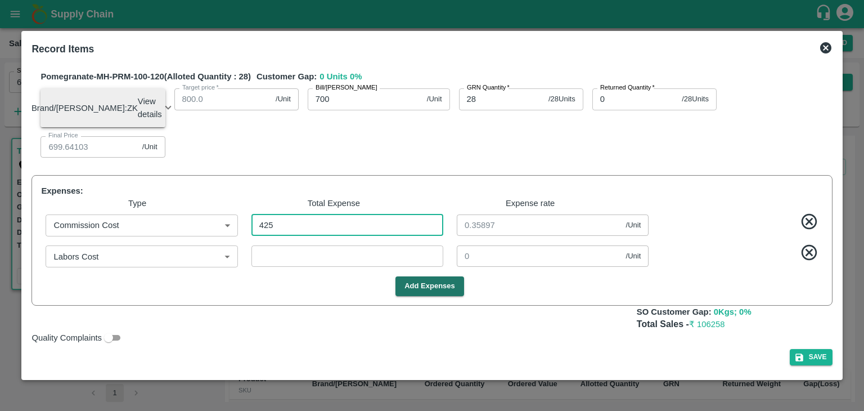
type input "1146.36752"
type input "996.36752"
type input "896.36752"
type input "746.36752"
type input "696.36752"
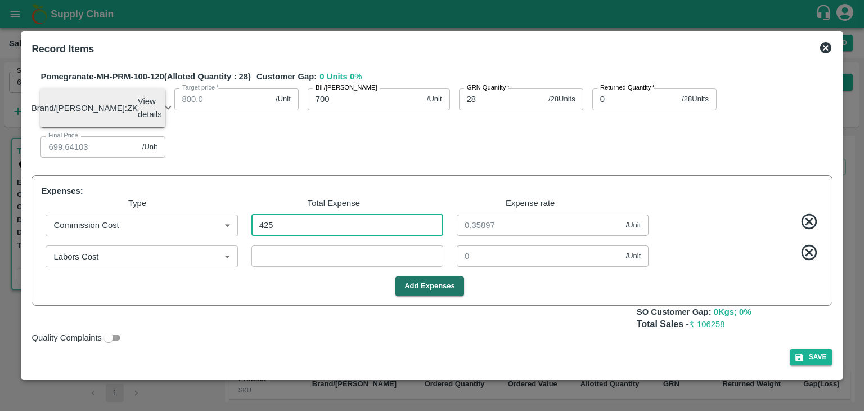
type input "3.63248"
type input "4252"
type input "1163.65812"
type input "1113.65812"
type input "963.65812"
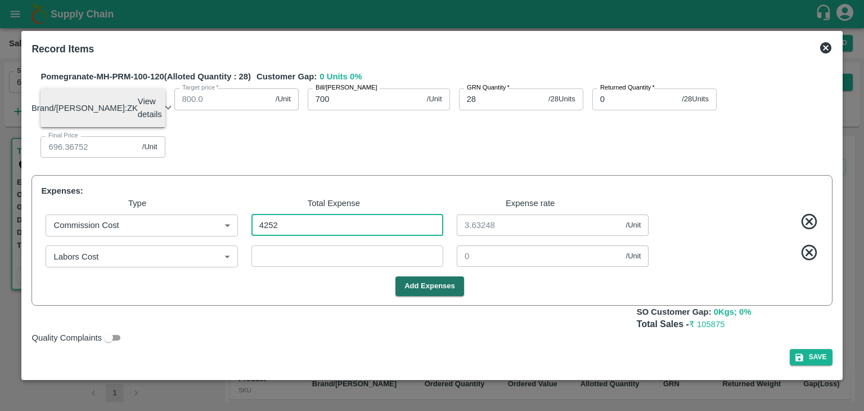
type input "863.65812"
type input "713.65812"
type input "663.65812"
type input "36.34188"
type input "4252"
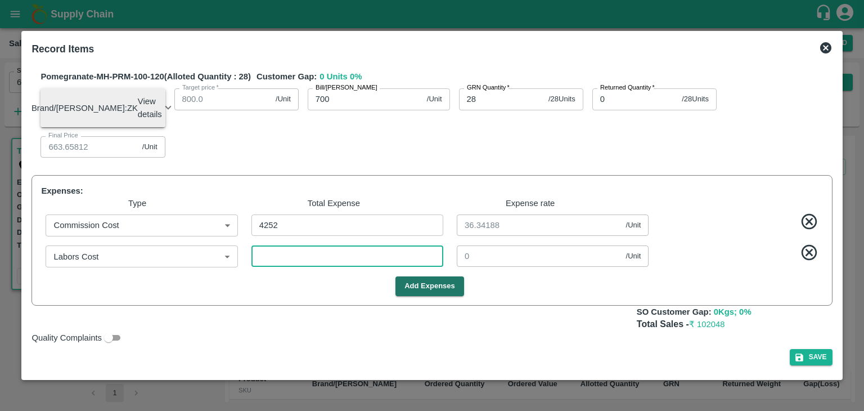
click at [324, 251] on input "number" at bounding box center [347, 255] width 192 height 21
type input "3"
type input "1163.63248"
type input "1113.63248"
type input "963.63248"
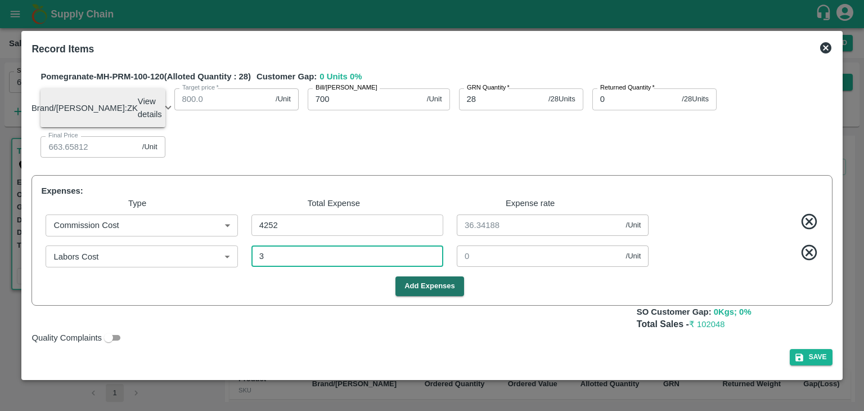
type input "863.63248"
type input "713.63248"
type input "663.63248"
type input "0.02564"
type input "35"
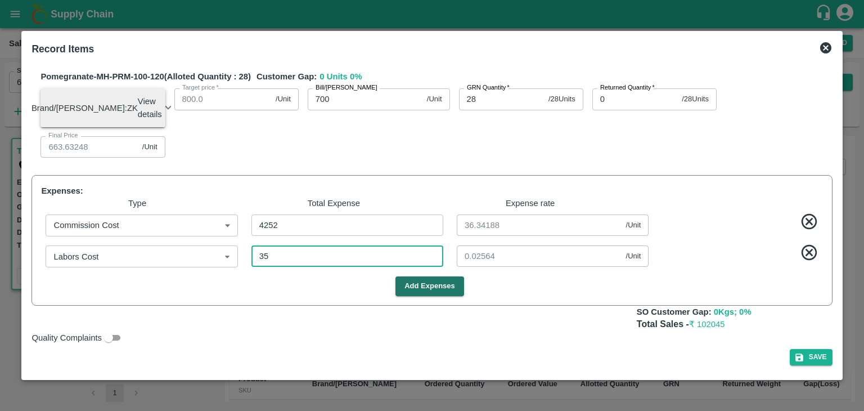
type input "1163.35897"
type input "1113.35897"
type input "963.35897"
type input "863.35897"
type input "713.35897"
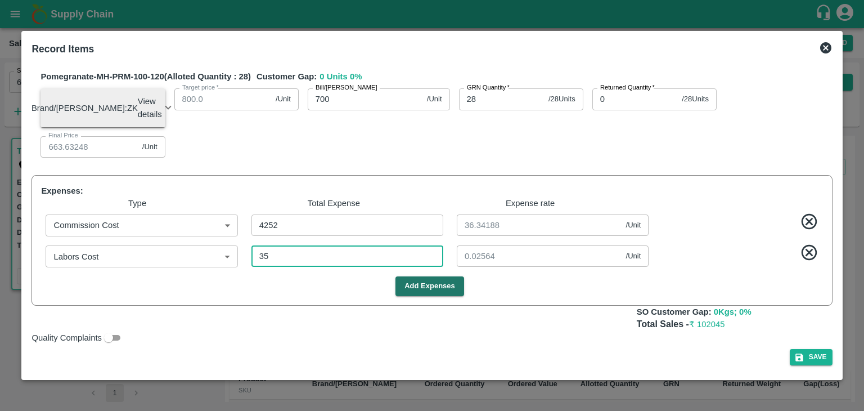
type input "663.35897"
type input "0.29915"
type input "1160.65812"
type input "1110.65812"
type input "960.65812"
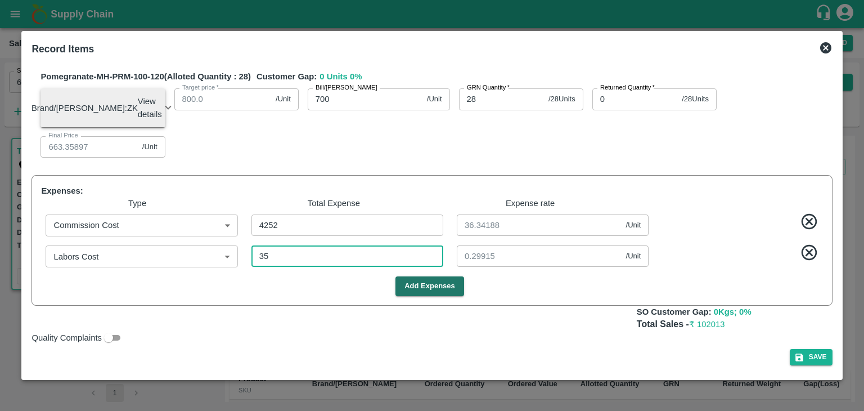
type input "860.65812"
type input "710.65812"
type input "660.65812"
type input "351"
type input "3"
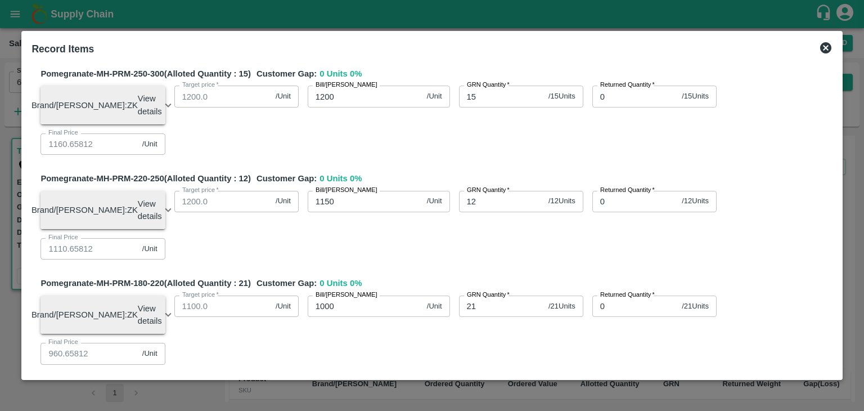
scroll to position [0, 0]
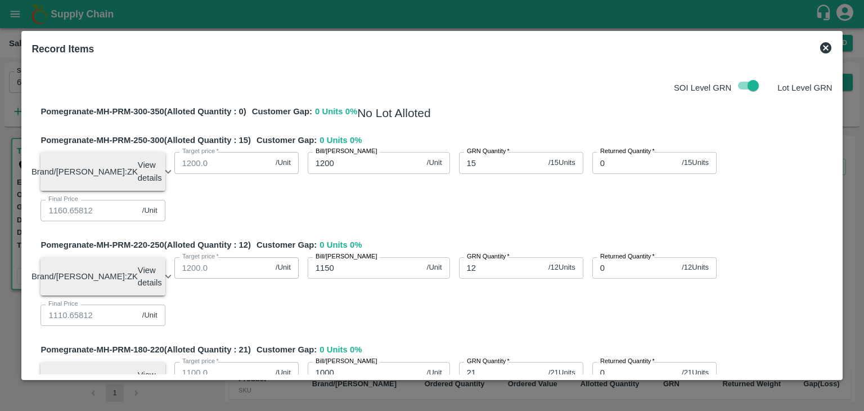
type input "351"
click at [535, 201] on div "Brand/Marka: ZK View details Lot ID: 4597893 Age in days: 7 Average weight (kg/…" at bounding box center [431, 182] width 800 height 78
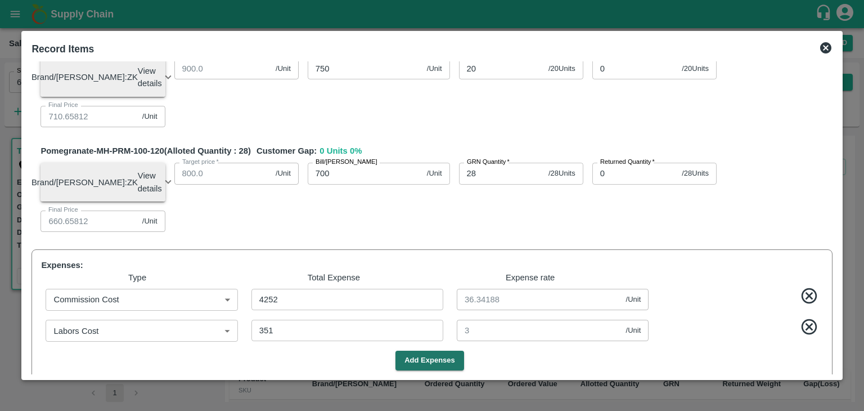
scroll to position [613, 0]
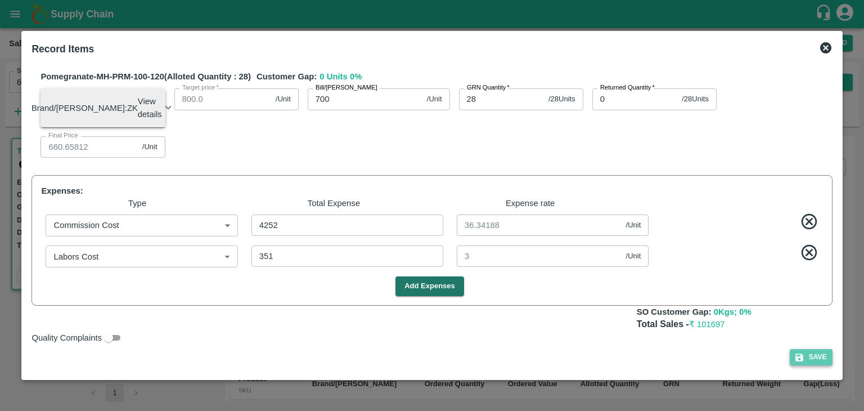
click at [810, 352] on button "Save" at bounding box center [811, 357] width 43 height 16
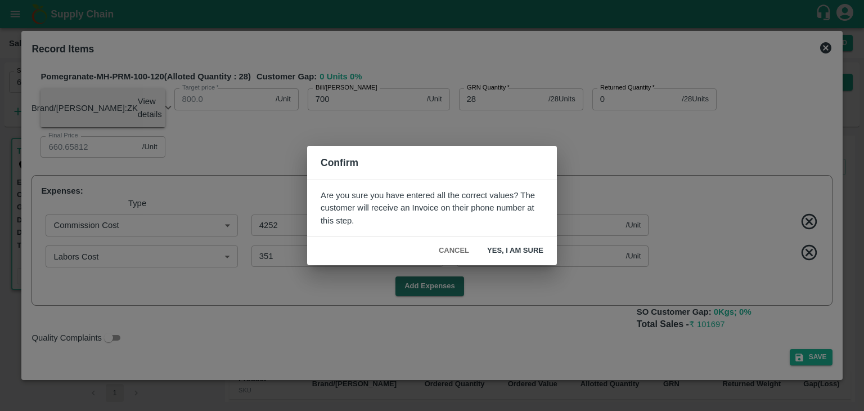
click at [512, 254] on button "Yes, I am sure" at bounding box center [515, 251] width 74 height 20
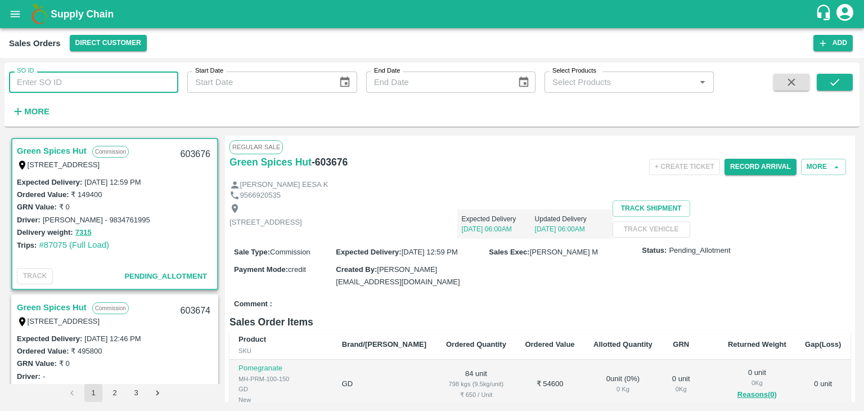
click at [78, 85] on input "SO ID" at bounding box center [93, 81] width 169 height 21
paste input "603233"
click at [832, 82] on icon "submit" at bounding box center [835, 82] width 12 height 12
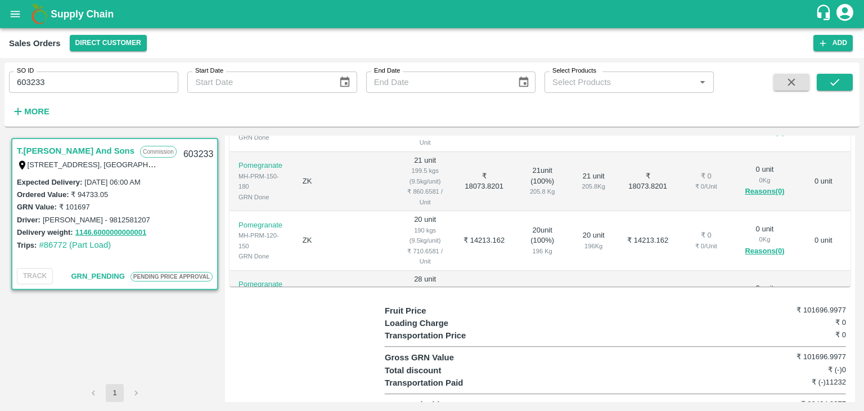
scroll to position [202, 0]
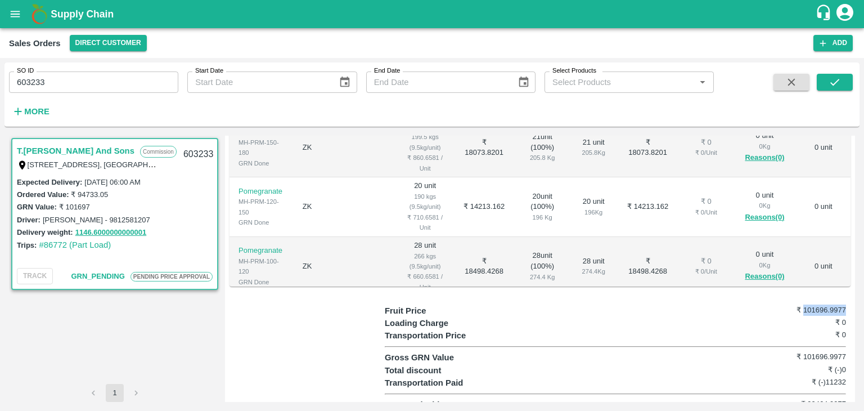
drag, startPoint x: 803, startPoint y: 295, endPoint x: 856, endPoint y: 302, distance: 53.3
click at [856, 302] on div "T.Kishore Kapoor And Sons Commission Shop No B 27 , , Pahariya fruit mandi, Pah…" at bounding box center [431, 268] width 855 height 275
copy h6 "101696.9977"
drag, startPoint x: 808, startPoint y: 389, endPoint x: 844, endPoint y: 386, distance: 36.1
click at [844, 386] on div "Fruit Price ₹ 101696.9977 Loading Charge ₹ 0 Transportation Price ₹ 0 Gross GRN…" at bounding box center [618, 357] width 466 height 107
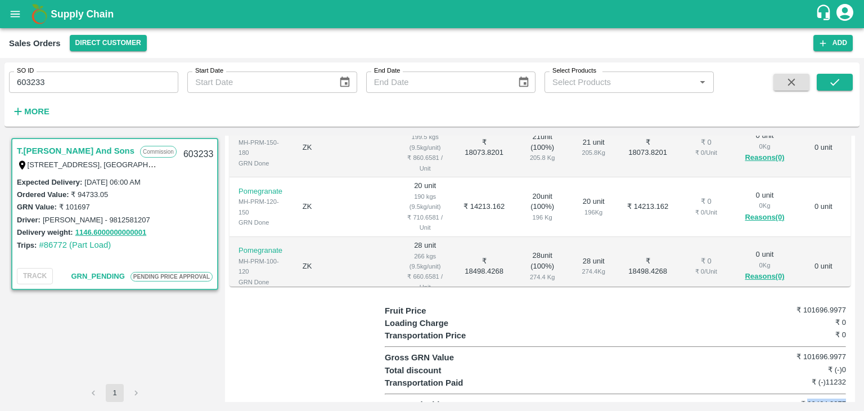
drag, startPoint x: 805, startPoint y: 392, endPoint x: 846, endPoint y: 392, distance: 40.5
click at [846, 392] on div "Fruit Price ₹ 101696.9977 Loading Charge ₹ 0 Transportation Price ₹ 0 Gross GRN…" at bounding box center [618, 357] width 466 height 107
copy h6 "90464.9977"
drag, startPoint x: 822, startPoint y: 368, endPoint x: 850, endPoint y: 368, distance: 27.6
click at [850, 368] on div "Regular Sale PENDING PRICE APPROVAL T.Kishore Kapoor And Sons - 603233 + Create…" at bounding box center [540, 269] width 630 height 266
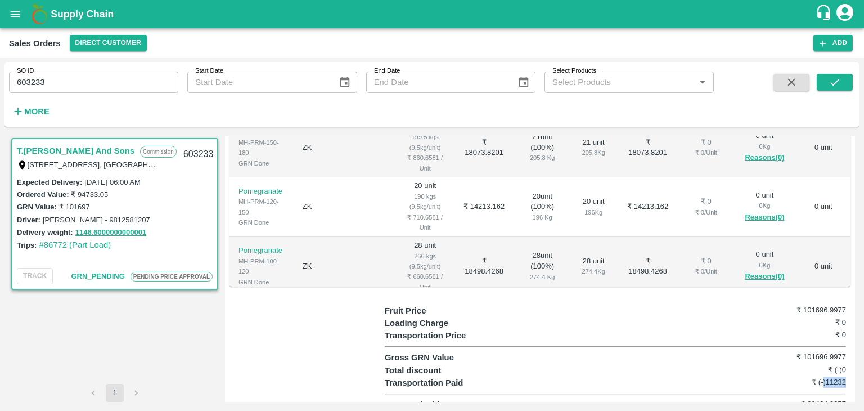
click at [830, 376] on h6 "₹ (-)11232" at bounding box center [807, 381] width 77 height 11
drag, startPoint x: 825, startPoint y: 370, endPoint x: 849, endPoint y: 367, distance: 24.3
click at [849, 367] on div "Regular Sale PENDING PRICE APPROVAL T.Kishore Kapoor And Sons - 603233 + Create…" at bounding box center [540, 269] width 630 height 266
copy h6 "11232"
click at [556, 317] on div "Loading Charge ₹ 0" at bounding box center [615, 323] width 461 height 12
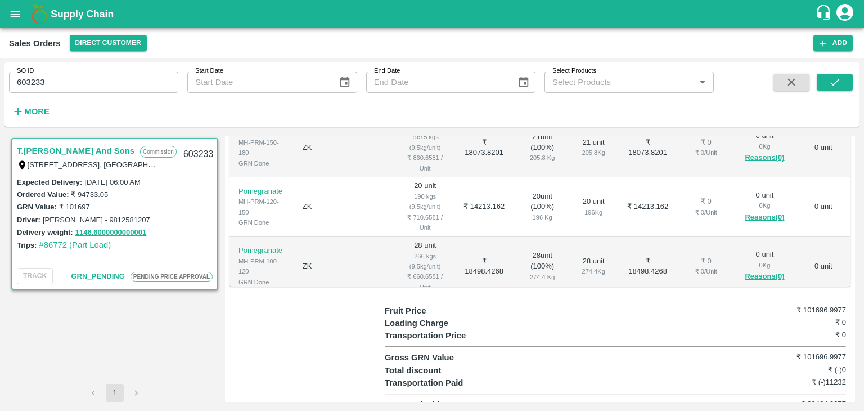
scroll to position [0, 0]
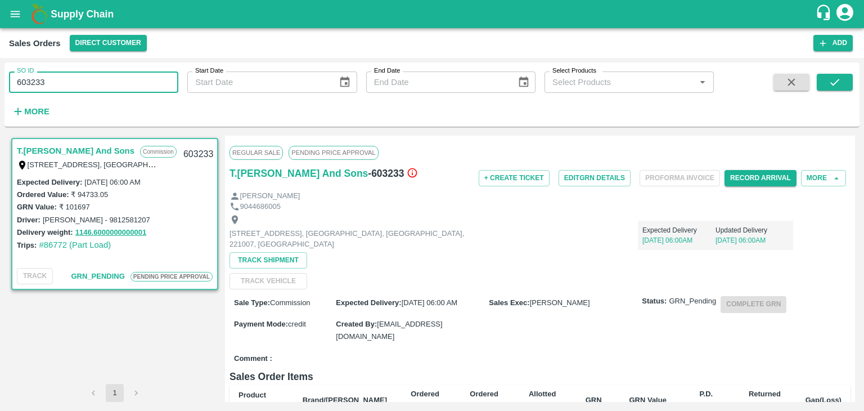
click at [122, 84] on input "603233" at bounding box center [93, 81] width 169 height 21
paste input "text"
type input "603261"
click at [830, 88] on button "submit" at bounding box center [835, 82] width 36 height 17
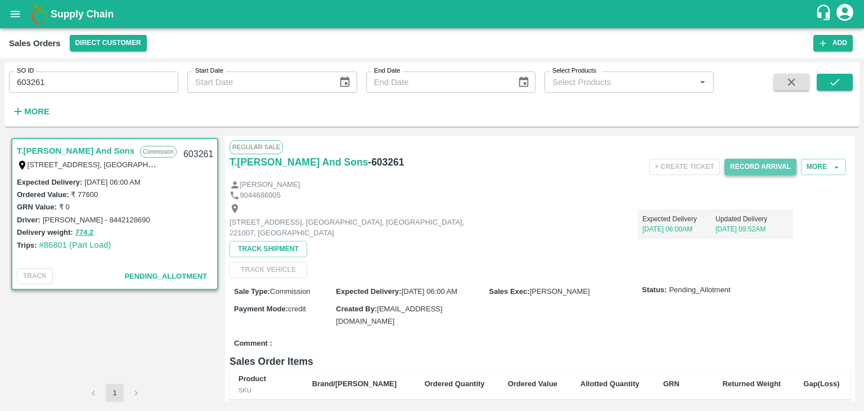
click at [745, 172] on button "Record Arrival" at bounding box center [760, 167] width 72 height 16
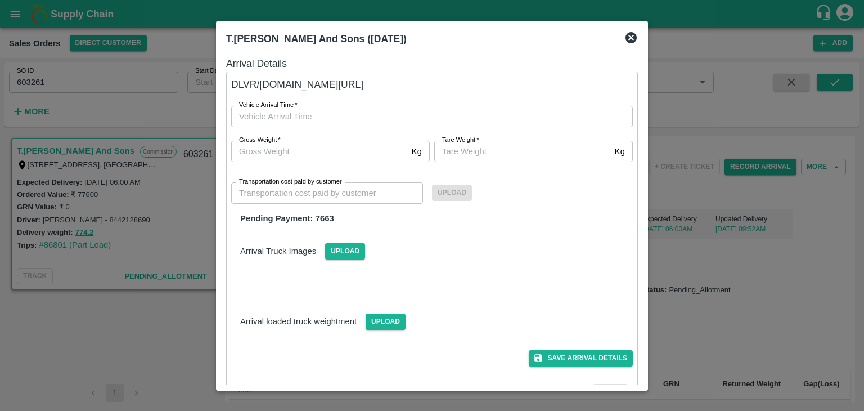
type input "DD/MM/YYYY hh:mm aa"
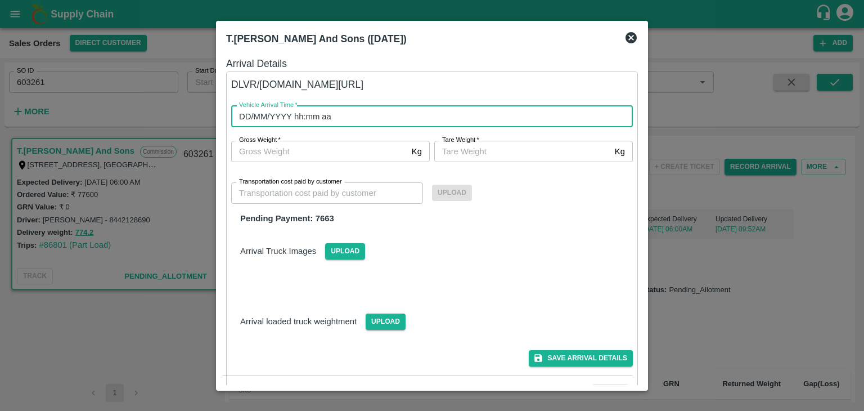
click at [346, 117] on input "DD/MM/YYYY hh:mm aa" at bounding box center [428, 116] width 394 height 21
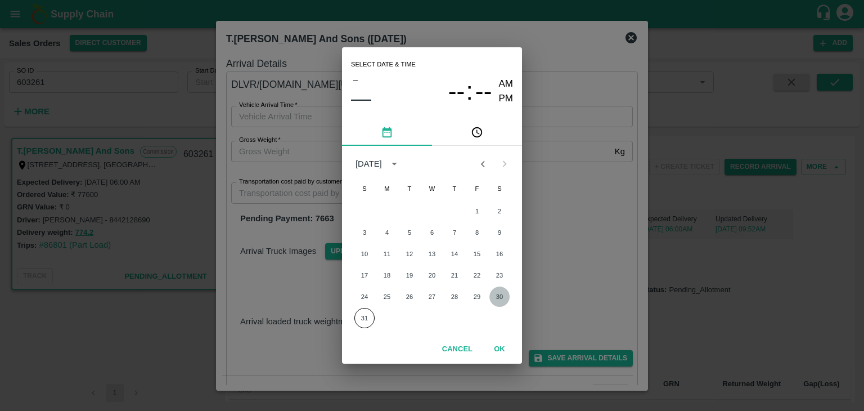
click at [497, 294] on button "30" at bounding box center [499, 296] width 20 height 20
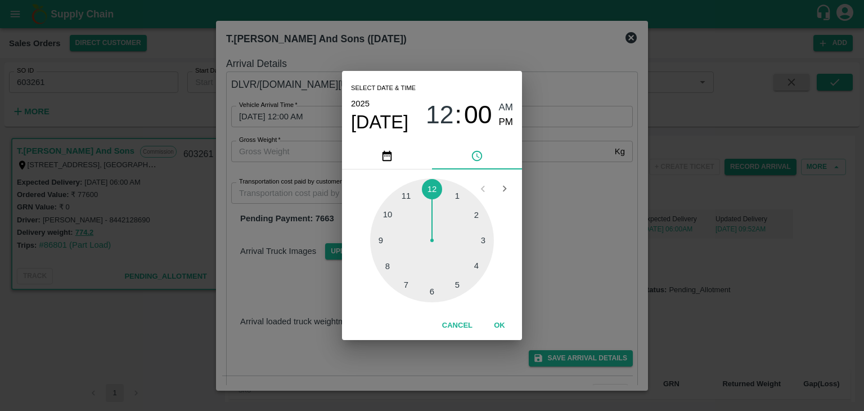
click at [429, 285] on div at bounding box center [432, 240] width 124 height 124
type input "30/08/2025 06:00 AM"
click at [497, 331] on button "OK" at bounding box center [499, 326] width 36 height 20
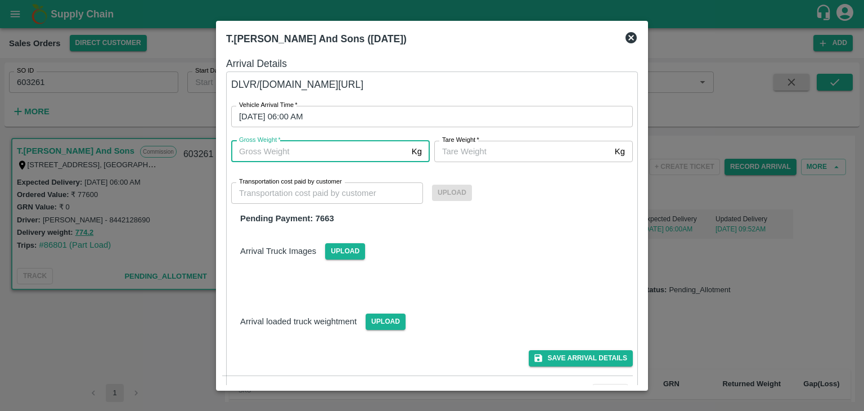
click at [304, 147] on input "Gross Weight   *" at bounding box center [319, 151] width 176 height 21
type input "774.2"
click at [486, 151] on input "[PERSON_NAME]   *" at bounding box center [522, 151] width 176 height 21
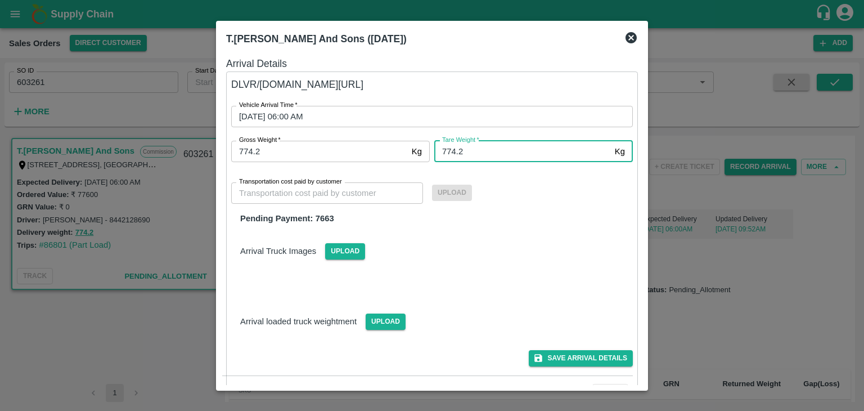
type input "774.2"
click at [357, 192] on input "Transportation cost paid by customer" at bounding box center [327, 192] width 192 height 21
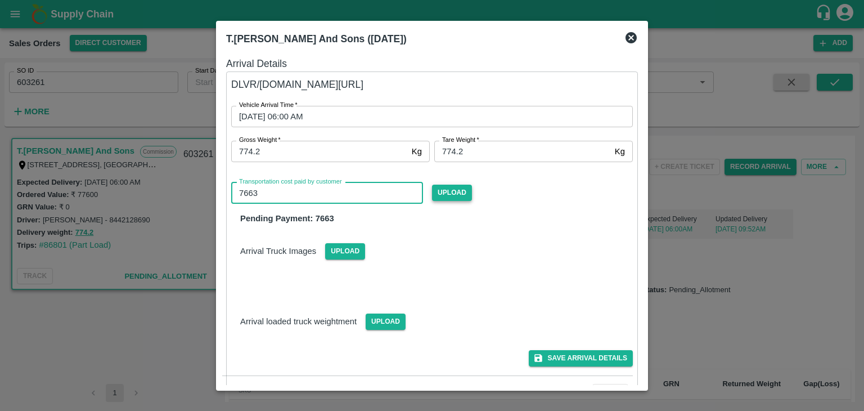
type input "7663"
click at [443, 192] on span "Upload" at bounding box center [452, 192] width 40 height 16
click at [0, 0] on input "Upload" at bounding box center [0, 0] width 0 height 0
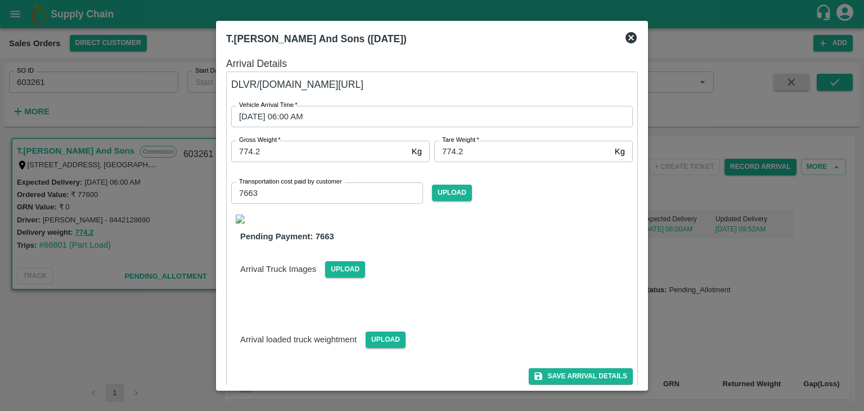
click at [241, 219] on img at bounding box center [240, 218] width 9 height 9
click at [560, 376] on button "Save Arrival Details" at bounding box center [581, 376] width 104 height 16
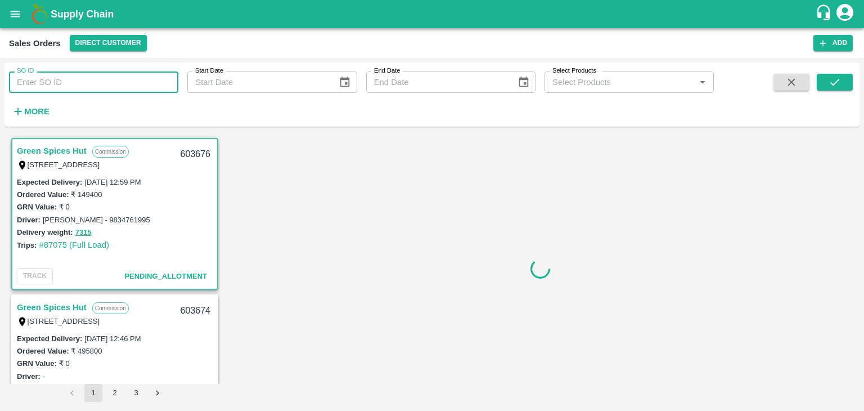
click at [107, 83] on input "SO ID" at bounding box center [93, 81] width 169 height 21
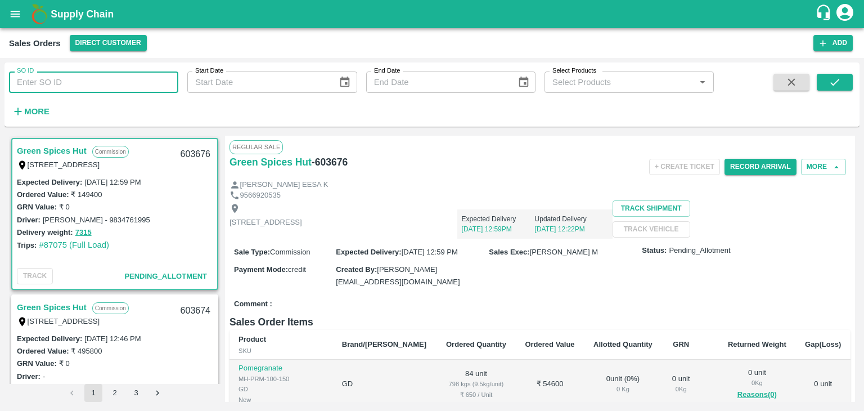
paste input "603261"
type input "603261"
click at [839, 80] on icon "submit" at bounding box center [835, 82] width 12 height 12
click at [107, 81] on input "603261" at bounding box center [93, 81] width 169 height 21
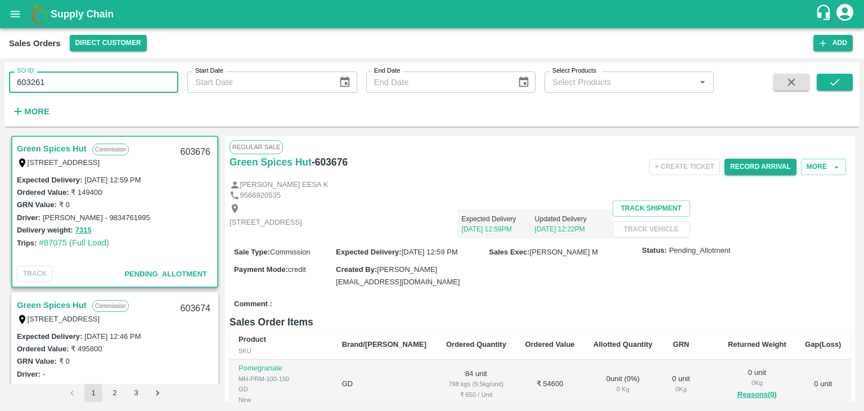
click at [107, 81] on input "603261" at bounding box center [93, 81] width 169 height 21
click at [834, 84] on icon "submit" at bounding box center [834, 82] width 9 height 7
click at [129, 77] on input "603261" at bounding box center [93, 81] width 169 height 21
paste input "text"
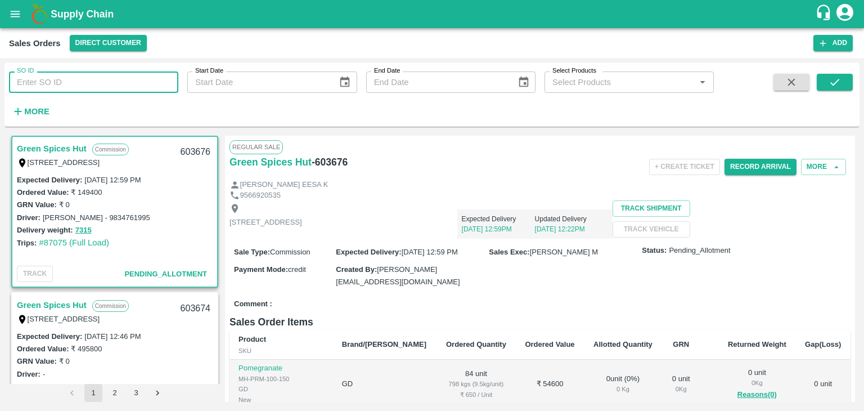
type input "603261"
click at [841, 83] on button "submit" at bounding box center [835, 82] width 36 height 17
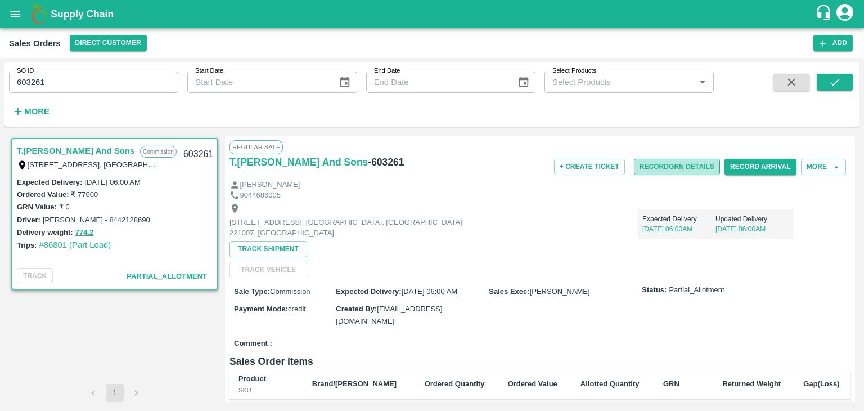
click at [678, 168] on button "Record GRN Details" at bounding box center [677, 167] width 86 height 16
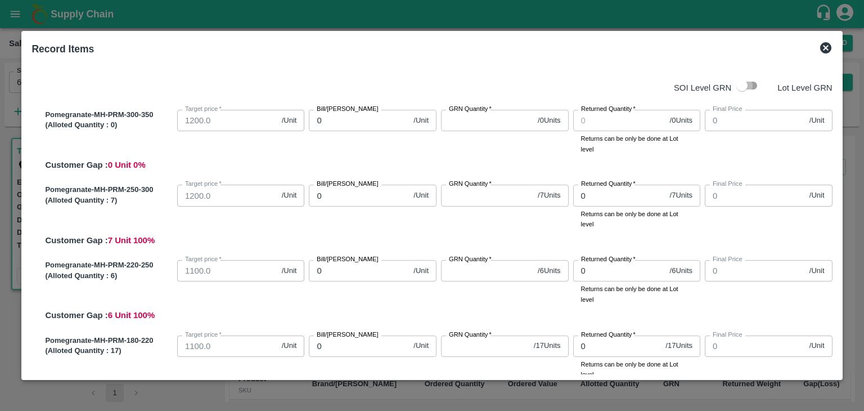
click at [745, 84] on input "checkbox" at bounding box center [742, 85] width 64 height 21
checkbox input "true"
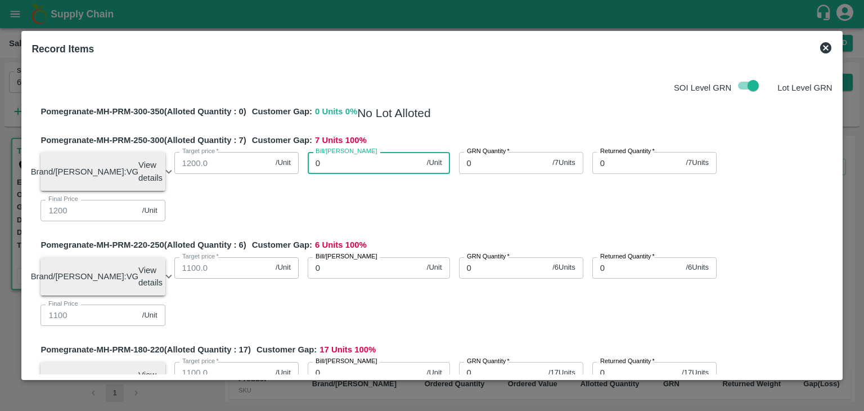
click at [334, 165] on input "0" at bounding box center [365, 162] width 115 height 21
type input "125"
type input "1250"
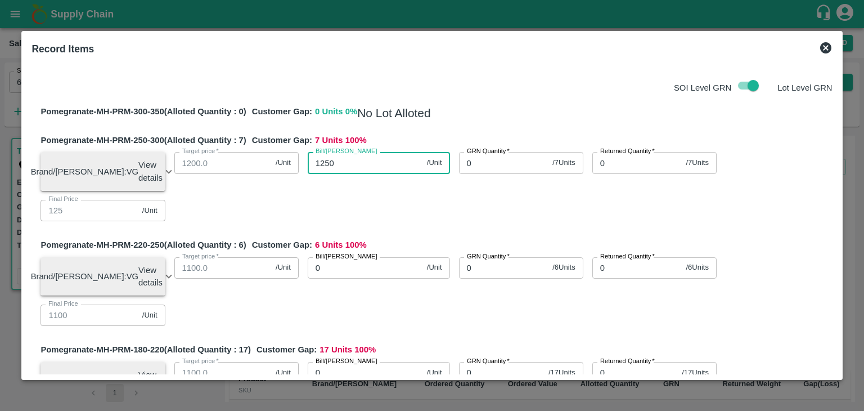
type input "1250"
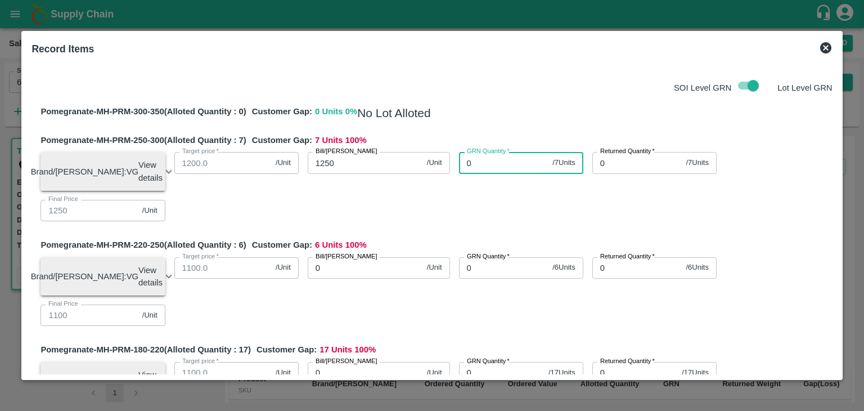
click at [469, 167] on input "0" at bounding box center [503, 162] width 89 height 21
type input "0"
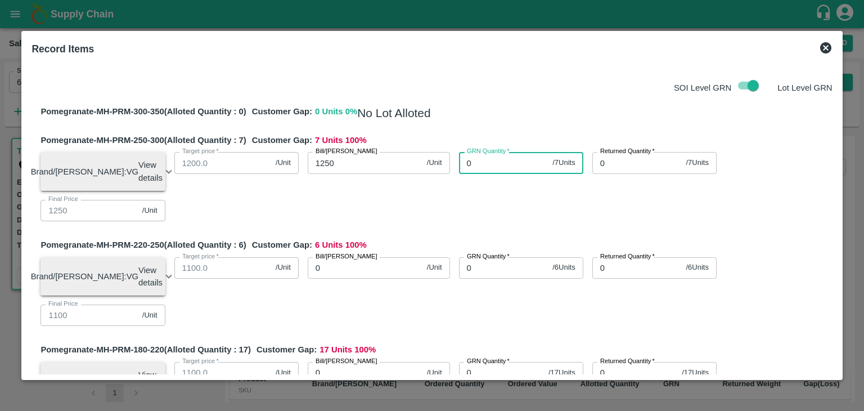
type input "0"
type input "7"
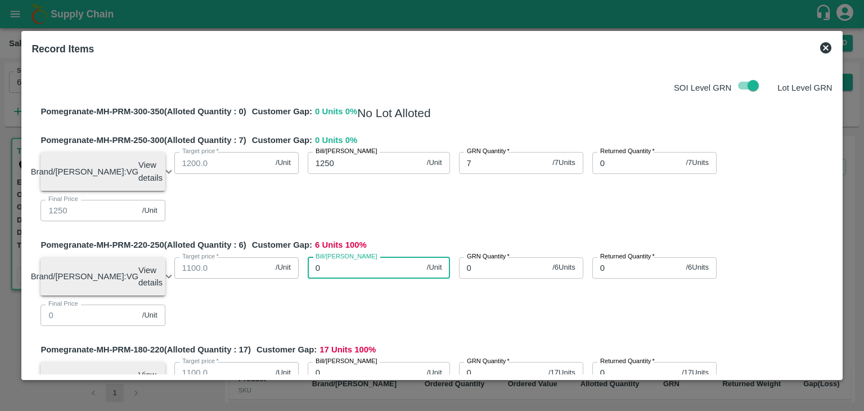
click at [354, 271] on input "0" at bounding box center [365, 267] width 115 height 21
type input "12"
type input "125"
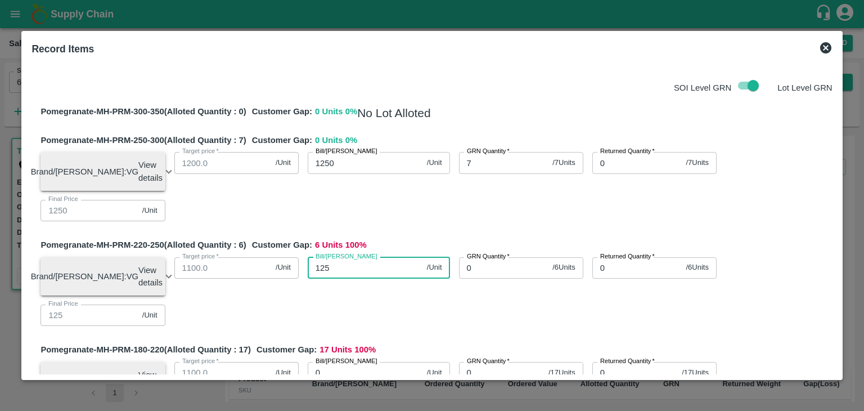
type input "1250"
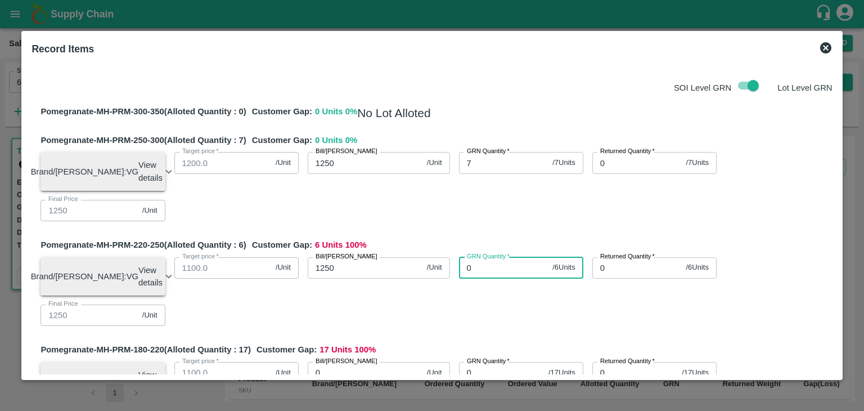
click at [477, 270] on input "0" at bounding box center [503, 267] width 89 height 21
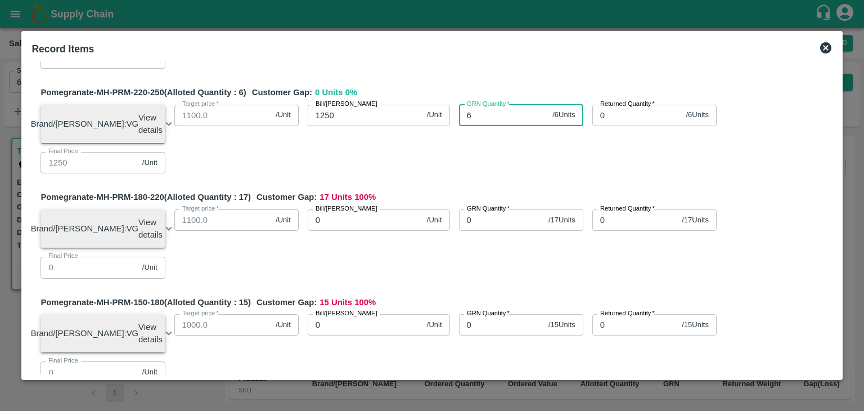
scroll to position [153, 0]
type input "6"
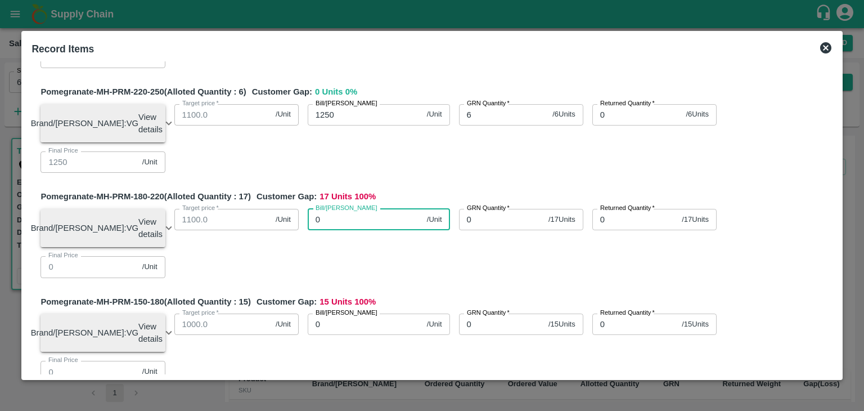
click at [345, 230] on input "0" at bounding box center [365, 219] width 115 height 21
type input "10"
type input "105"
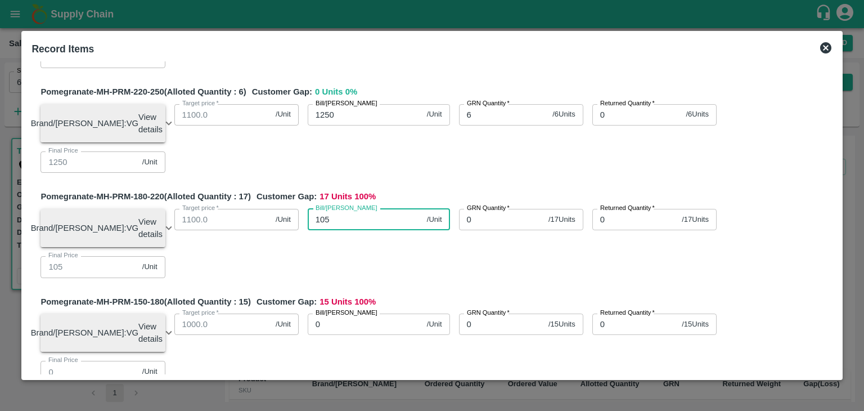
type input "1050"
click at [488, 230] on input "0" at bounding box center [501, 219] width 85 height 21
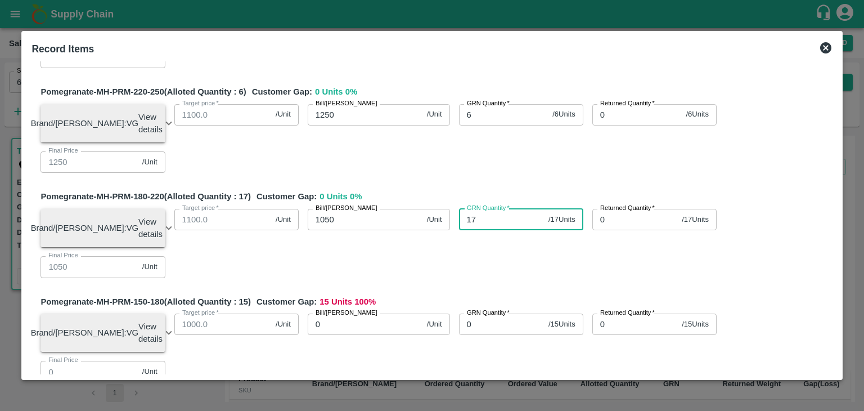
type input "17"
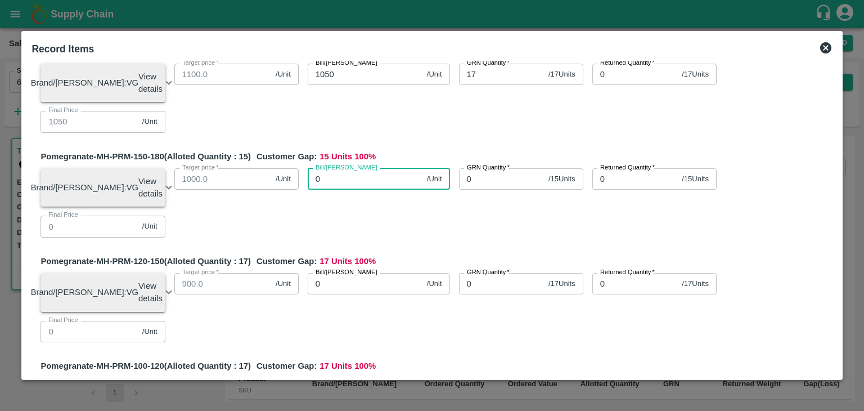
click at [345, 190] on input "0" at bounding box center [365, 178] width 115 height 21
type input "90"
type input "900"
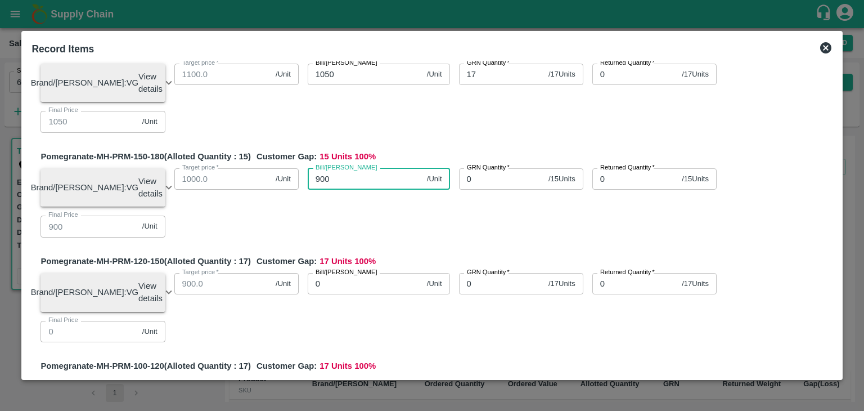
type input "900"
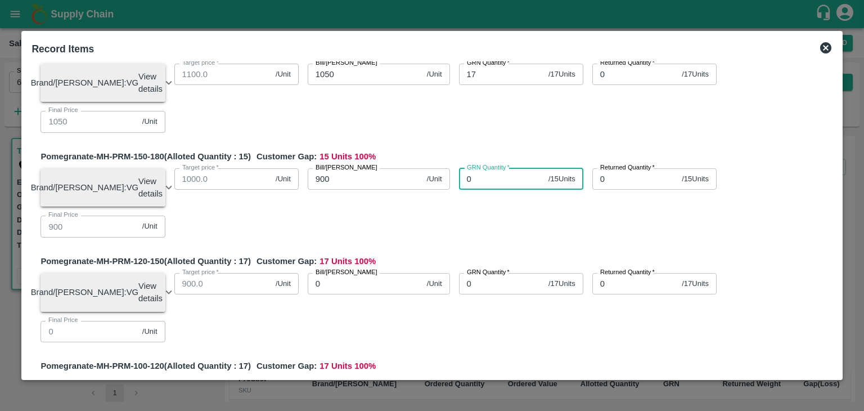
click at [478, 190] on input "0" at bounding box center [501, 178] width 85 height 21
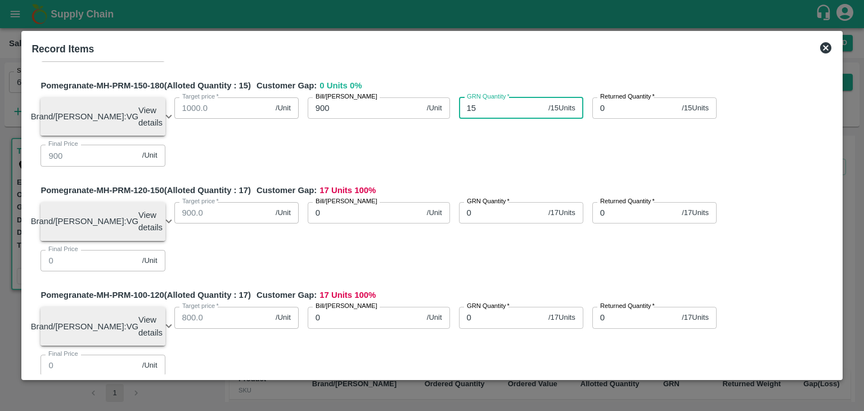
scroll to position [370, 0]
type input "15"
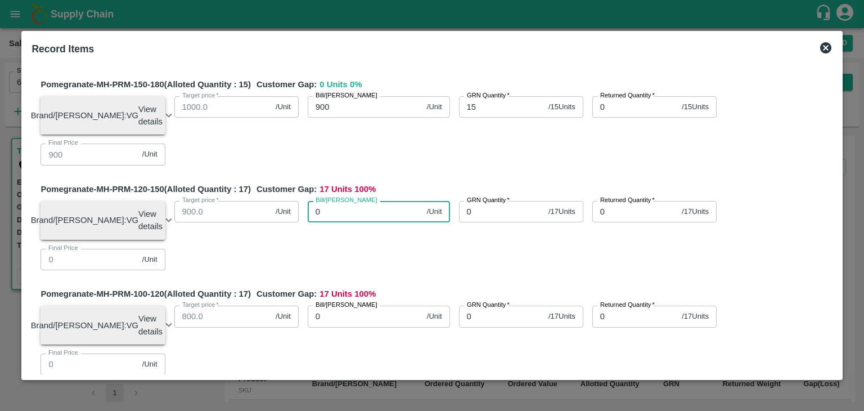
click at [343, 222] on input "0" at bounding box center [365, 211] width 115 height 21
type input "75"
type input "750"
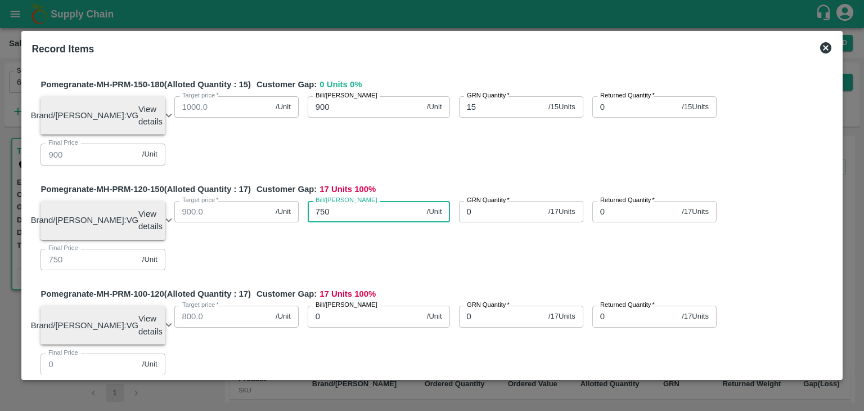
type input "750"
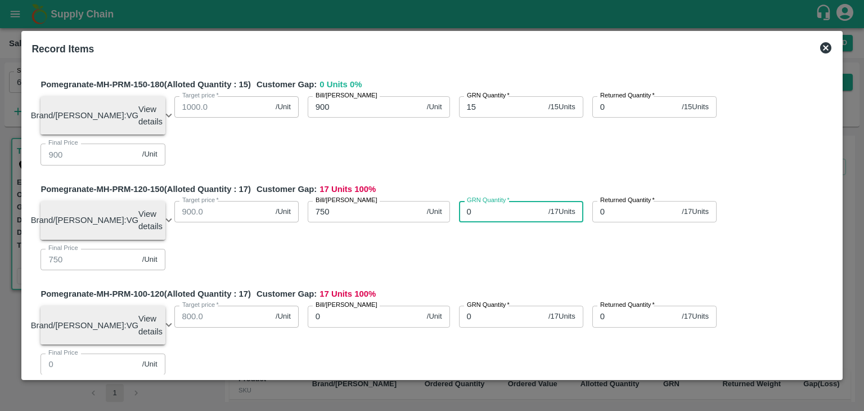
click at [486, 222] on input "0" at bounding box center [501, 211] width 85 height 21
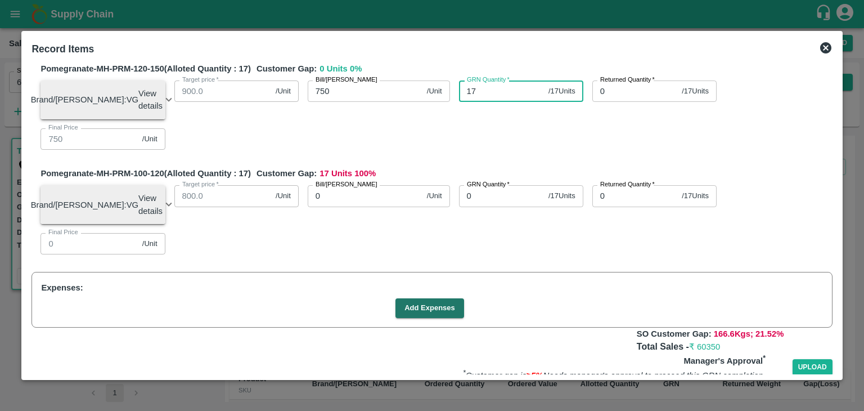
scroll to position [492, 0]
type input "17"
click at [331, 205] on input "0" at bounding box center [365, 194] width 115 height 21
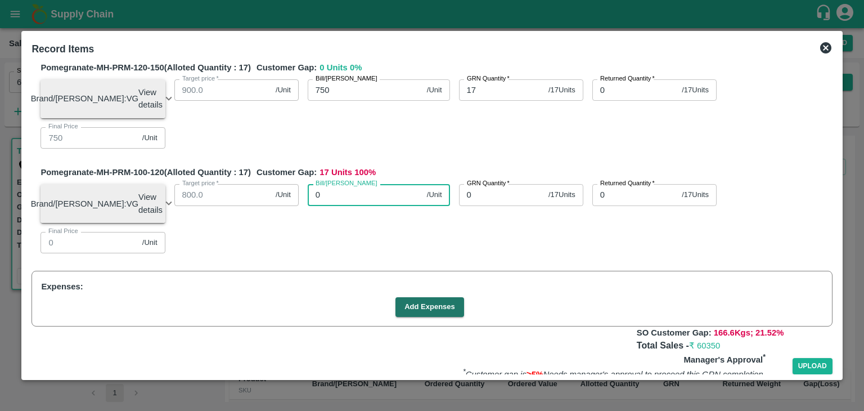
type input "07"
type input "7"
type input "0"
type input "70"
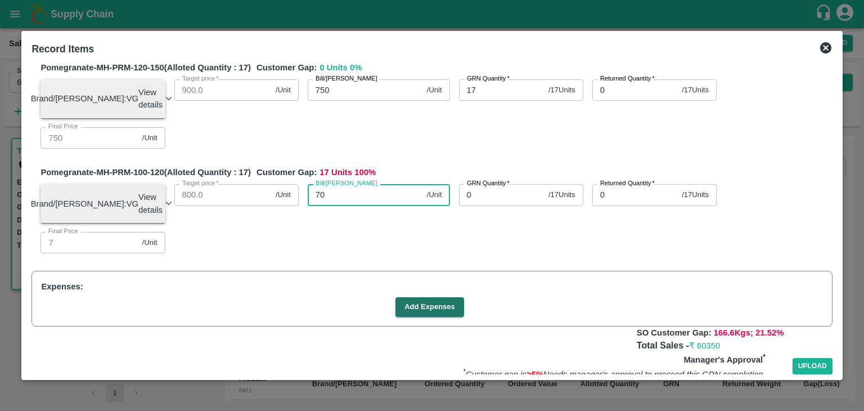
type input "70"
type input "700"
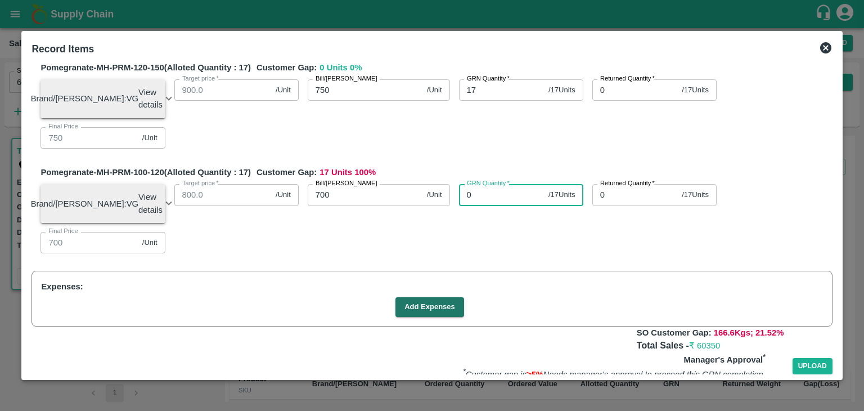
click at [478, 205] on input "0" at bounding box center [501, 194] width 85 height 21
click at [478, 205] on input "1" at bounding box center [501, 194] width 85 height 21
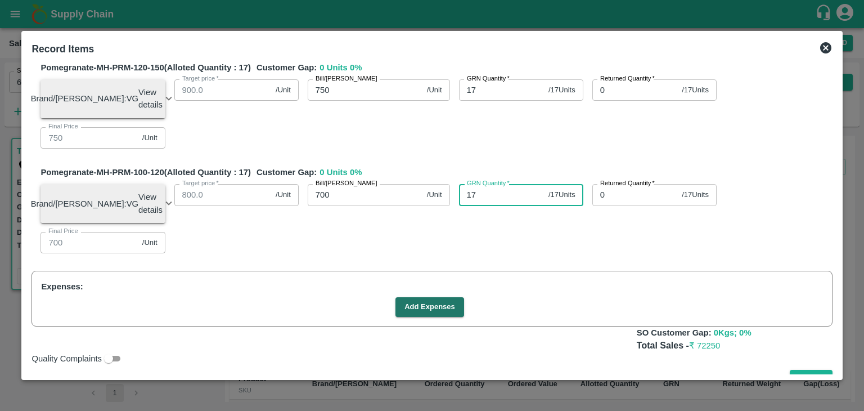
scroll to position [538, 0]
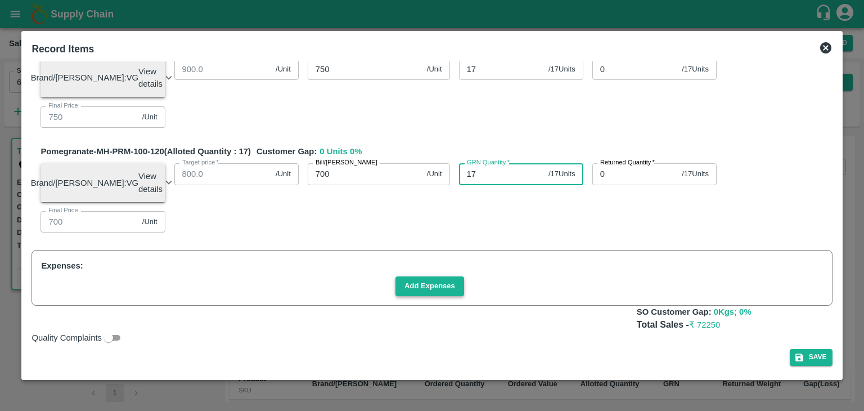
type input "17"
click at [448, 288] on button "Add Expenses" at bounding box center [429, 286] width 69 height 20
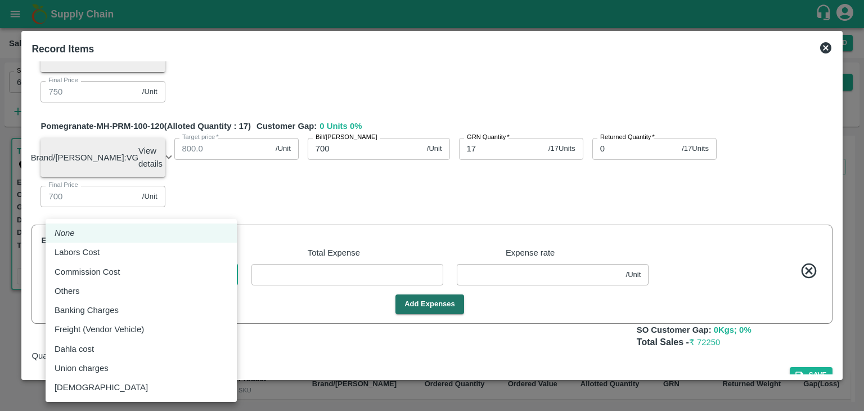
click at [198, 308] on body "Supply Chain Sales Orders Direct Customer Add SO ID 603261 SO ID Start Date Sta…" at bounding box center [432, 205] width 864 height 411
click at [146, 256] on div "Labors Cost" at bounding box center [141, 252] width 173 height 12
type input "Labors Cost"
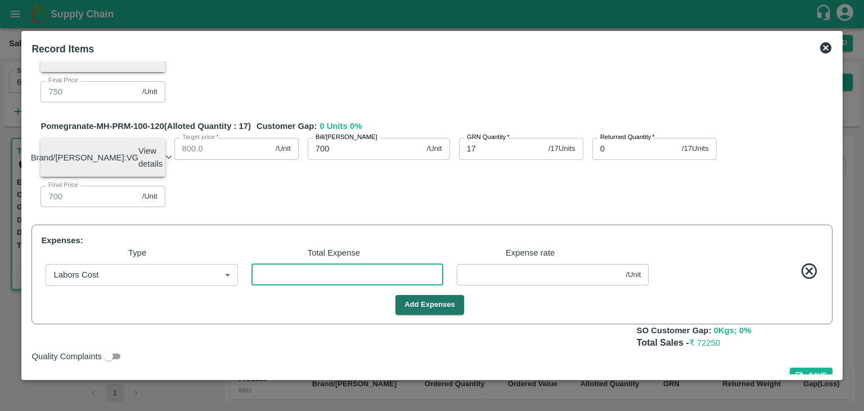
click at [317, 285] on input "number" at bounding box center [347, 274] width 192 height 21
type input "1249.97468"
type input "1049.97468"
type input "899.97468"
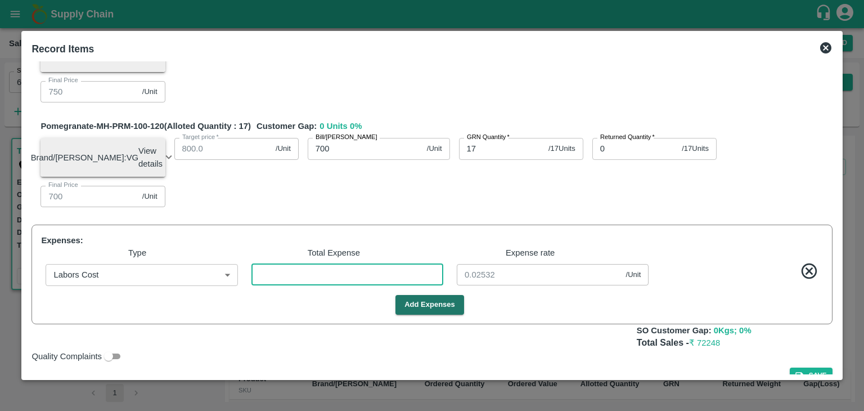
type input "749.97468"
type input "699.97468"
type input "2"
type input "0.02532"
type input "23"
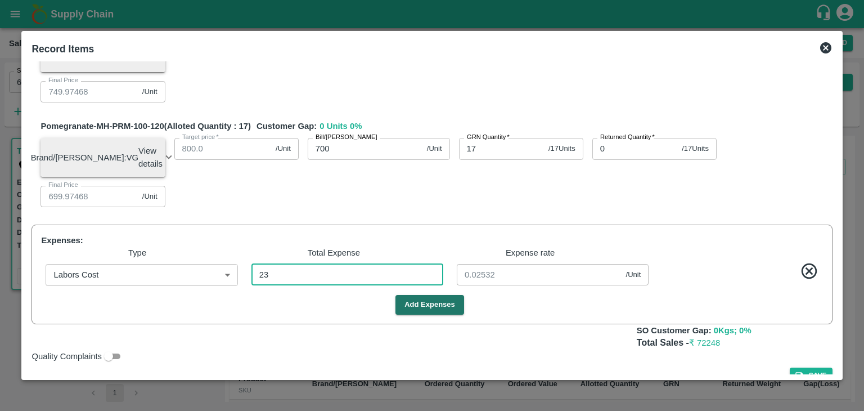
type input "1249.70886"
type input "1049.70886"
type input "899.70886"
type input "749.70886"
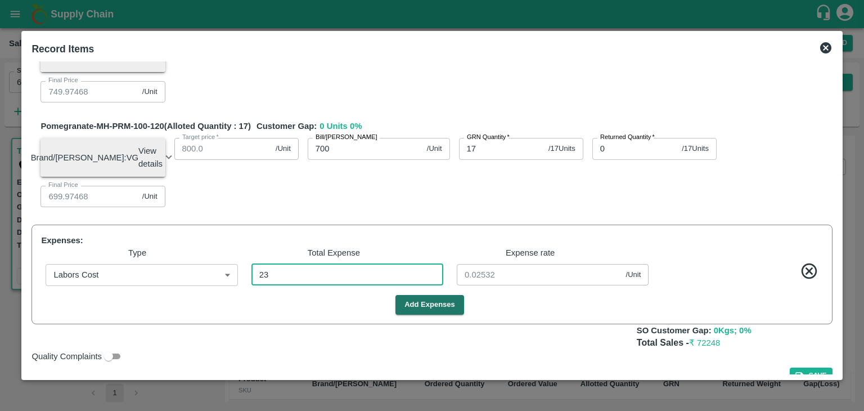
type input "699.70886"
type input "0.29114"
type input "237"
type input "1247"
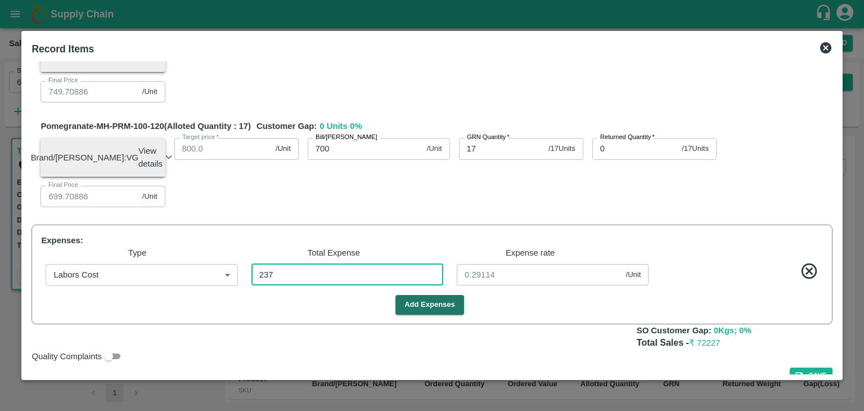
type input "1047"
type input "897"
type input "747"
type input "697"
type input "3"
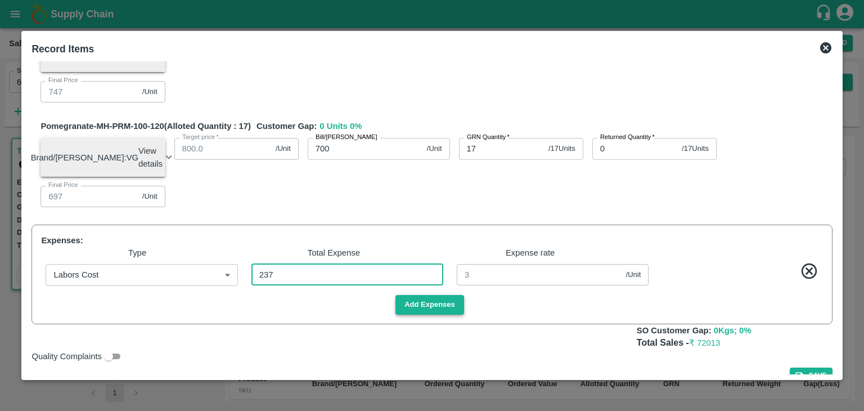
type input "237"
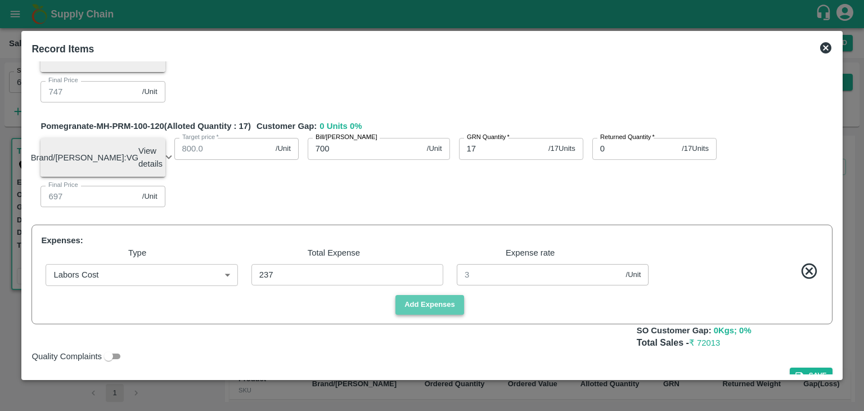
click at [412, 314] on button "Add Expenses" at bounding box center [429, 305] width 69 height 20
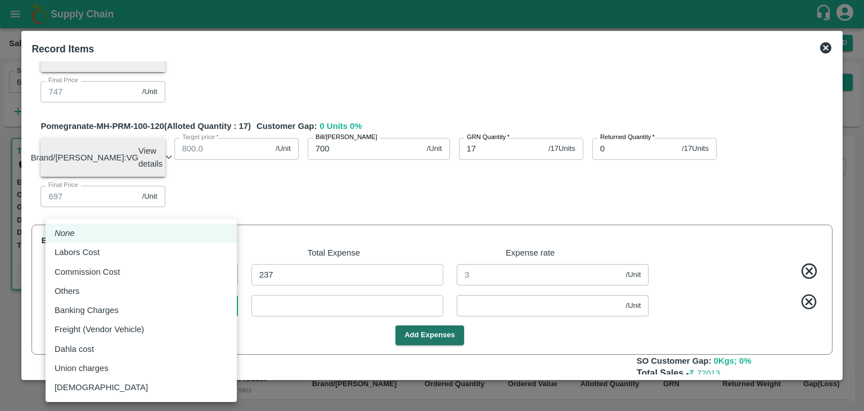
click at [187, 328] on body "Supply Chain Sales Orders Direct Customer Add SO ID 603261 SO ID Start Date Sta…" at bounding box center [432, 205] width 864 height 411
click at [148, 271] on div "Commission Cost" at bounding box center [141, 271] width 173 height 12
type input "Commission Cost"
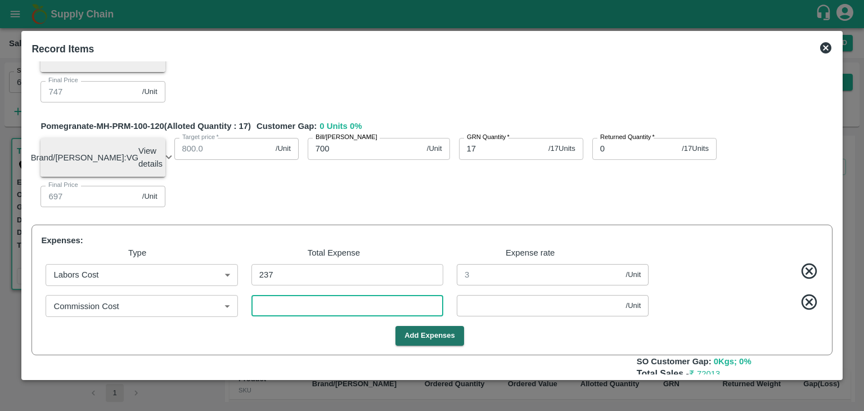
click at [299, 316] on input "number" at bounding box center [347, 305] width 192 height 21
type input "2"
type input "1246.97468"
type input "1046.97468"
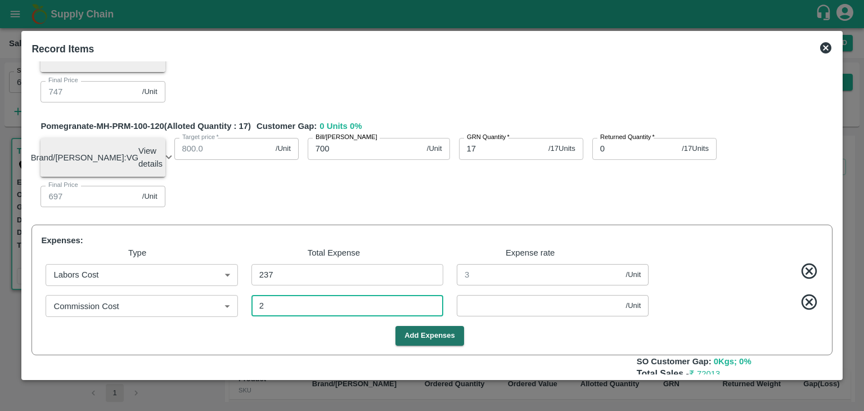
type input "896.97468"
type input "746.97468"
type input "696.97468"
type input "0.02532"
type input "28"
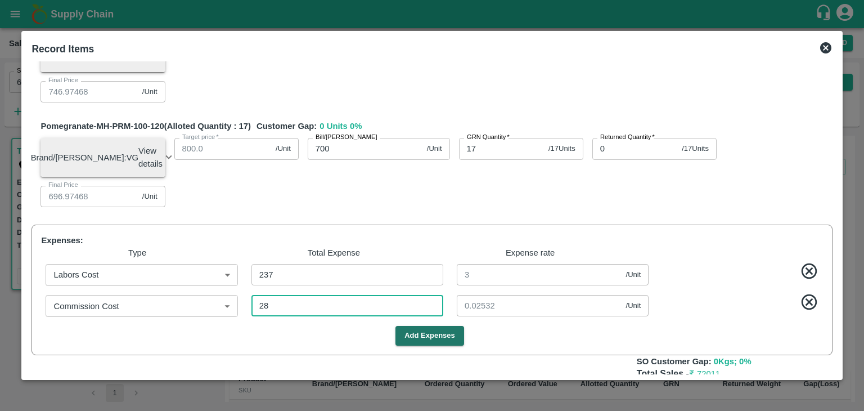
type input "1246.64557"
type input "1046.64557"
type input "896.64557"
type input "746.64557"
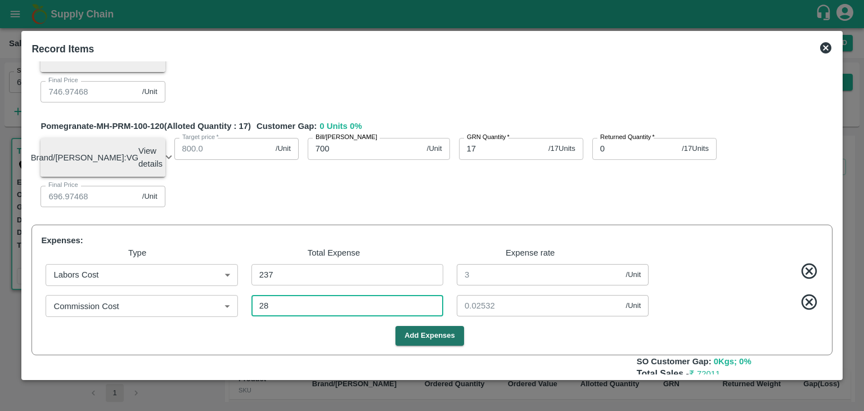
type input "696.64557"
type input "0.35443"
type input "289"
type input "1243.34177"
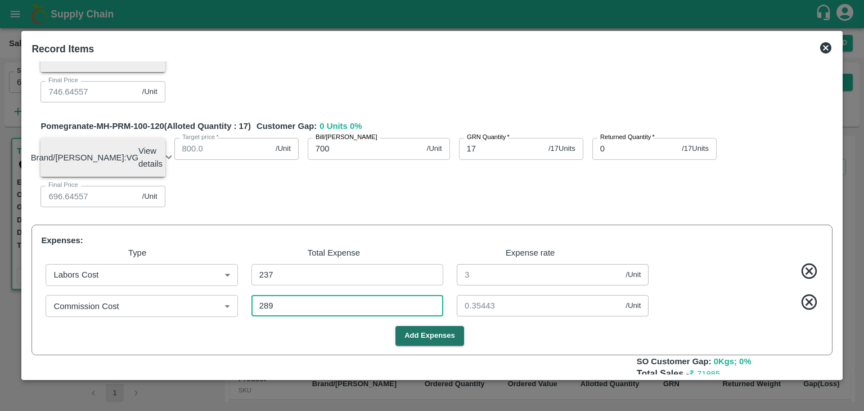
type input "1043.34177"
type input "893.34177"
type input "743.34177"
type input "693.34177"
type input "3.65823"
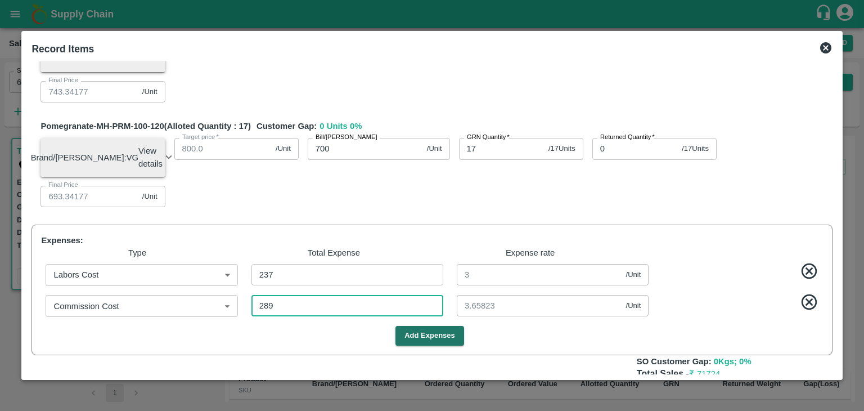
type input "2890"
type input "1210.41772"
type input "1010.41772"
type input "860.41772"
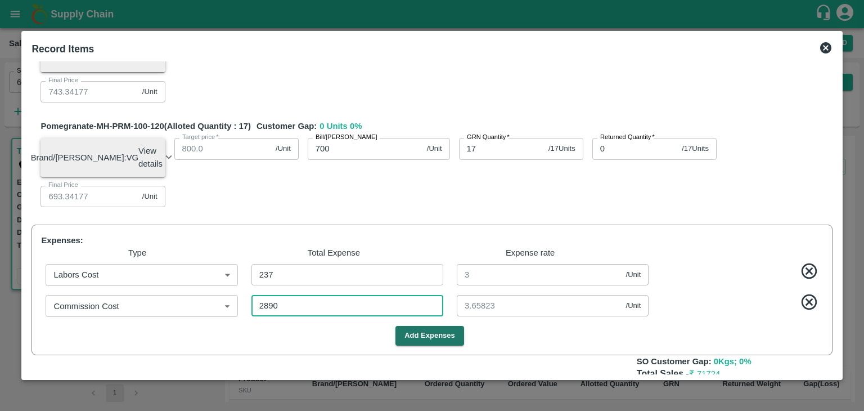
type input "710.41772"
type input "660.41772"
type input "36.58228"
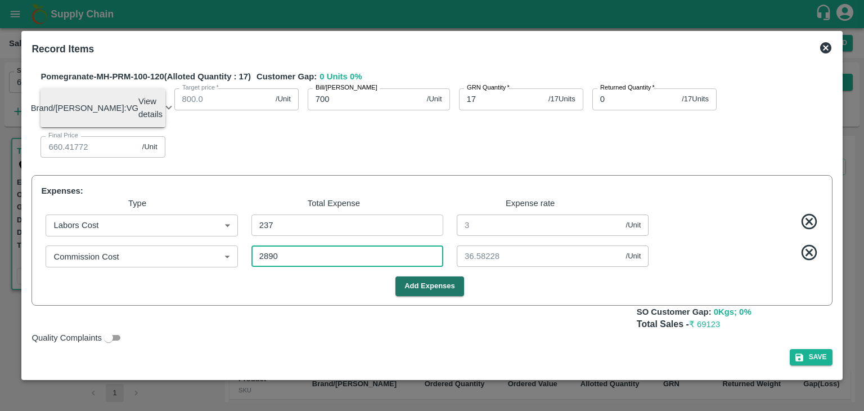
type input "2890"
click at [811, 357] on button "Save" at bounding box center [811, 357] width 43 height 16
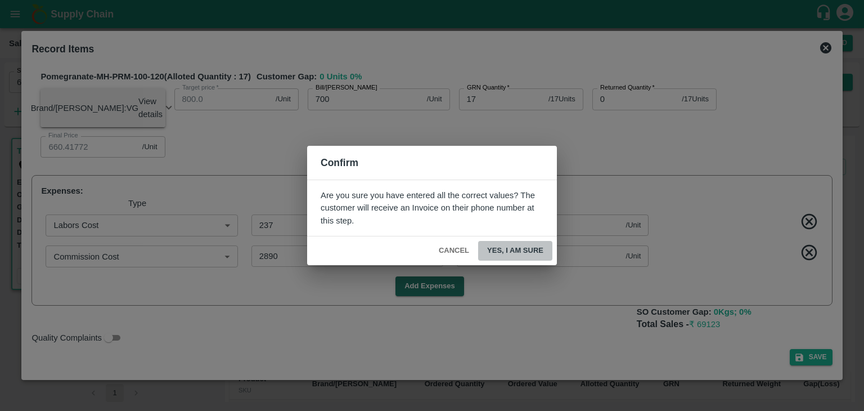
click at [534, 252] on button "Yes, I am sure" at bounding box center [515, 251] width 74 height 20
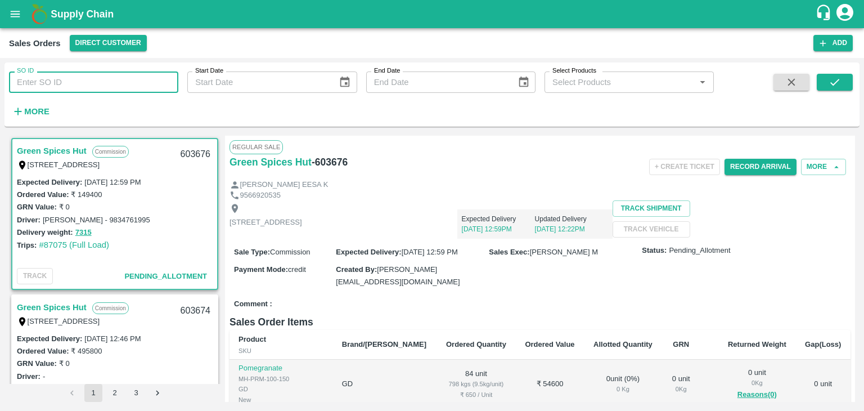
click at [107, 79] on input "SO ID" at bounding box center [93, 81] width 169 height 21
paste input "603261"
type input "603261"
click at [823, 77] on button "submit" at bounding box center [835, 82] width 36 height 17
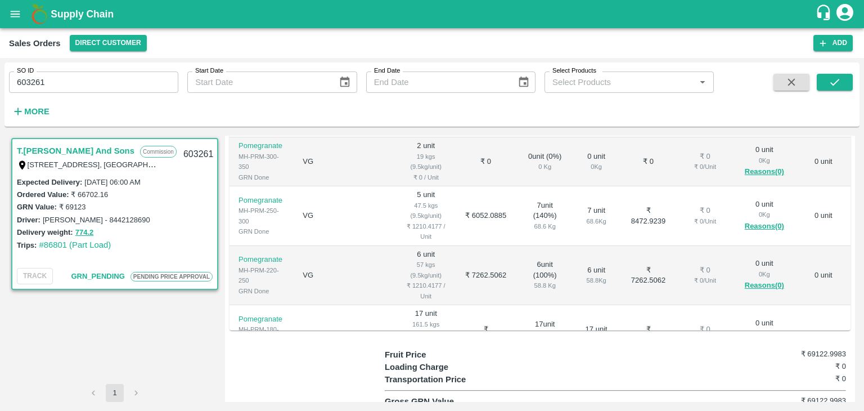
scroll to position [323, 0]
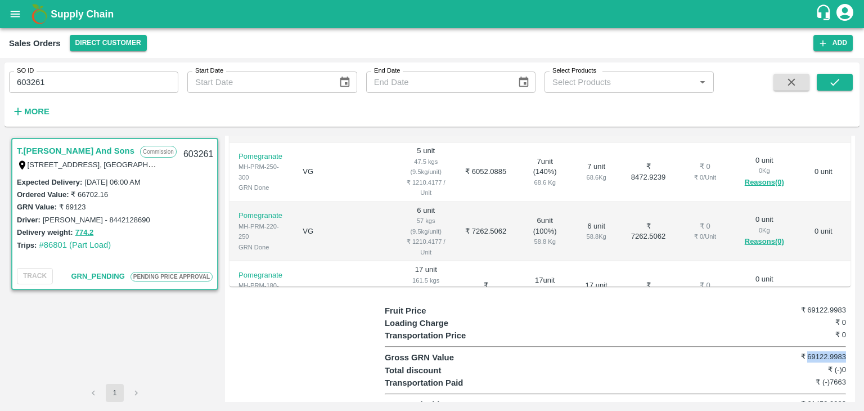
drag, startPoint x: 805, startPoint y: 340, endPoint x: 848, endPoint y: 340, distance: 43.3
click at [848, 340] on div "Regular Sale PENDING PRICE APPROVAL T.[PERSON_NAME] And Sons - 603261 + Create …" at bounding box center [540, 269] width 630 height 266
copy h6 "69122.9983"
drag, startPoint x: 804, startPoint y: 392, endPoint x: 847, endPoint y: 397, distance: 43.0
click at [847, 397] on div "Fruit Price ₹ 69122.9983 Loading Charge ₹ 0 Transportation Price ₹ 0 Gross GRN …" at bounding box center [618, 357] width 466 height 107
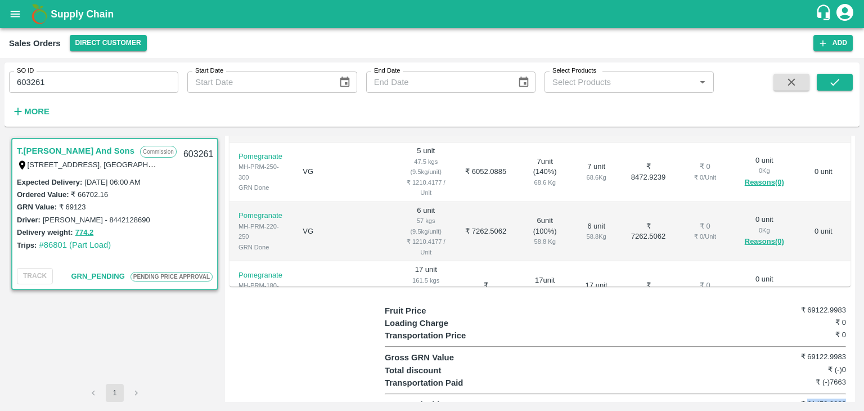
copy h6 "61459.9983"
drag, startPoint x: 827, startPoint y: 365, endPoint x: 855, endPoint y: 369, distance: 28.4
click at [855, 369] on div "T.[PERSON_NAME] And Sons Commission Shop [STREET_ADDRESS], [GEOGRAPHIC_DATA] 22…" at bounding box center [431, 268] width 855 height 275
copy h6 "7663"
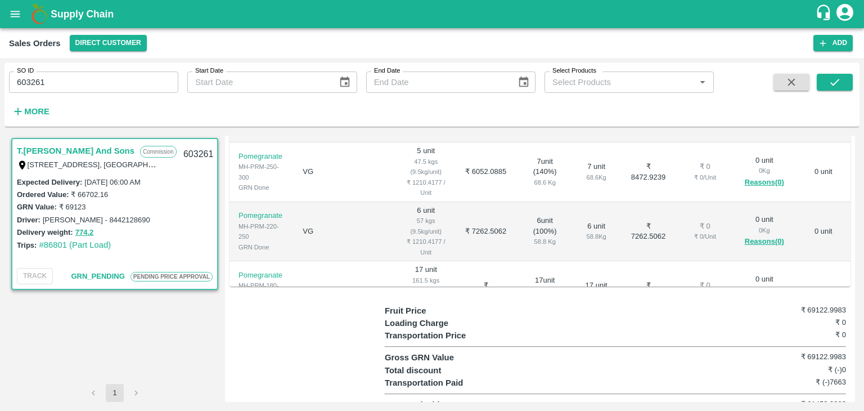
click at [547, 329] on div "Transportation Price ₹ 0" at bounding box center [615, 335] width 461 height 12
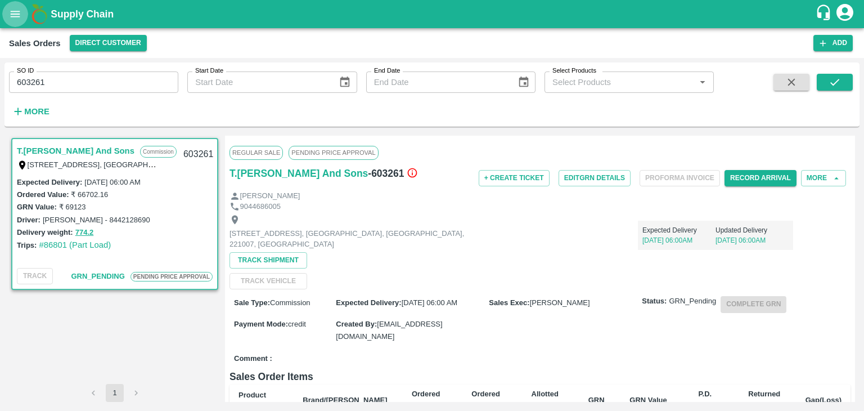
click at [6, 12] on button "open drawer" at bounding box center [15, 14] width 26 height 26
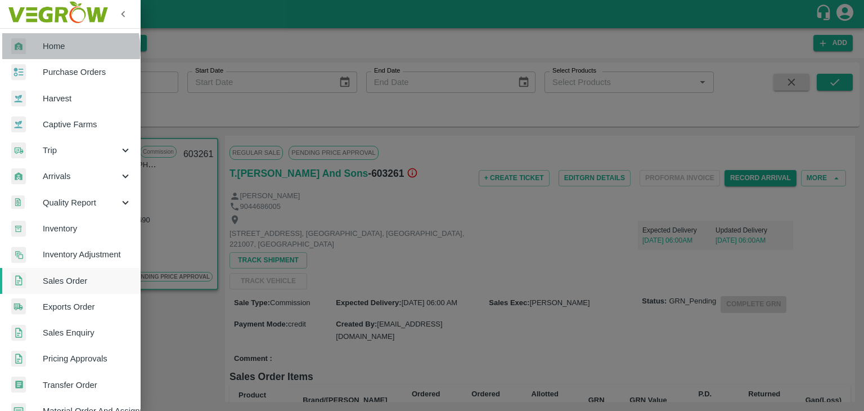
click at [65, 49] on span "Home" at bounding box center [87, 46] width 89 height 12
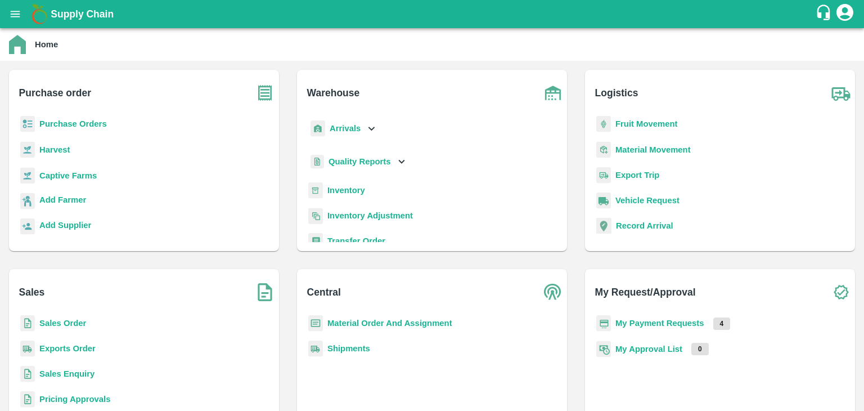
click at [81, 327] on b "Sales Order" at bounding box center [62, 322] width 47 height 9
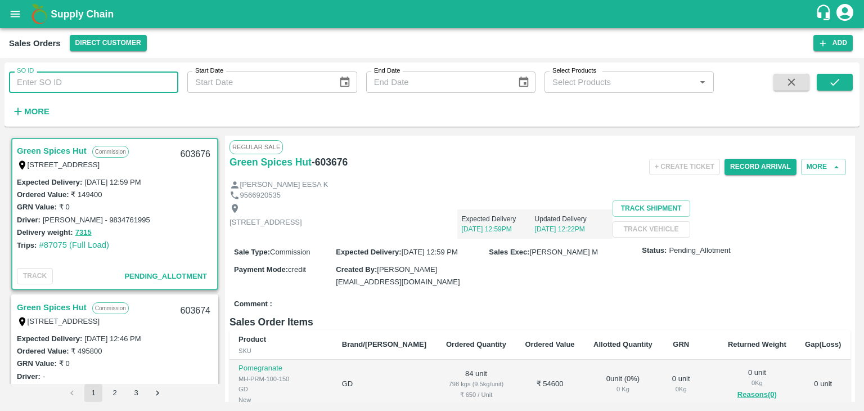
click at [128, 78] on input "SO ID" at bounding box center [93, 81] width 169 height 21
paste input "603199"
type input "603199"
click at [841, 83] on button "submit" at bounding box center [835, 82] width 36 height 17
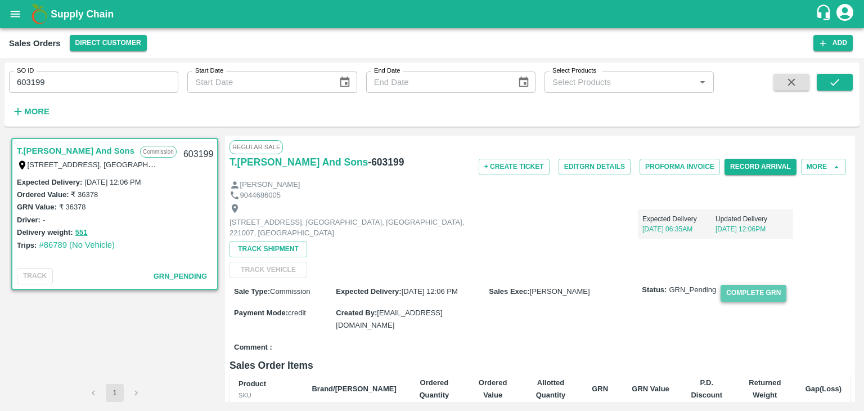
click at [765, 291] on button "Complete GRN" at bounding box center [754, 293] width 66 height 16
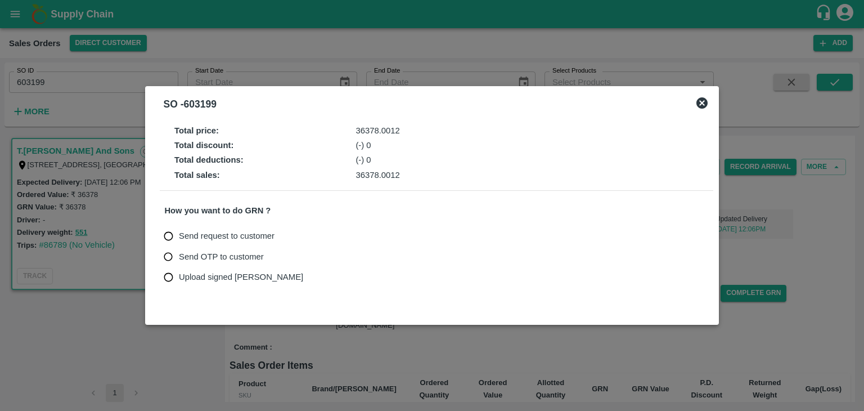
click at [232, 276] on span "Upload signed [PERSON_NAME]" at bounding box center [241, 277] width 124 height 12
click at [179, 276] on input "Upload signed [PERSON_NAME]" at bounding box center [168, 277] width 21 height 21
radio input "true"
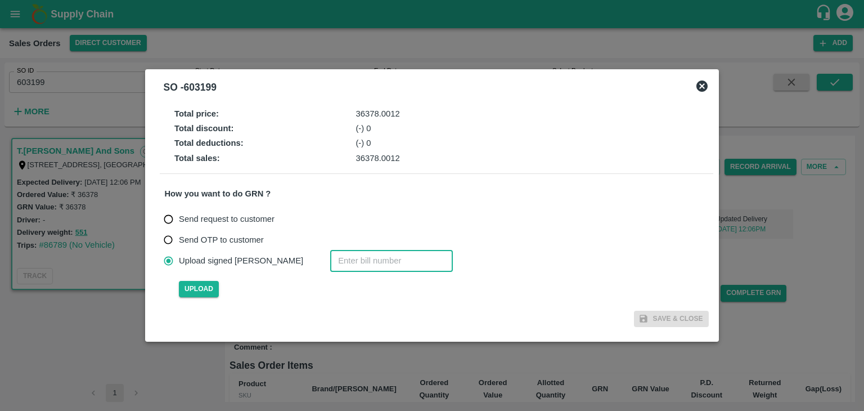
click at [330, 264] on input "number" at bounding box center [391, 260] width 123 height 21
click at [232, 243] on span "Send OTP to customer" at bounding box center [221, 239] width 85 height 12
click at [179, 243] on input "Send OTP to customer" at bounding box center [168, 239] width 21 height 21
radio input "true"
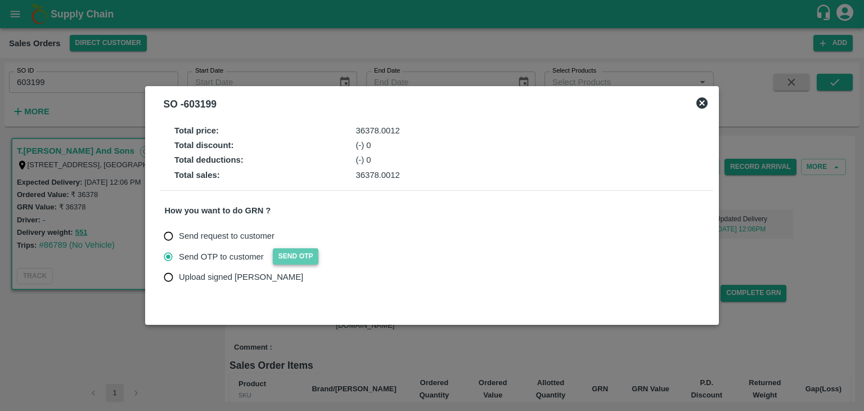
click at [295, 258] on button "Send OTP" at bounding box center [296, 256] width 46 height 16
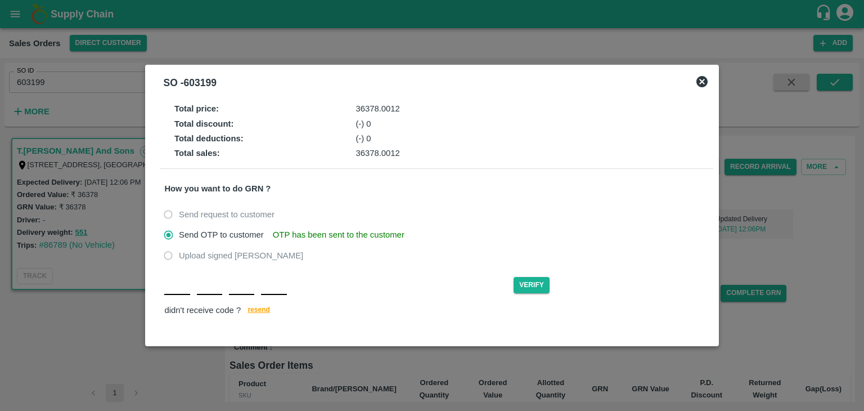
click at [182, 294] on input "text" at bounding box center [176, 284] width 25 height 20
type input "D"
type input "A"
type input "P"
type input "A"
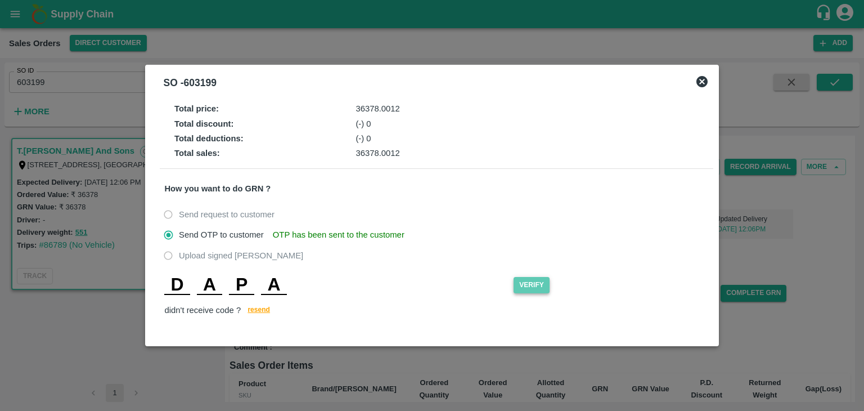
click at [535, 289] on button "Verify" at bounding box center [532, 285] width 36 height 16
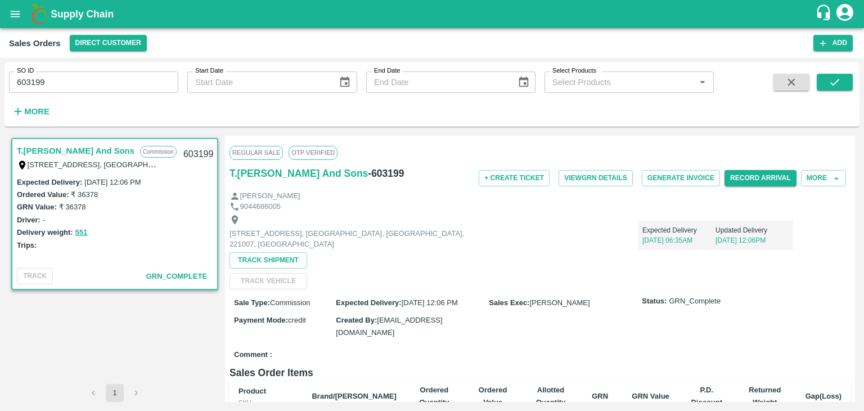
click at [118, 83] on input "603199" at bounding box center [93, 81] width 169 height 21
paste input "text"
type input "603225"
click at [834, 84] on icon "submit" at bounding box center [834, 82] width 9 height 7
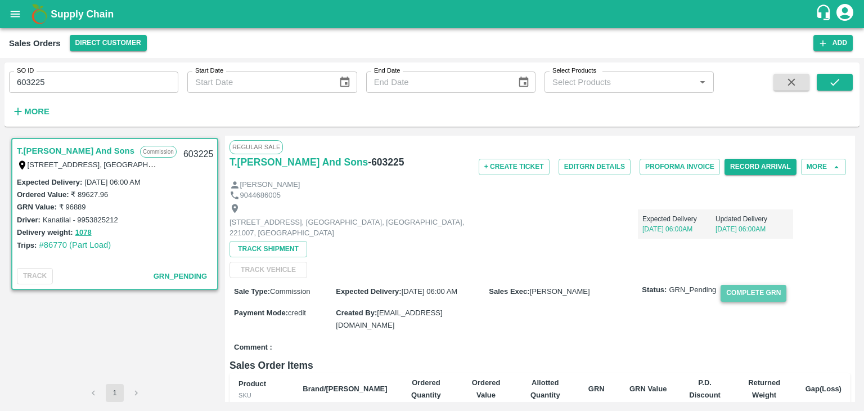
click at [731, 289] on button "Complete GRN" at bounding box center [754, 293] width 66 height 16
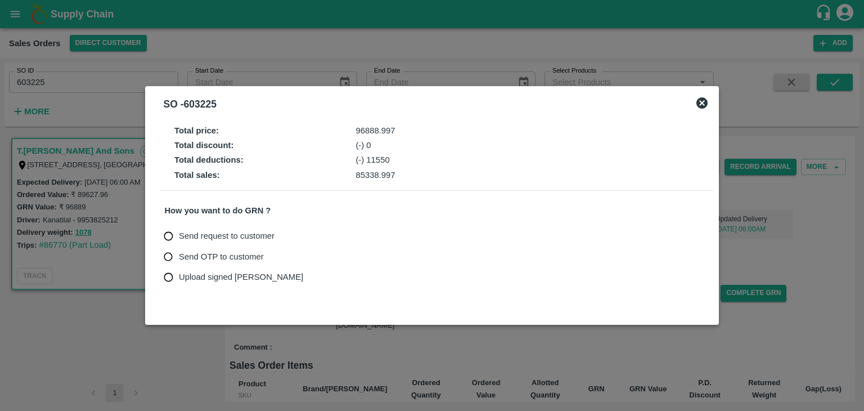
click at [241, 256] on span "Send OTP to customer" at bounding box center [221, 256] width 85 height 12
click at [179, 256] on input "Send OTP to customer" at bounding box center [168, 256] width 21 height 21
radio input "true"
click at [293, 251] on button "Send OTP" at bounding box center [296, 256] width 46 height 16
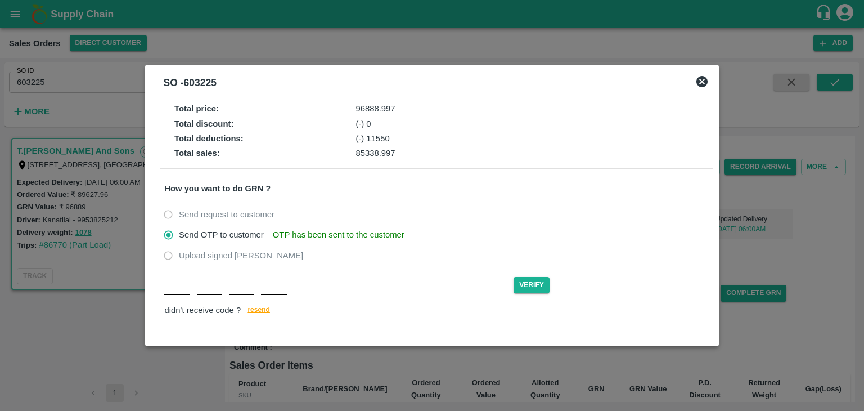
click at [178, 295] on div "Verify didn't receive code ? [GEOGRAPHIC_DATA]" at bounding box center [436, 295] width 544 height 43
type input "M"
type input "F"
type input "N"
type input "T"
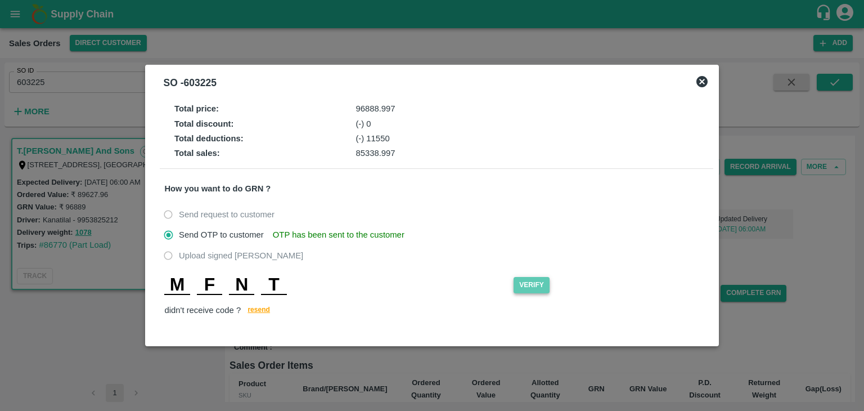
click at [531, 286] on button "Verify" at bounding box center [532, 285] width 36 height 16
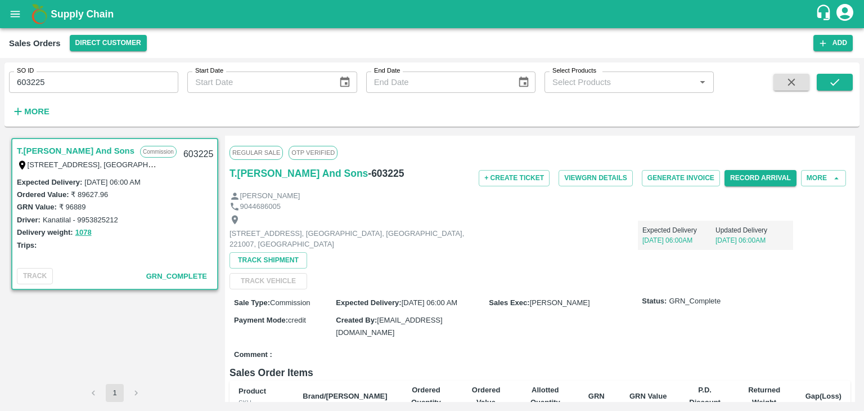
click at [149, 87] on input "603225" at bounding box center [93, 81] width 169 height 21
paste input "text"
type input "603227"
click at [837, 83] on icon "submit" at bounding box center [835, 82] width 12 height 12
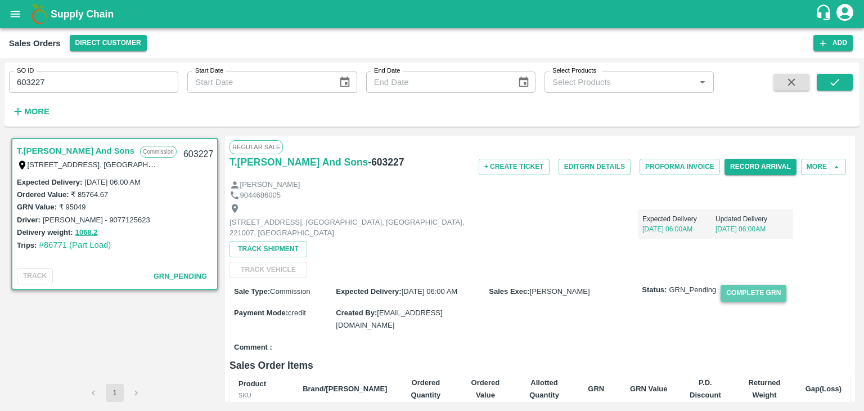
click at [749, 293] on button "Complete GRN" at bounding box center [754, 293] width 66 height 16
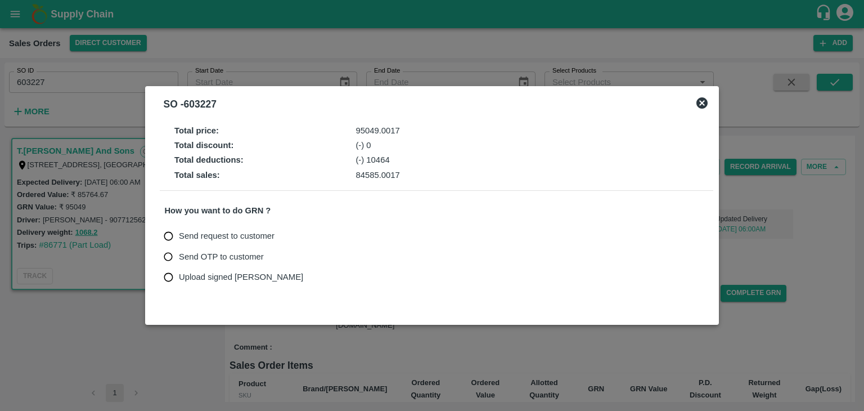
click at [245, 257] on span "Send OTP to customer" at bounding box center [221, 256] width 85 height 12
click at [179, 257] on input "Send OTP to customer" at bounding box center [168, 256] width 21 height 21
radio input "true"
click at [293, 256] on button "Send OTP" at bounding box center [296, 256] width 46 height 16
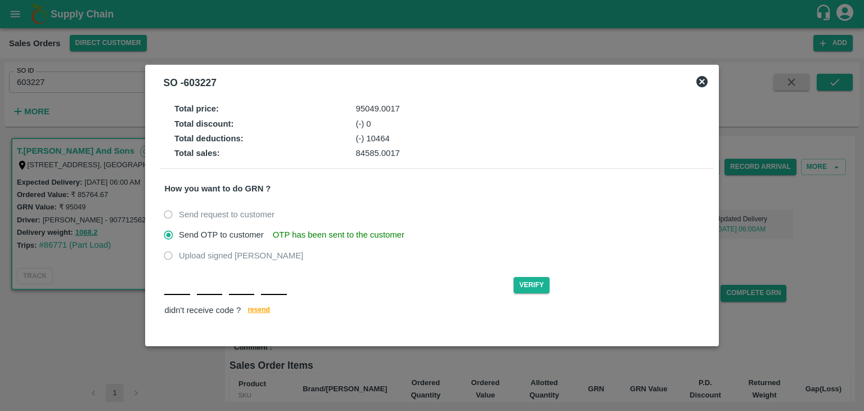
click at [174, 295] on div "Verify didn't receive code ? [GEOGRAPHIC_DATA]" at bounding box center [436, 295] width 544 height 43
type input "R"
type input "K"
type input "R"
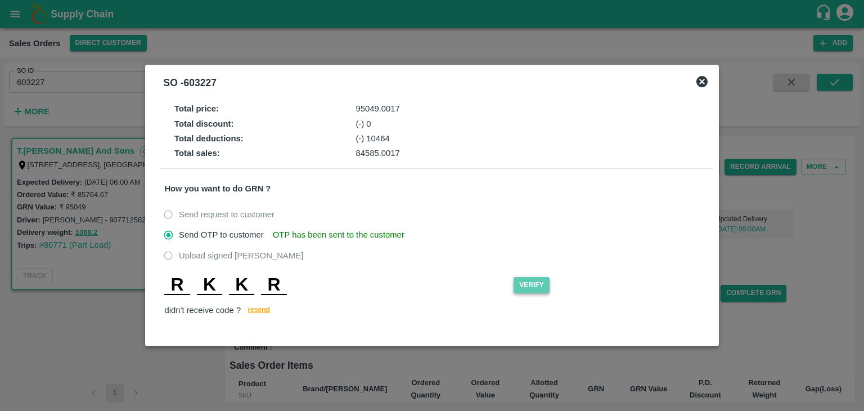
click at [531, 286] on button "Verify" at bounding box center [532, 285] width 36 height 16
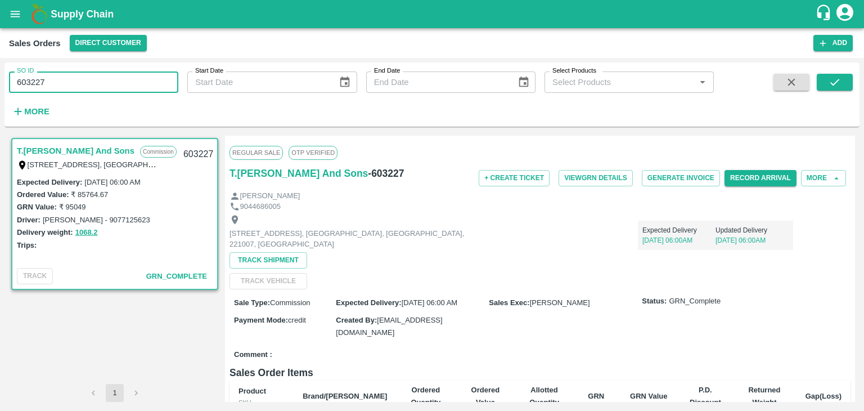
click at [154, 77] on input "603227" at bounding box center [93, 81] width 169 height 21
paste input "text"
type input "603233"
click at [841, 84] on button "submit" at bounding box center [835, 82] width 36 height 17
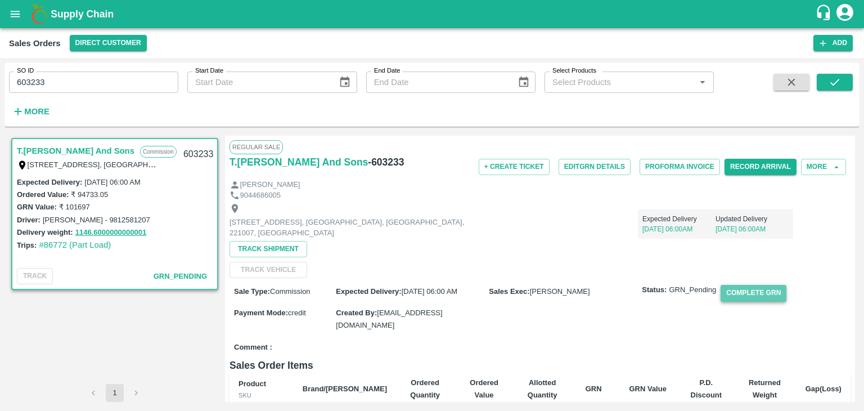
click at [769, 289] on button "Complete GRN" at bounding box center [754, 293] width 66 height 16
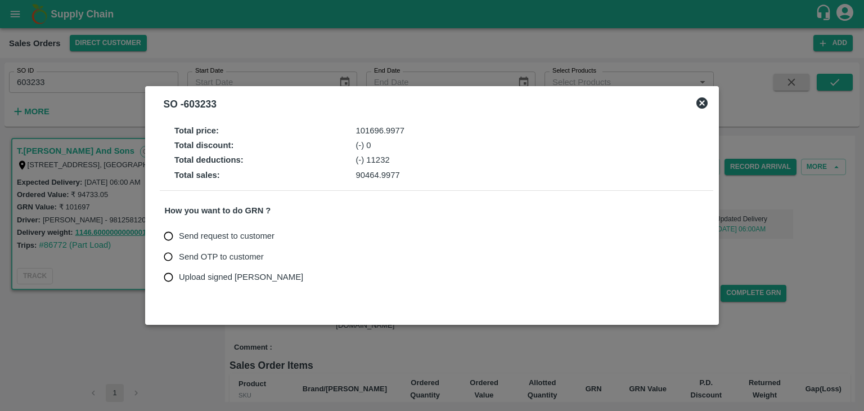
click at [251, 255] on span "Send OTP to customer" at bounding box center [221, 256] width 85 height 12
click at [179, 255] on input "Send OTP to customer" at bounding box center [168, 256] width 21 height 21
radio input "true"
click at [304, 253] on button "Send OTP" at bounding box center [296, 256] width 46 height 16
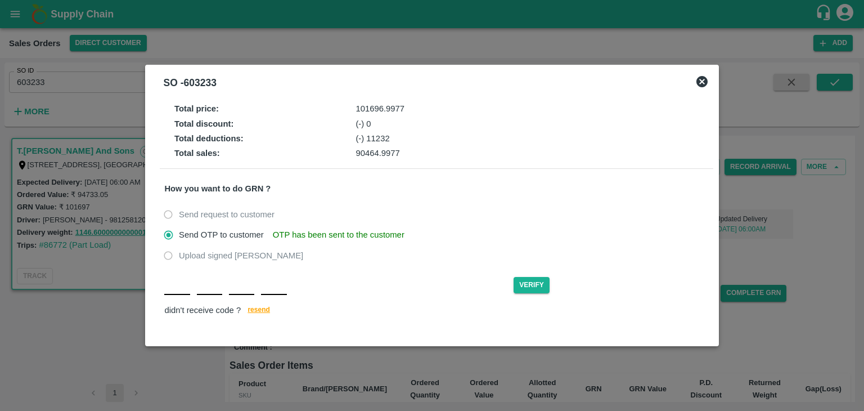
click at [178, 295] on div "Verify didn't receive code ? [GEOGRAPHIC_DATA]" at bounding box center [436, 295] width 544 height 43
type input "P"
type input "S"
type input "N"
type input "Y"
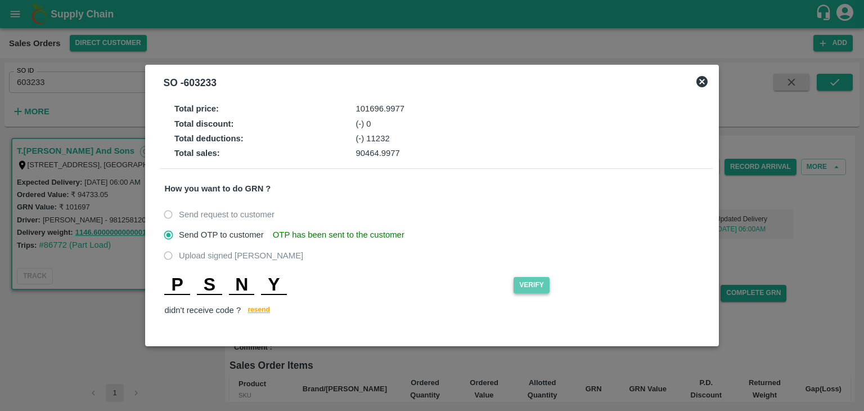
click at [539, 288] on button "Verify" at bounding box center [532, 285] width 36 height 16
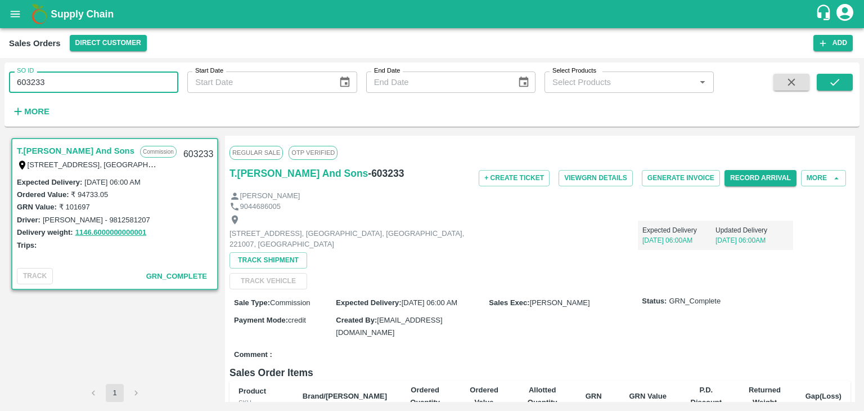
click at [147, 82] on input "603233" at bounding box center [93, 81] width 169 height 21
paste input "text"
type input "603261"
click at [839, 78] on icon "submit" at bounding box center [835, 82] width 12 height 12
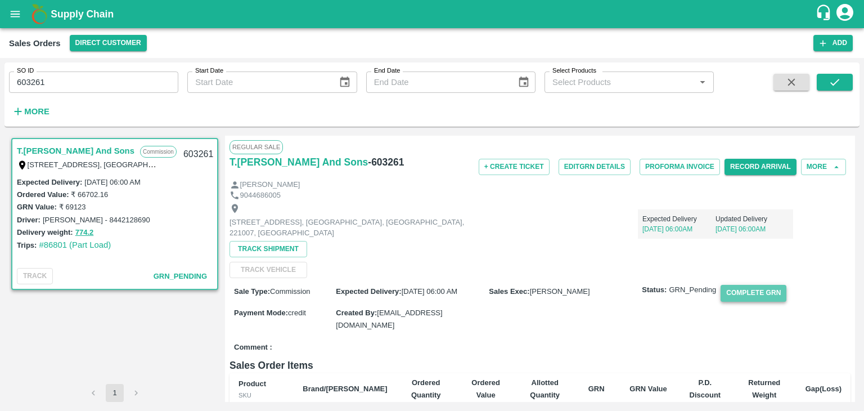
click at [748, 293] on button "Complete GRN" at bounding box center [754, 293] width 66 height 16
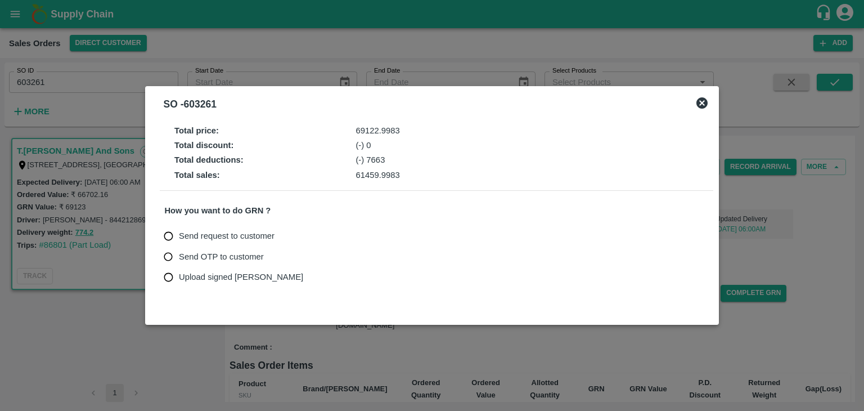
click at [246, 256] on span "Send OTP to customer" at bounding box center [221, 256] width 85 height 12
click at [179, 256] on input "Send OTP to customer" at bounding box center [168, 256] width 21 height 21
radio input "true"
click at [287, 258] on button "Send OTP" at bounding box center [296, 256] width 46 height 16
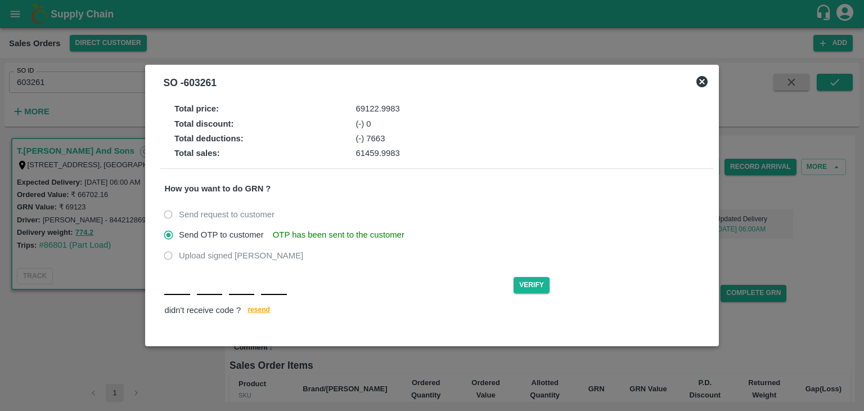
click at [169, 297] on div "Verify didn't receive code ? [GEOGRAPHIC_DATA]" at bounding box center [436, 295] width 544 height 43
type input "H"
type input "G"
type input "U"
type input "Z"
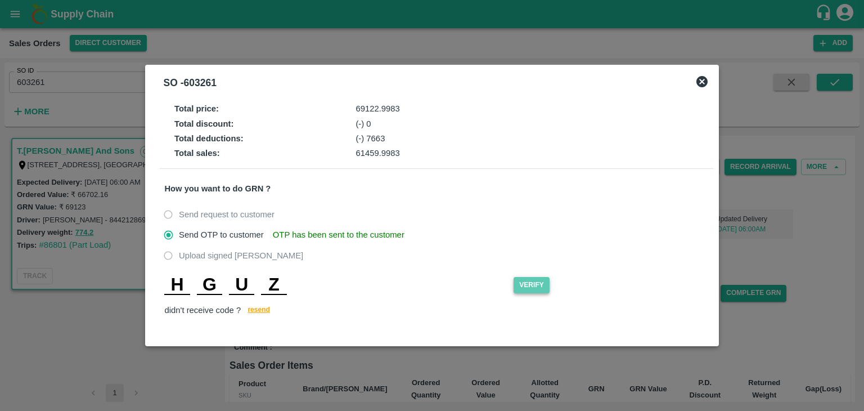
click at [526, 284] on button "Verify" at bounding box center [532, 285] width 36 height 16
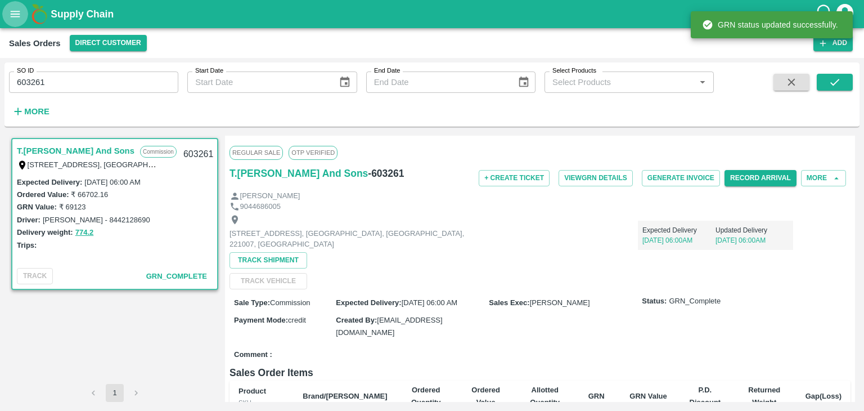
click at [17, 19] on icon "open drawer" at bounding box center [15, 14] width 12 height 12
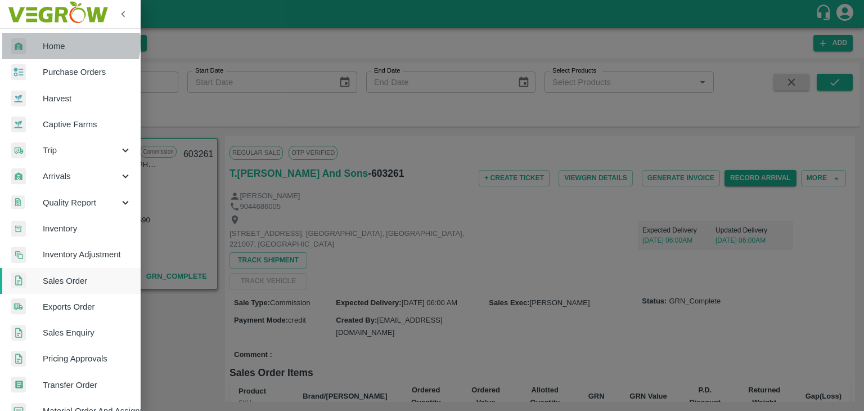
click at [55, 43] on span "Home" at bounding box center [87, 46] width 89 height 12
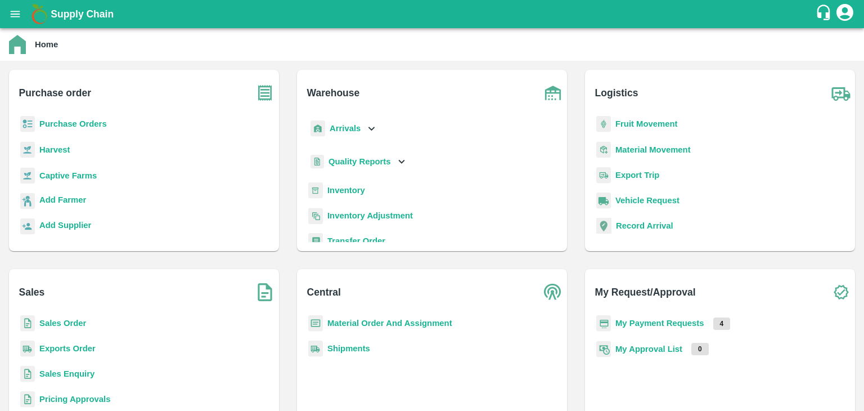
click at [80, 323] on b "Sales Order" at bounding box center [62, 322] width 47 height 9
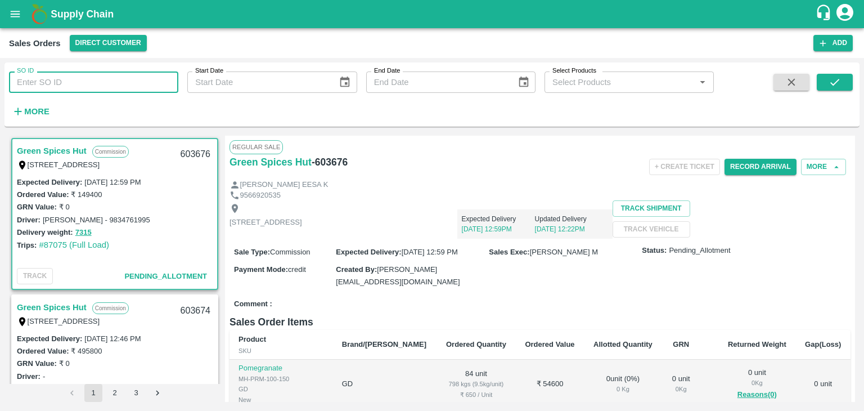
click at [119, 82] on input "SO ID" at bounding box center [93, 81] width 169 height 21
type input "603480"
click at [838, 82] on icon "submit" at bounding box center [835, 82] width 12 height 12
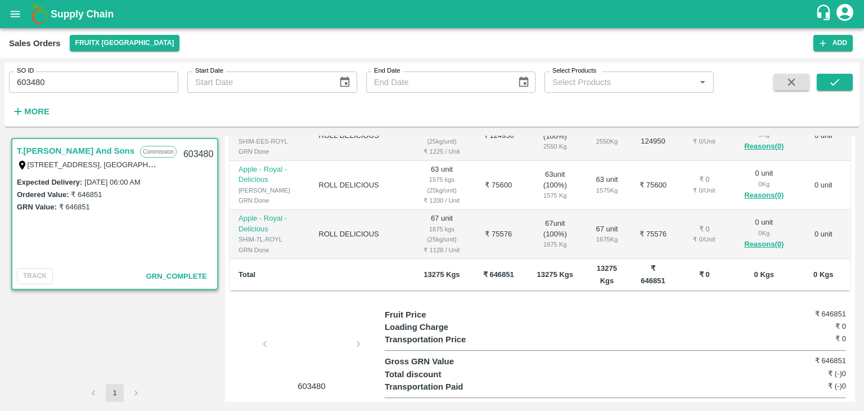
scroll to position [273, 0]
